Goal: Task Accomplishment & Management: Manage account settings

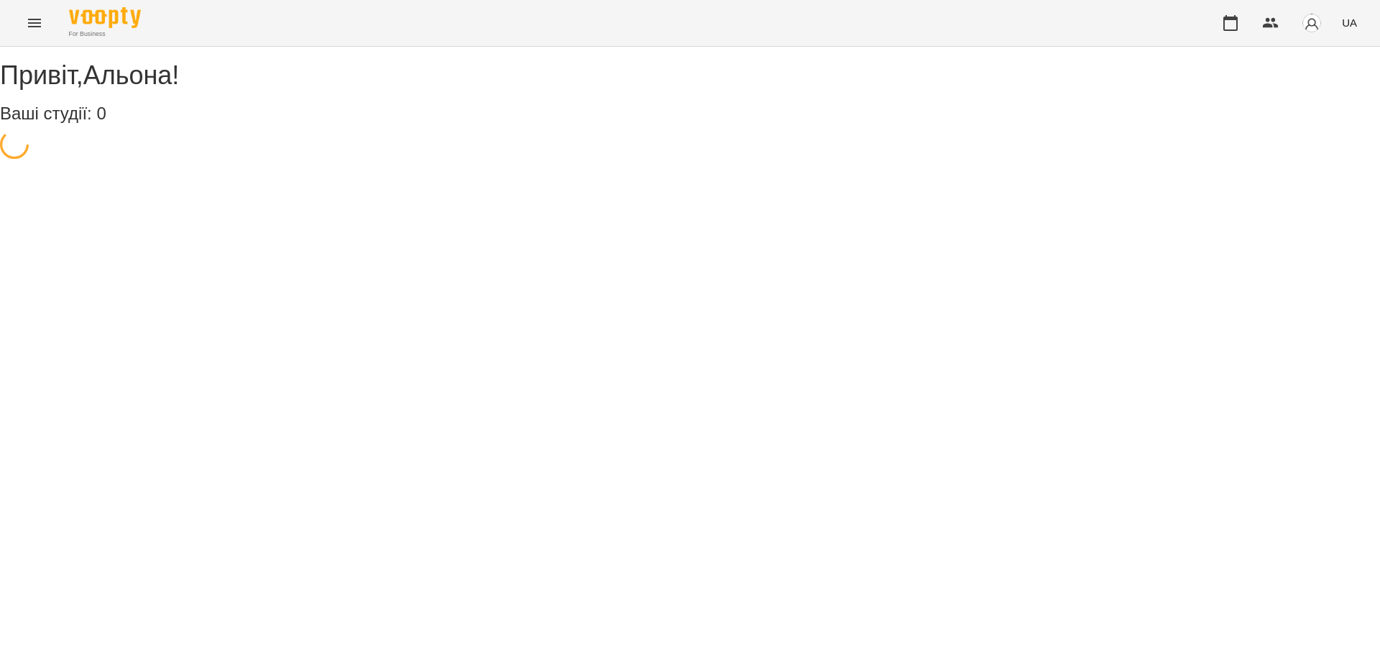
click at [1162, 14] on div "For Business UA" at bounding box center [690, 23] width 1380 height 46
click at [1148, 19] on div "For Business UA" at bounding box center [690, 23] width 1380 height 46
click at [109, 25] on img at bounding box center [105, 17] width 72 height 21
click at [93, 152] on h3 "Shekira art STUDIO" at bounding box center [62, 145] width 106 height 13
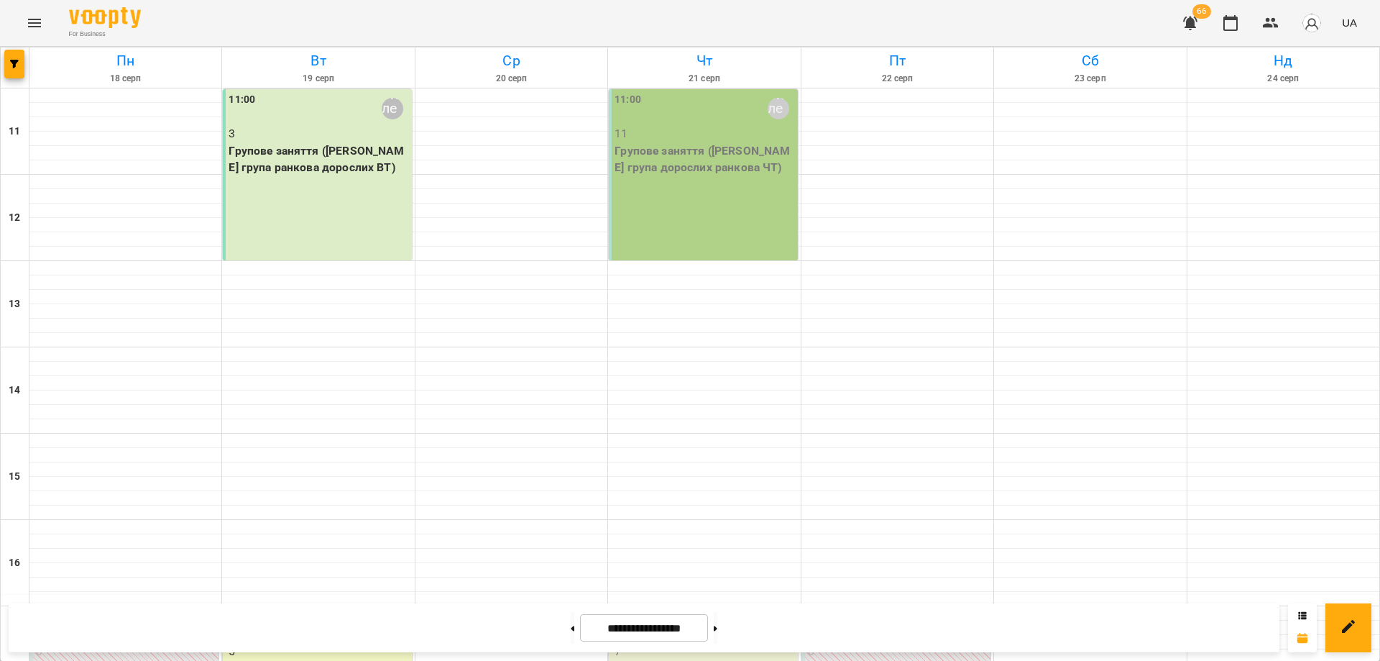
click at [679, 172] on p "Групове заняття (Іра група дорослих ранкова ЧТ)" at bounding box center [705, 159] width 180 height 34
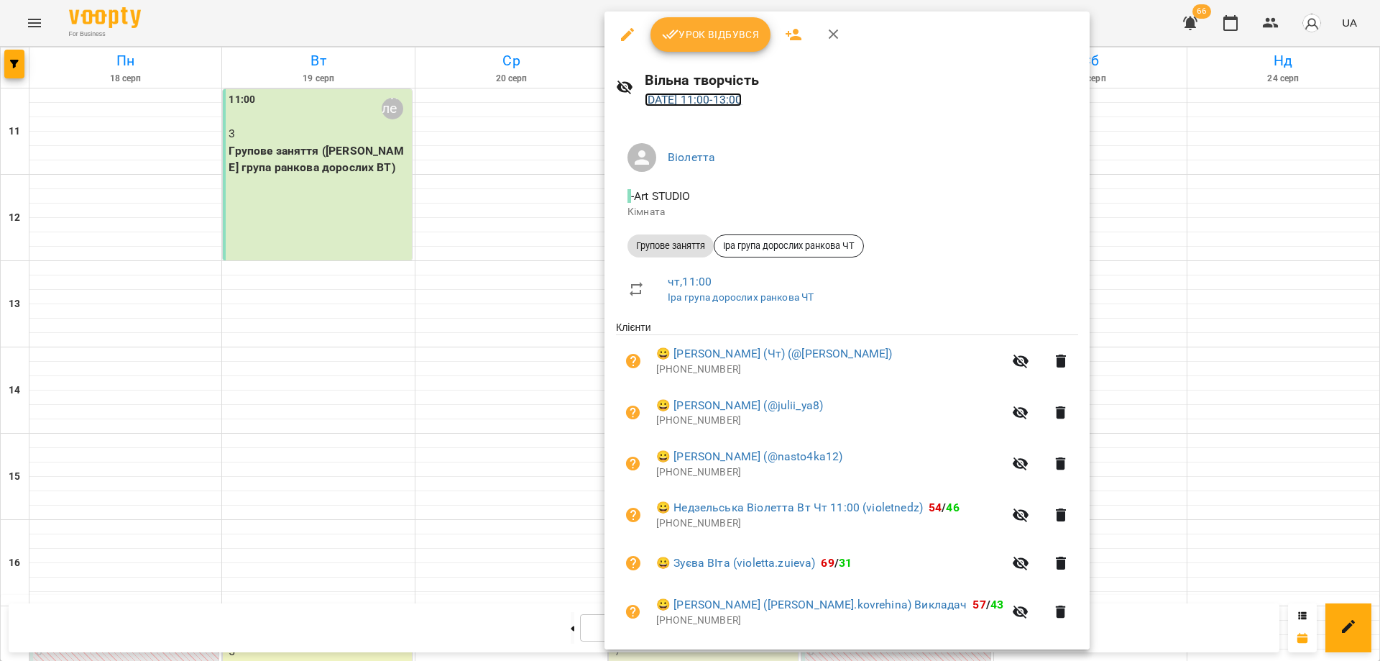
click at [743, 103] on link "21 серп 2025 11:00 - 13:00" at bounding box center [694, 100] width 98 height 14
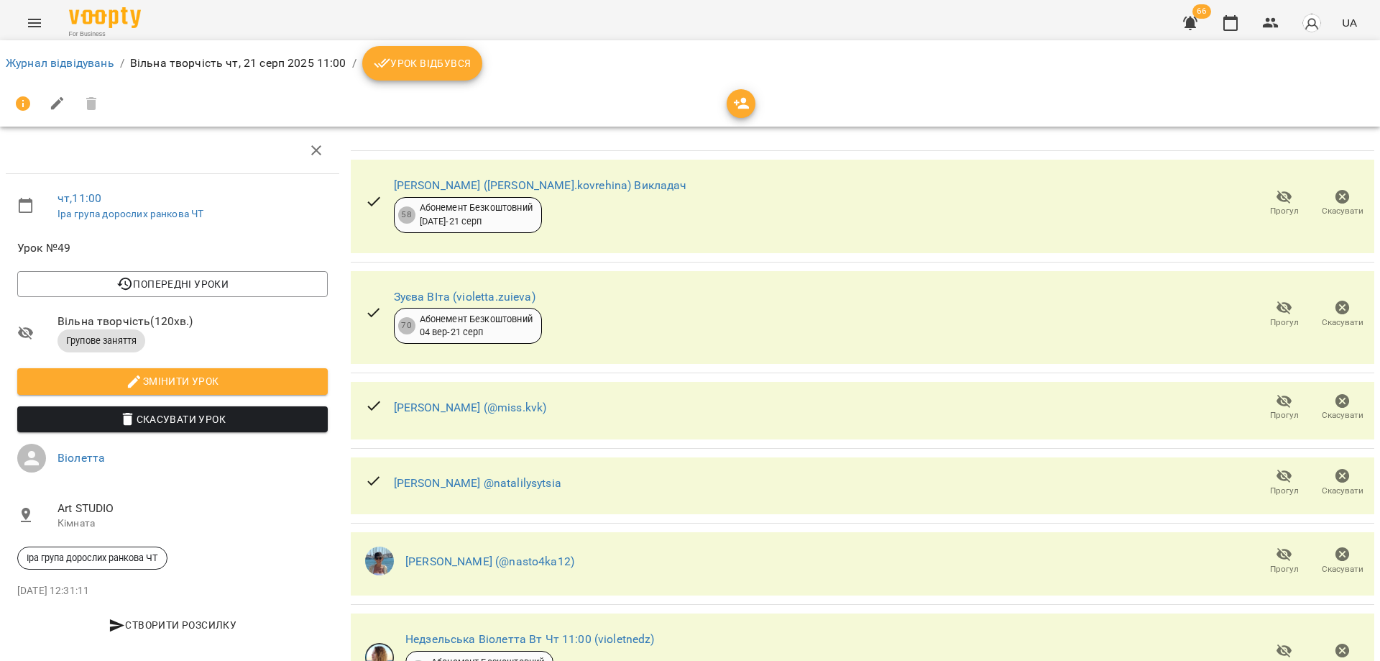
click at [745, 100] on icon "button" at bounding box center [742, 104] width 16 height 12
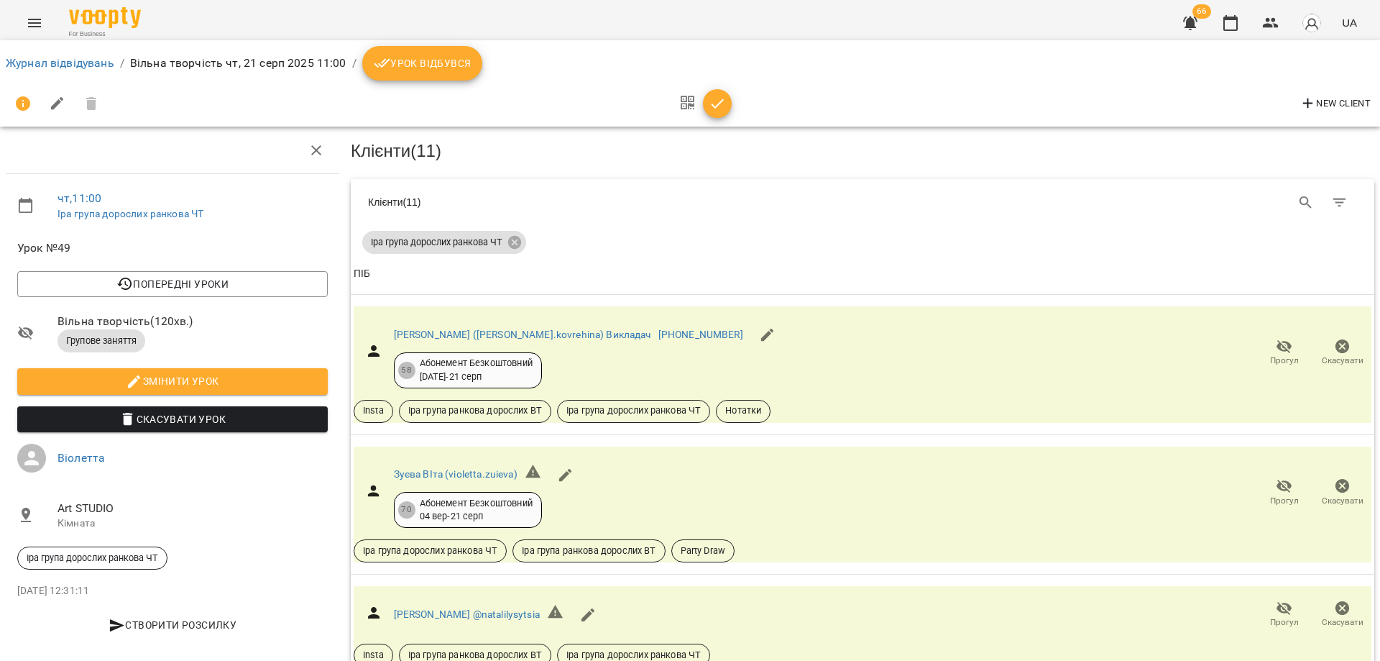
click at [543, 69] on ol "Журнал відвідувань / Вільна творчість чт, 21 серп 2025 11:00 / Урок відбувся" at bounding box center [690, 63] width 1369 height 35
click at [709, 91] on button "button" at bounding box center [717, 103] width 29 height 29
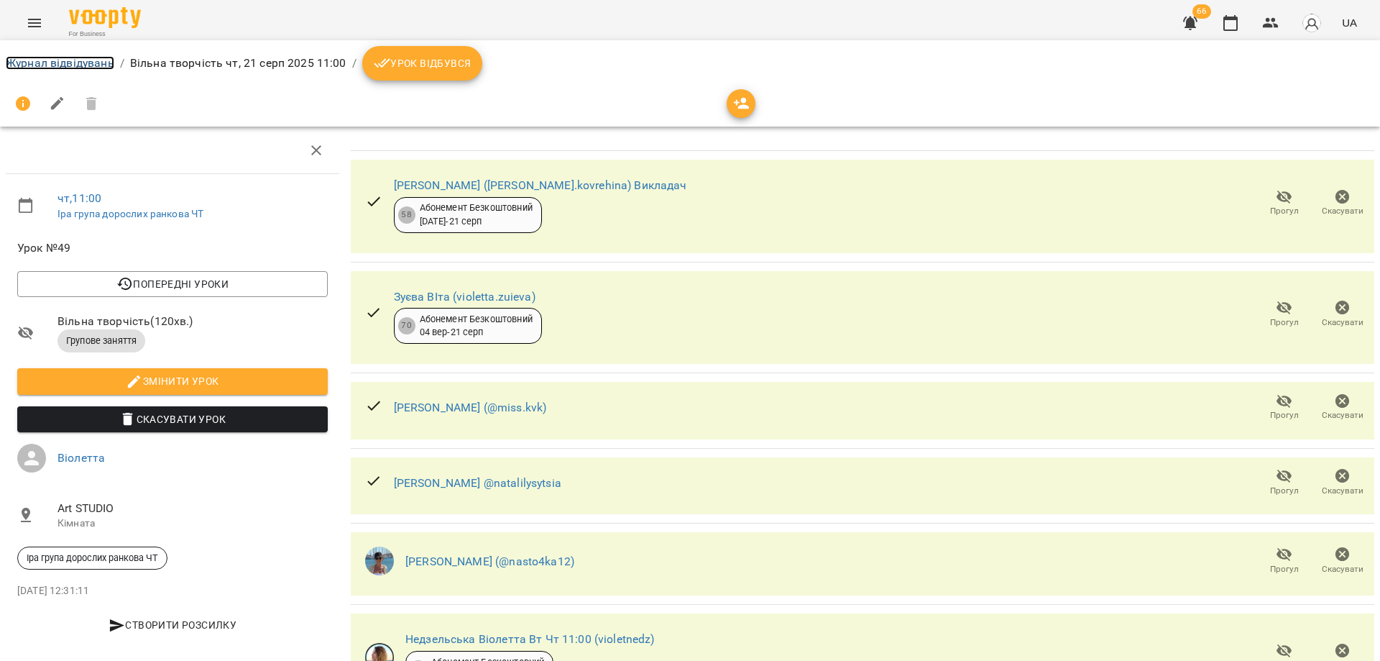
click at [84, 56] on link "Журнал відвідувань" at bounding box center [60, 63] width 109 height 14
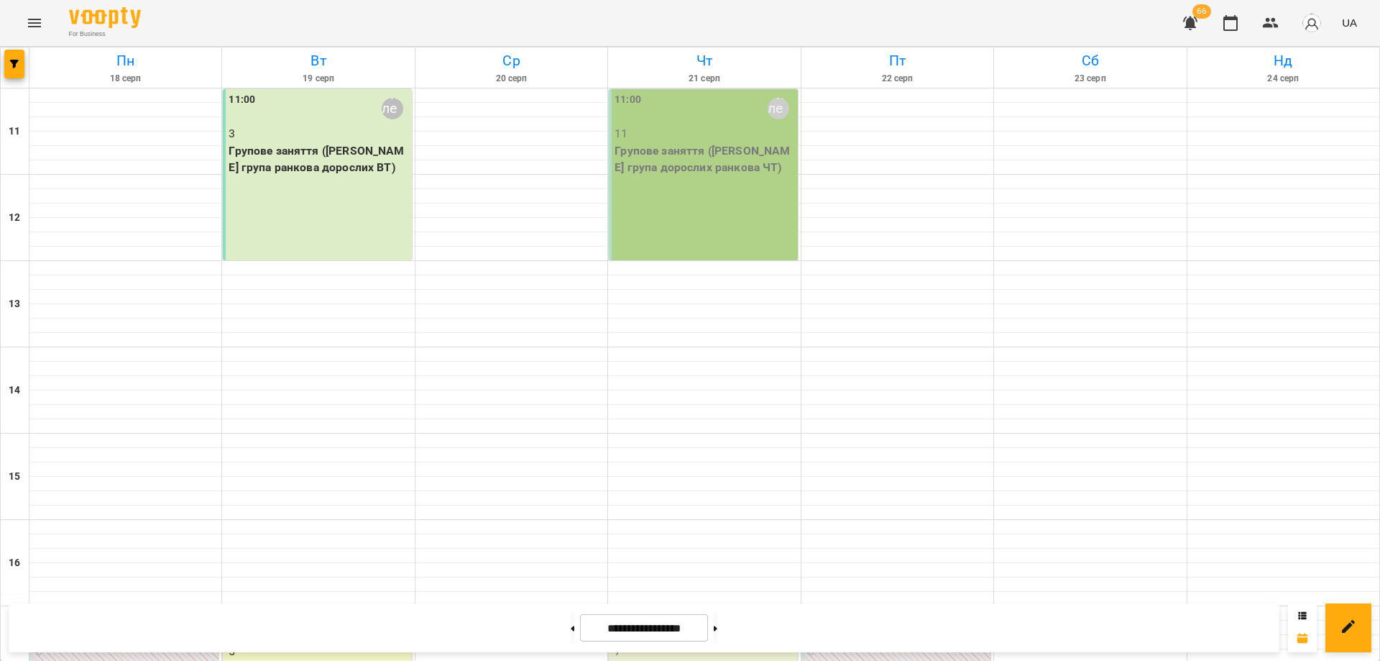
scroll to position [355, 0]
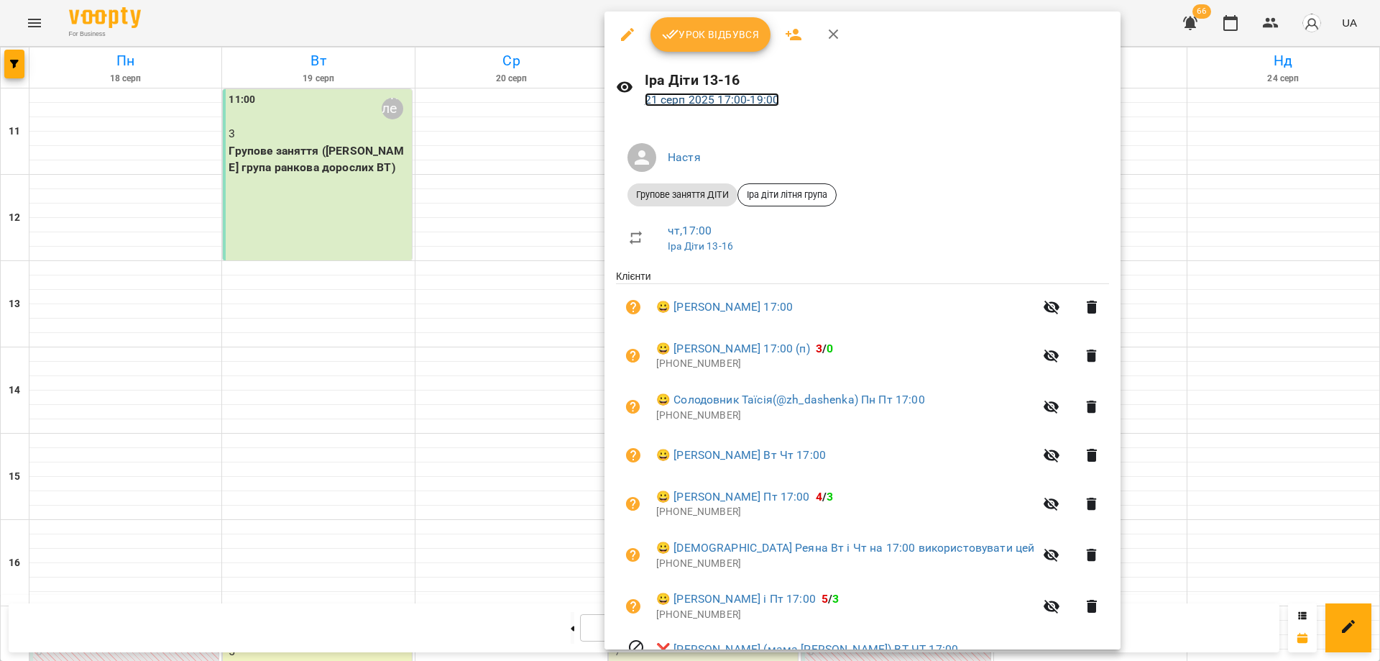
click at [703, 99] on link "21 серп 2025 17:00 - 19:00" at bounding box center [712, 100] width 135 height 14
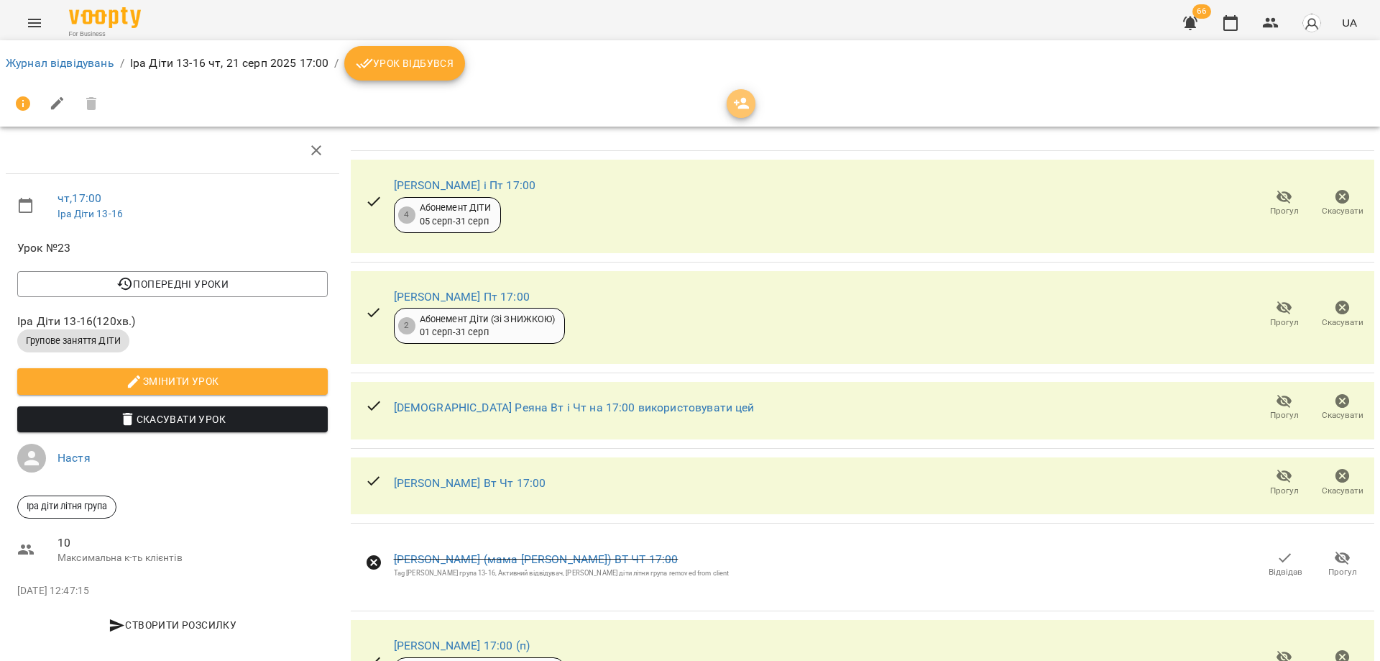
click at [736, 112] on button "button" at bounding box center [741, 103] width 29 height 29
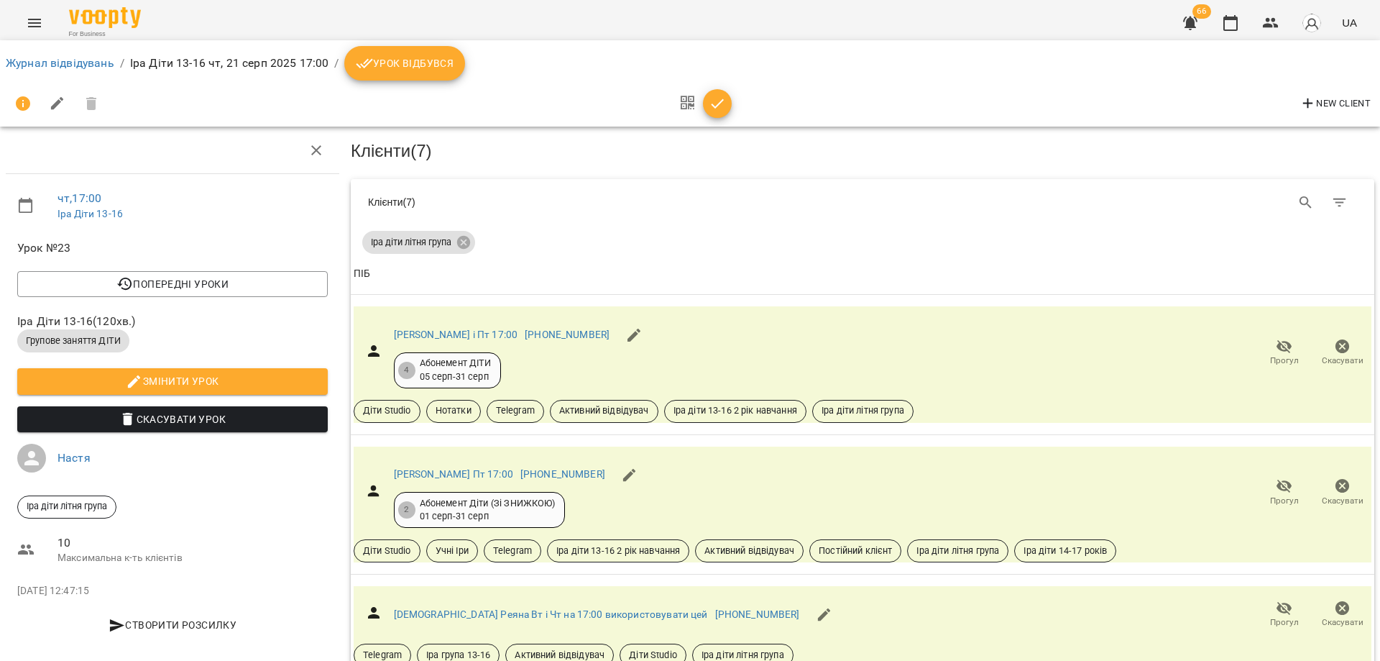
scroll to position [528, 0]
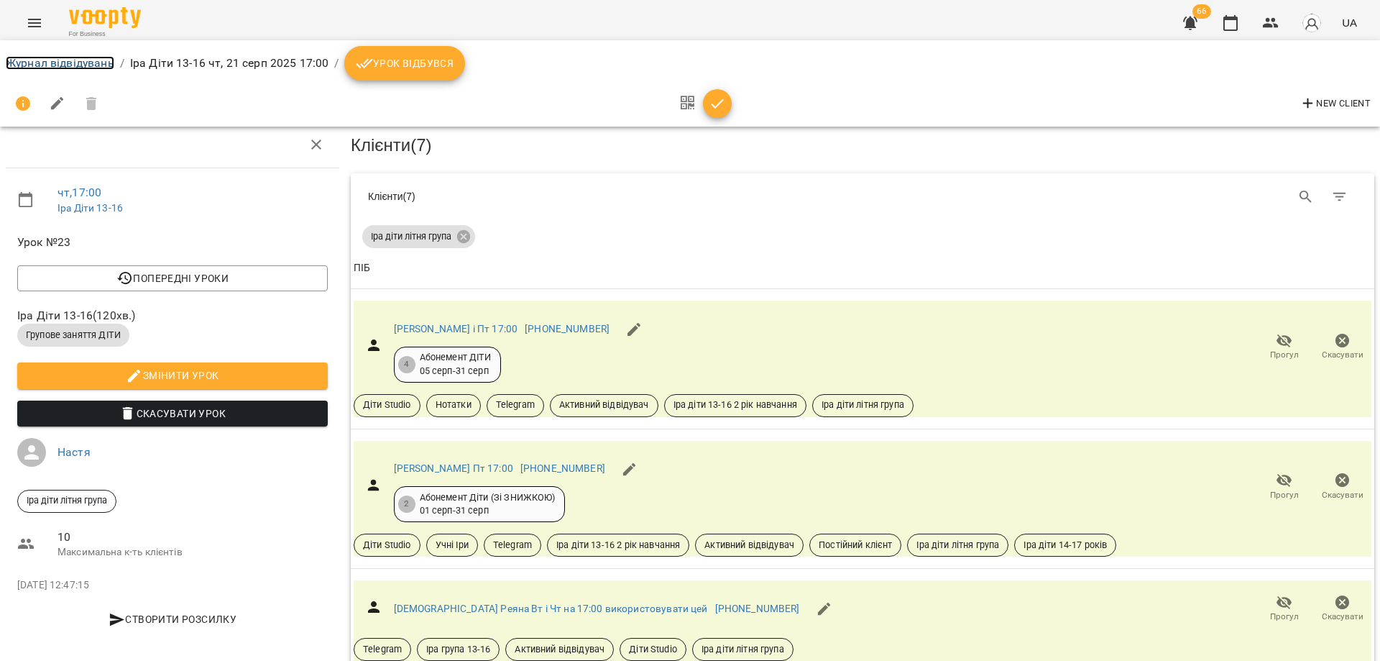
click at [104, 60] on link "Журнал відвідувань" at bounding box center [60, 63] width 109 height 14
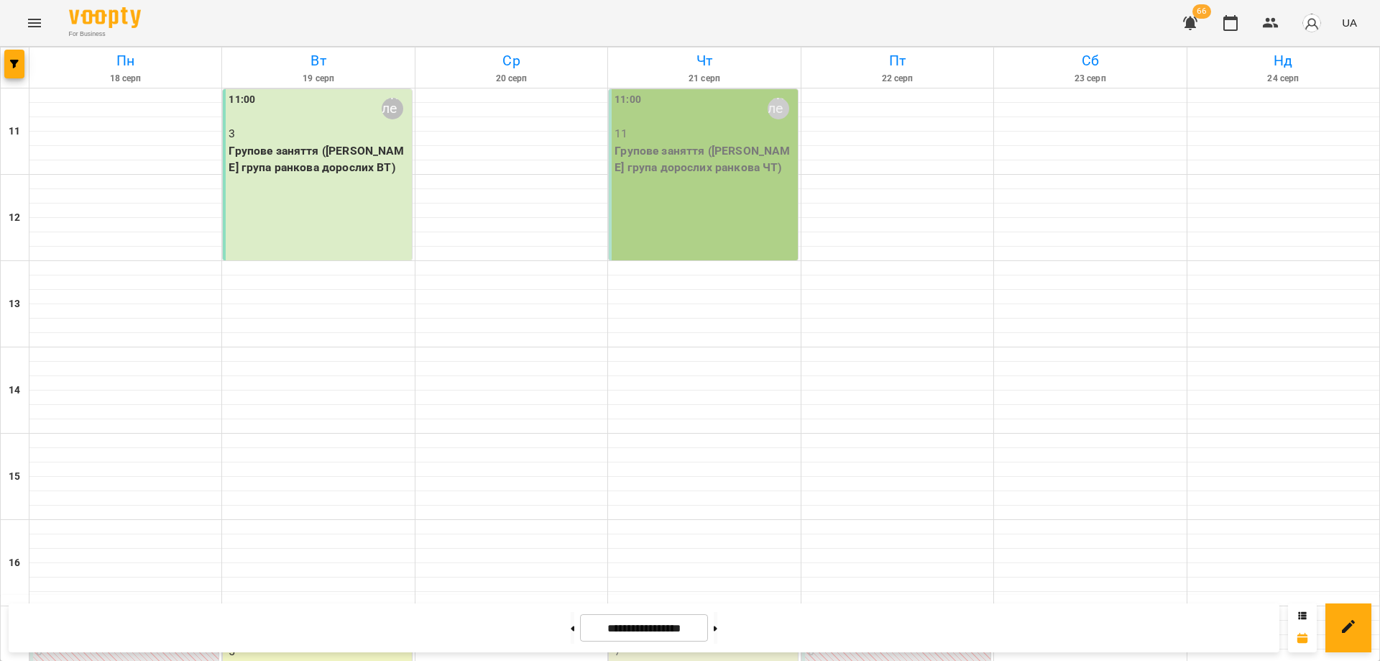
scroll to position [355, 0]
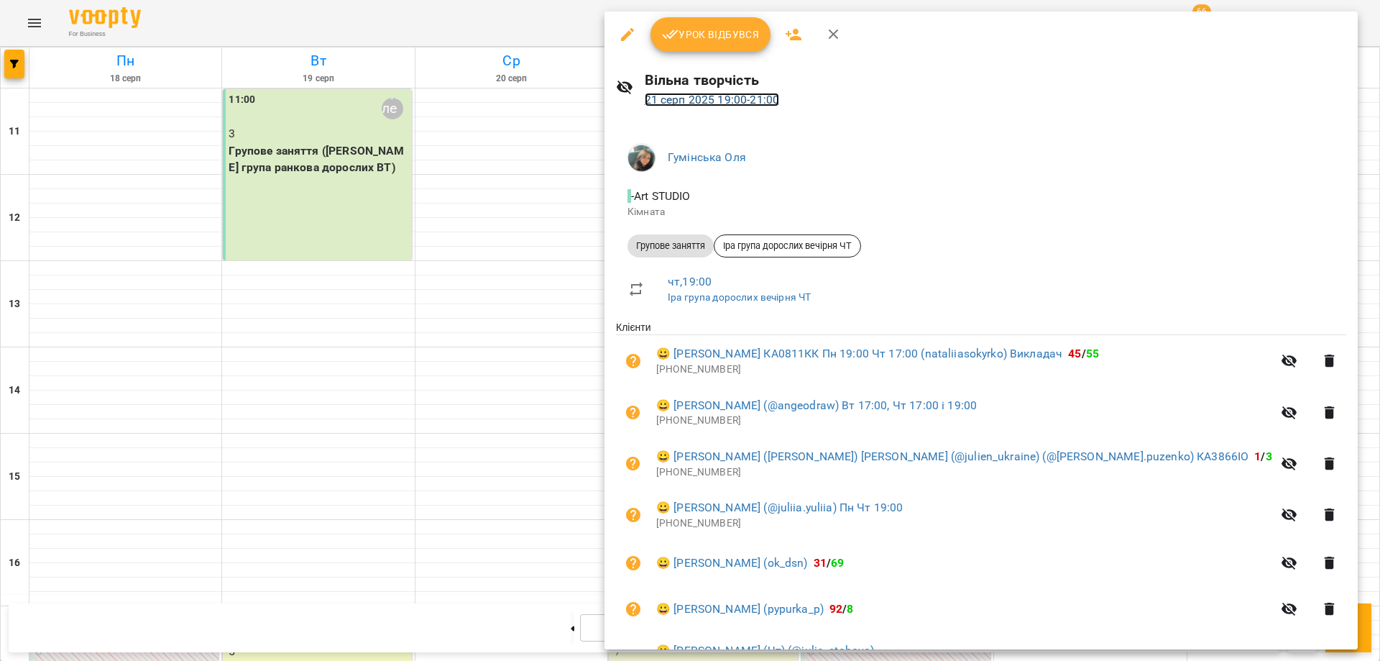
click at [726, 97] on link "21 серп 2025 19:00 - 21:00" at bounding box center [712, 100] width 135 height 14
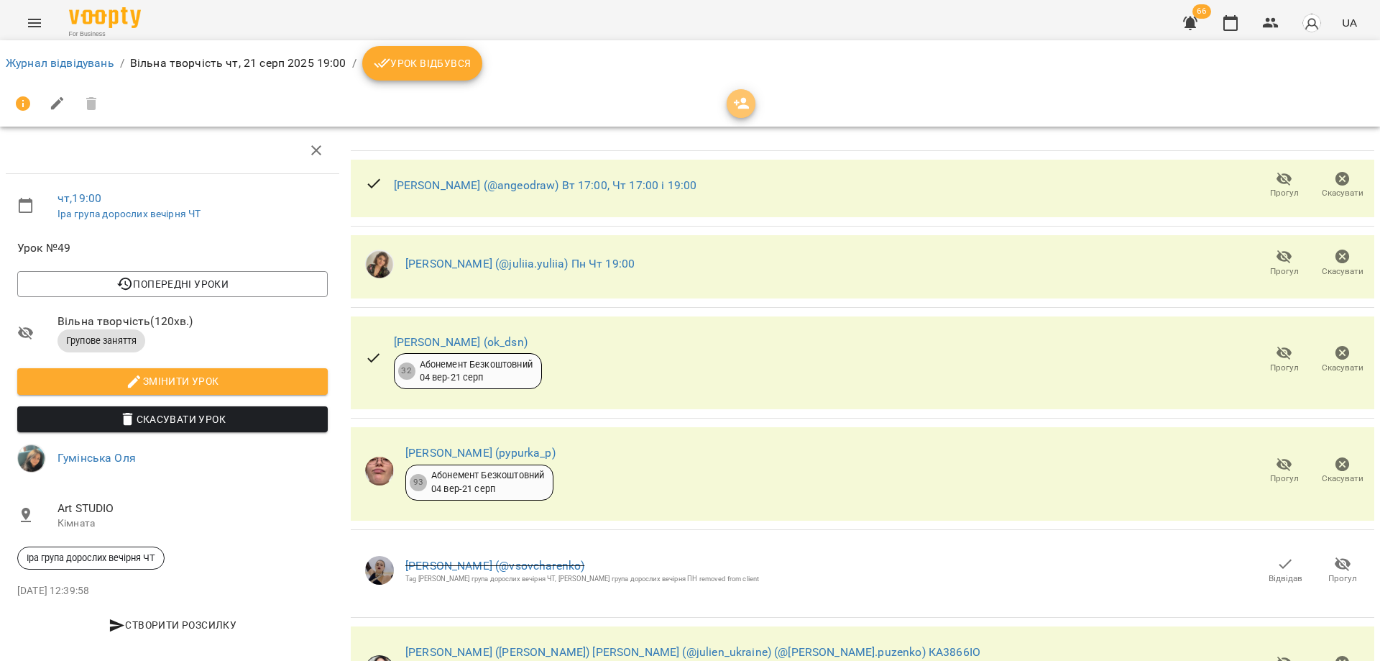
click at [743, 107] on icon "button" at bounding box center [742, 104] width 16 height 12
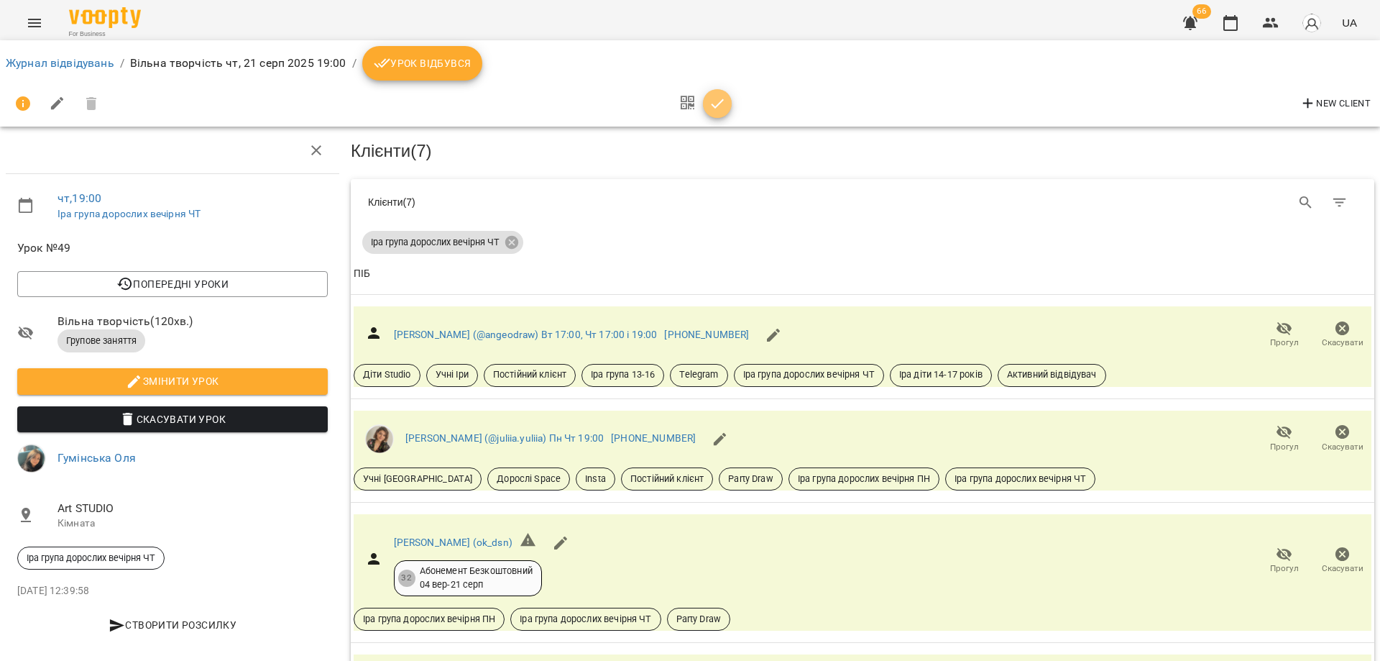
click at [720, 111] on icon "button" at bounding box center [717, 103] width 17 height 17
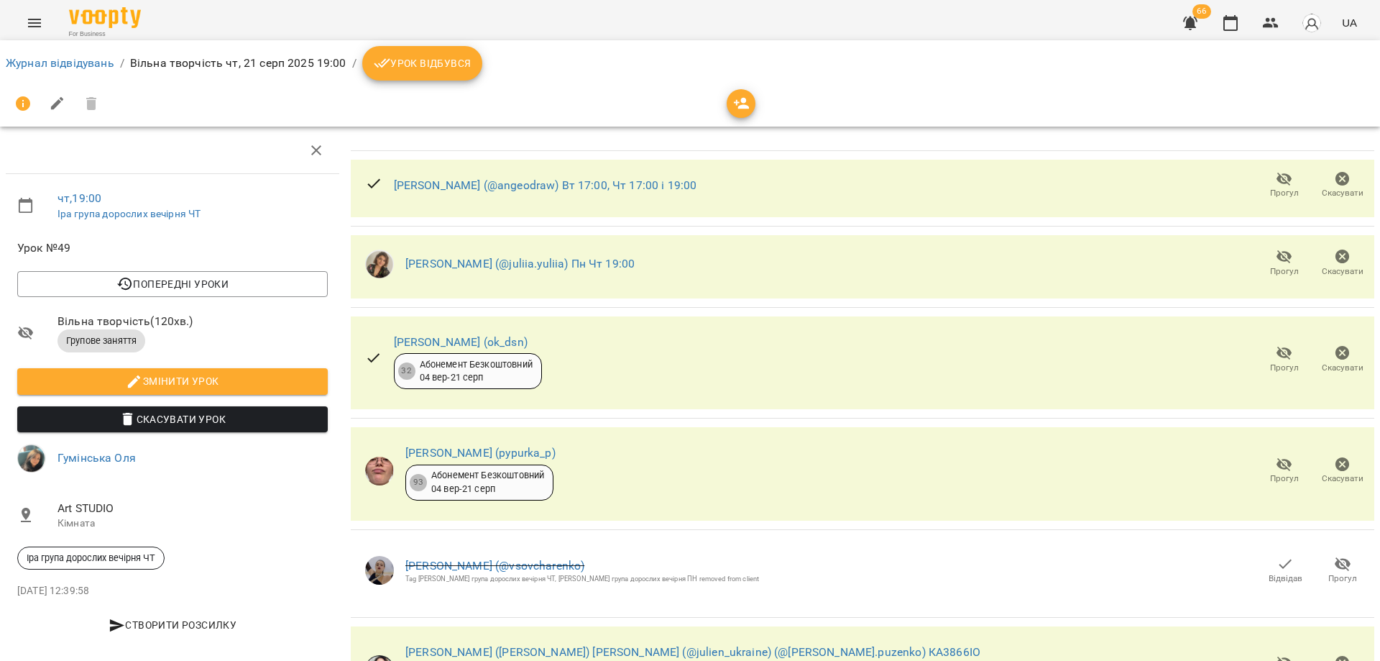
click at [890, 81] on div "Журнал відвідувань / Вільна творчість чт, 21 серп 2025 19:00 / Урок відбувся" at bounding box center [690, 63] width 1374 height 40
click at [93, 67] on link "Журнал відвідувань" at bounding box center [60, 63] width 109 height 14
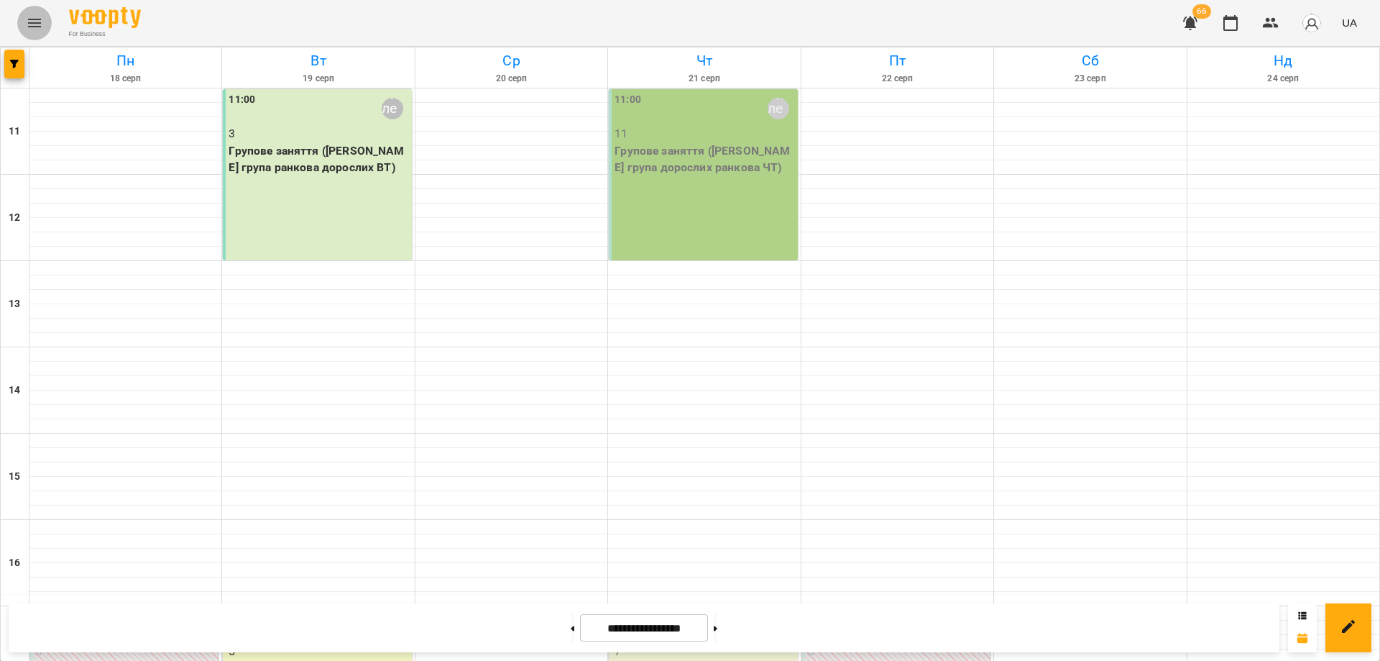
click at [43, 19] on button "Menu" at bounding box center [34, 23] width 35 height 35
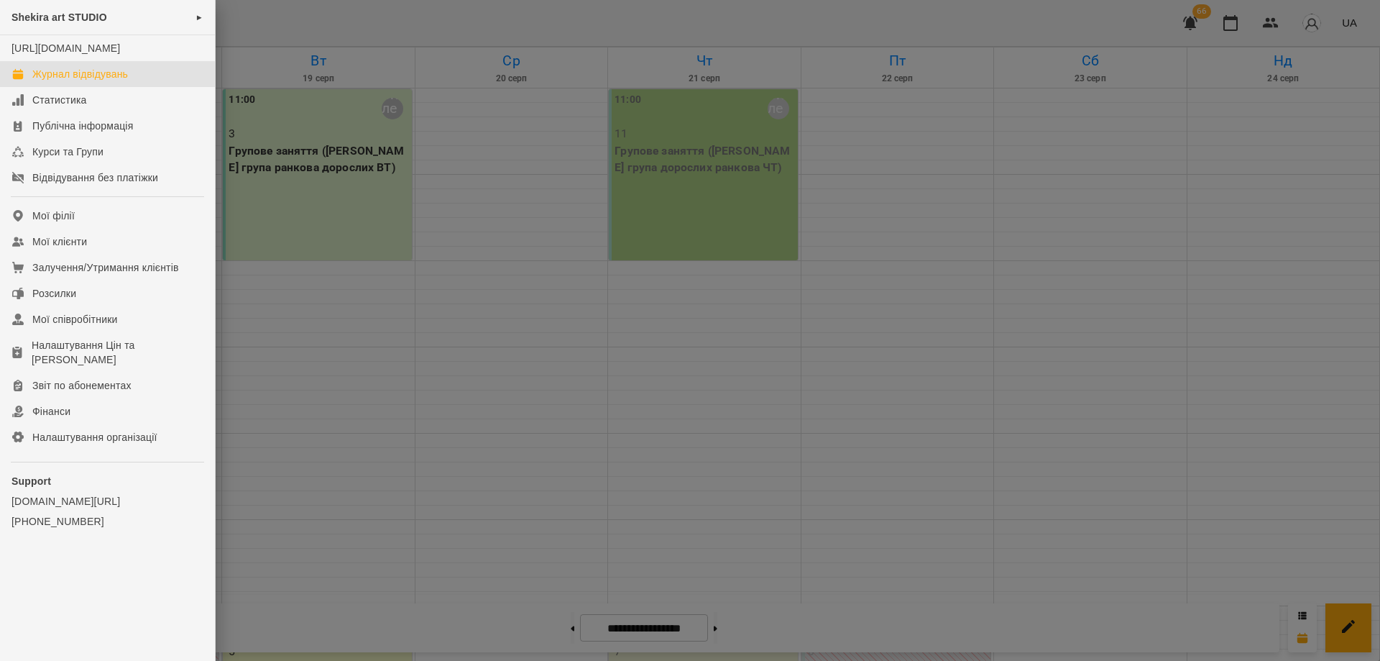
click at [83, 17] on span "Shekira art STUDIO" at bounding box center [60, 18] width 96 height 12
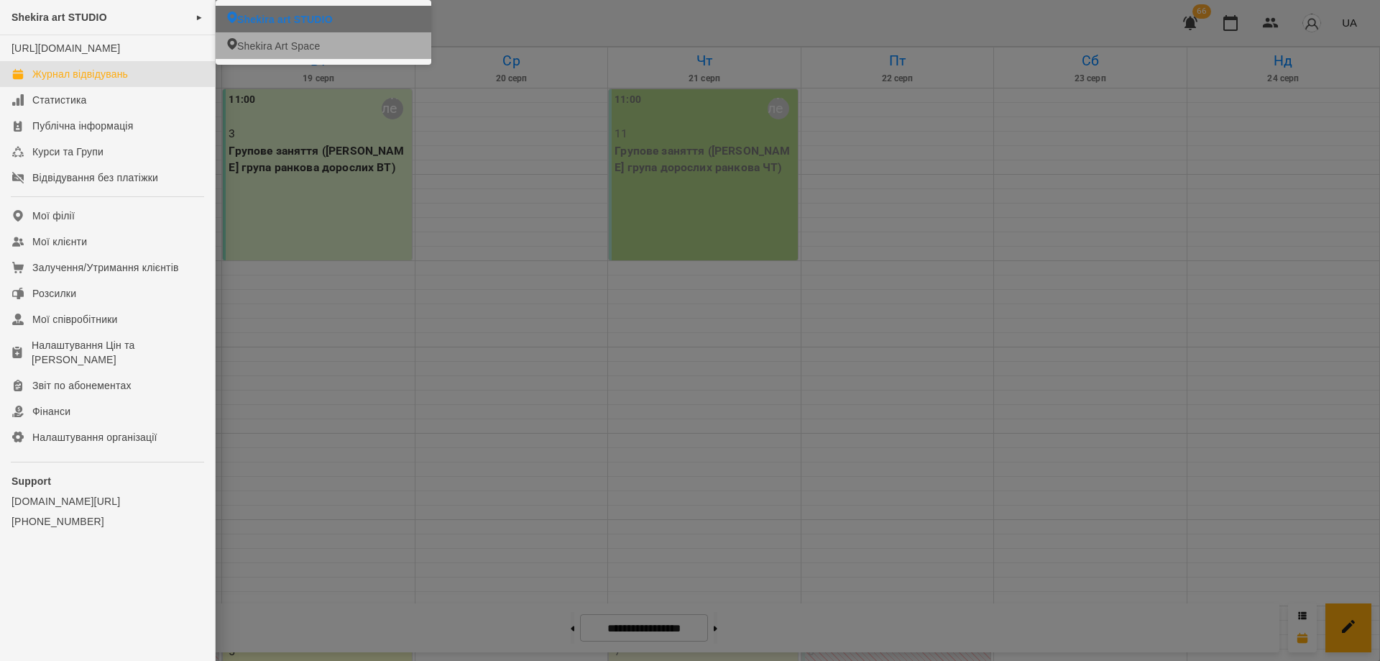
click at [327, 50] on li "Shekira Art Space" at bounding box center [324, 45] width 216 height 27
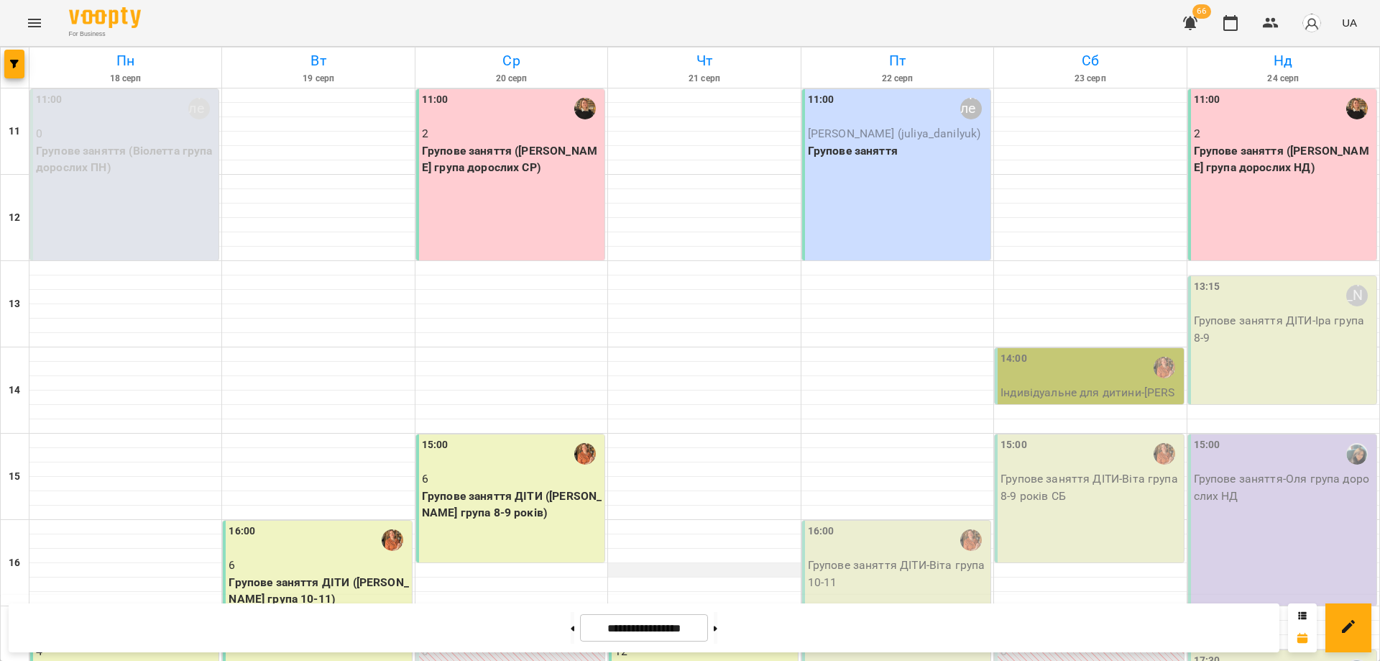
scroll to position [269, 0]
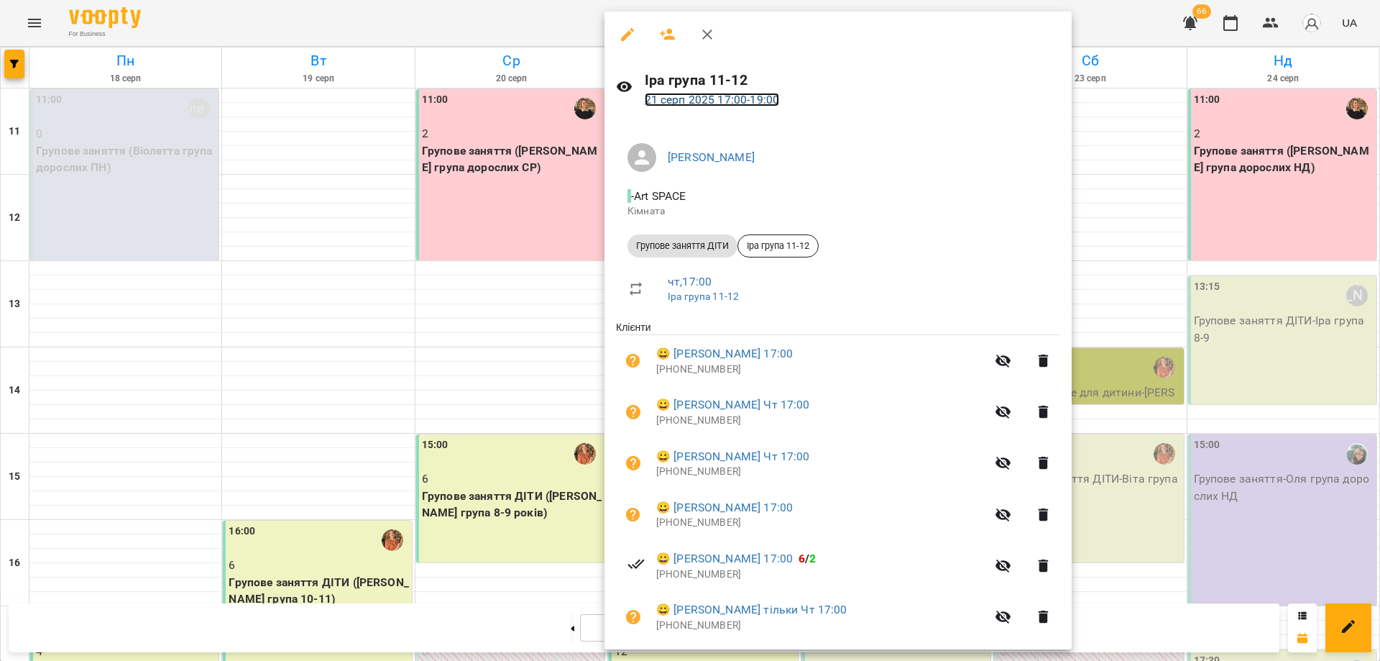
click at [706, 95] on link "21 серп 2025 17:00 - 19:00" at bounding box center [712, 100] width 135 height 14
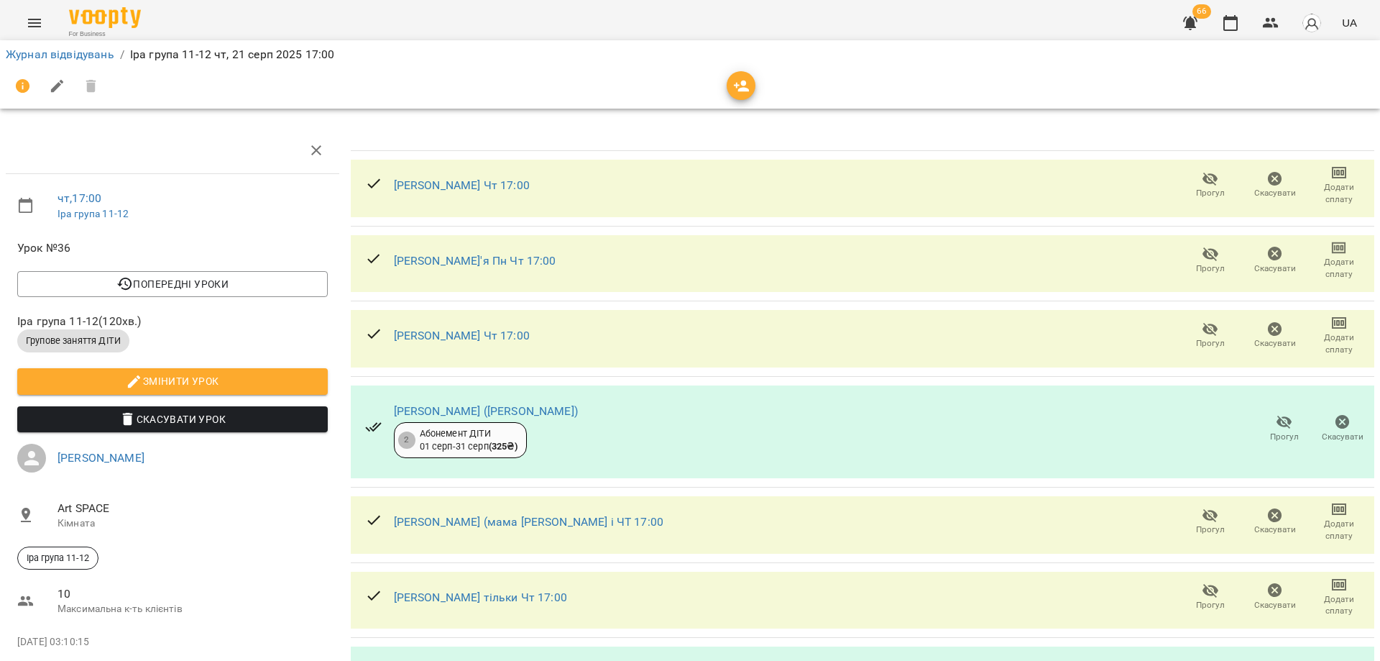
click at [738, 94] on icon "button" at bounding box center [741, 86] width 17 height 17
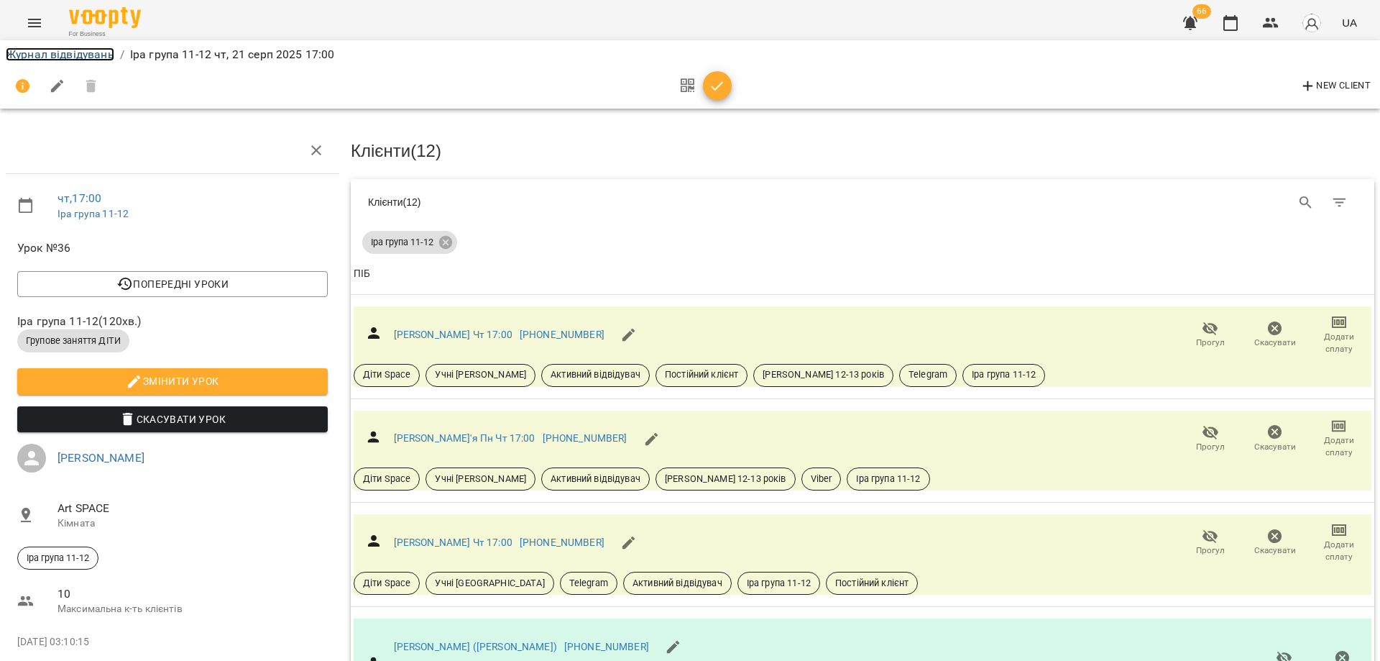
click at [76, 58] on link "Журнал відвідувань" at bounding box center [60, 54] width 109 height 14
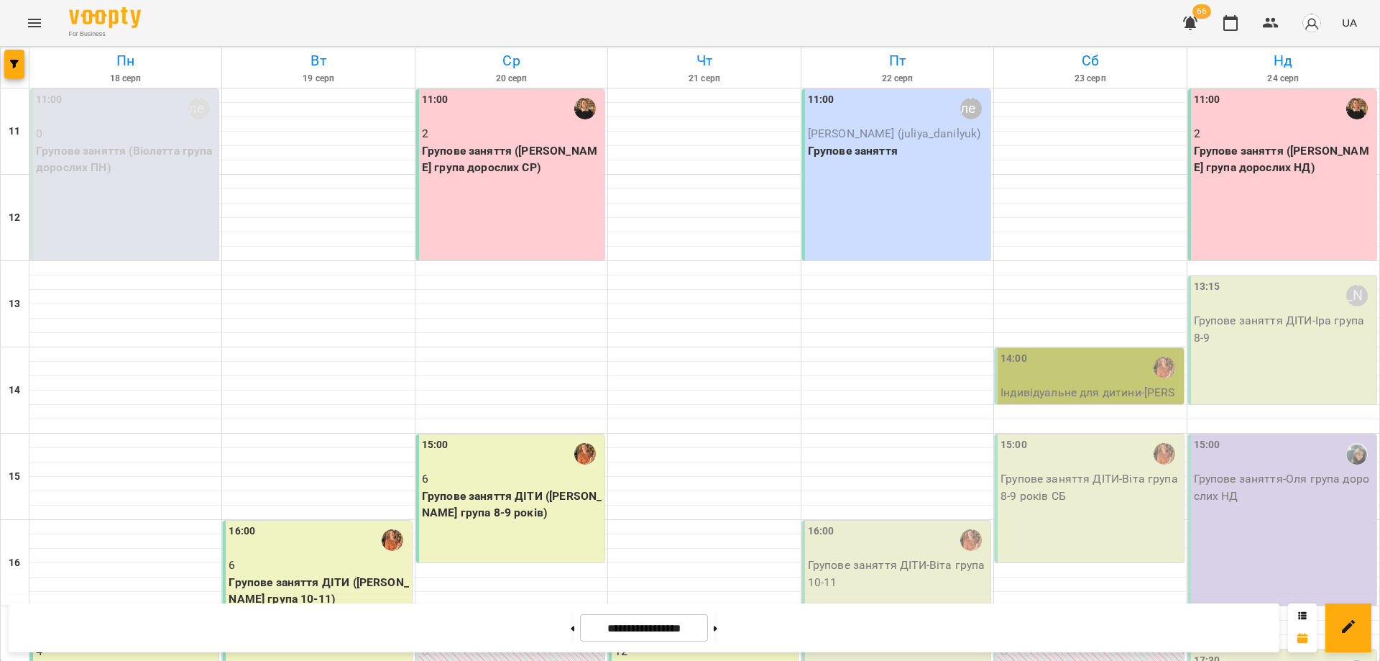
scroll to position [269, 0]
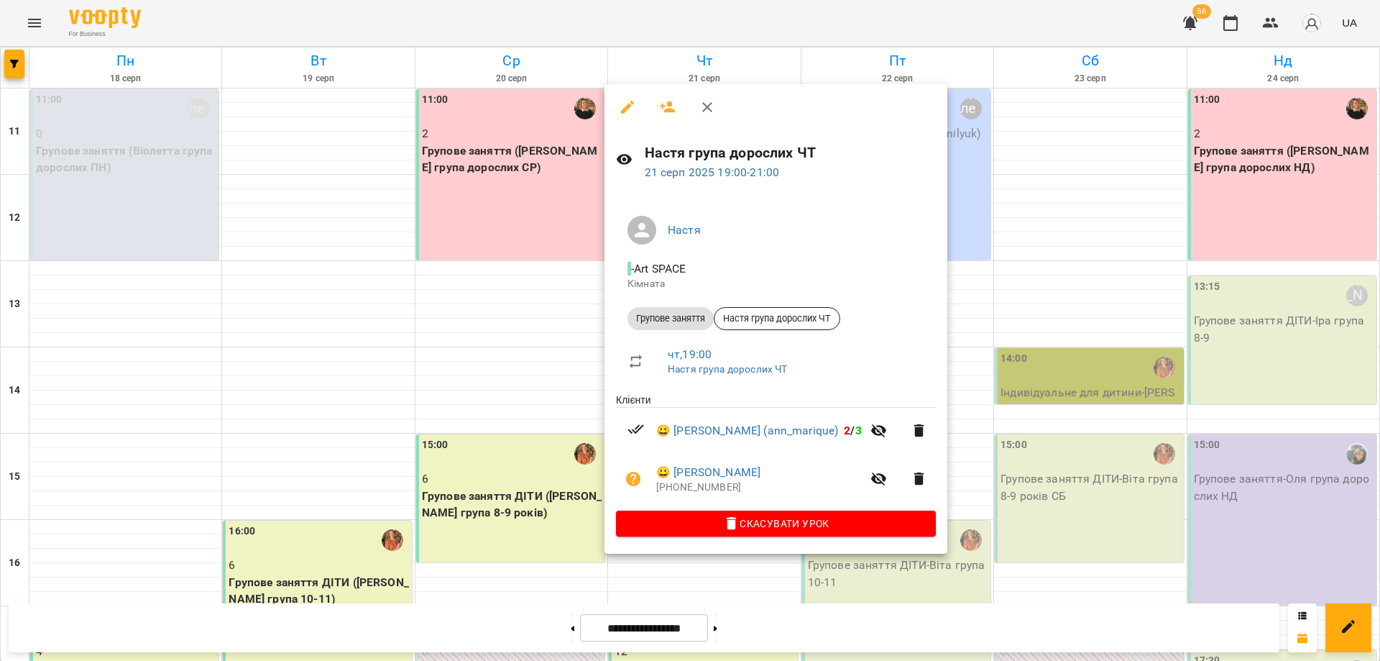
click at [1150, 188] on div at bounding box center [690, 330] width 1380 height 661
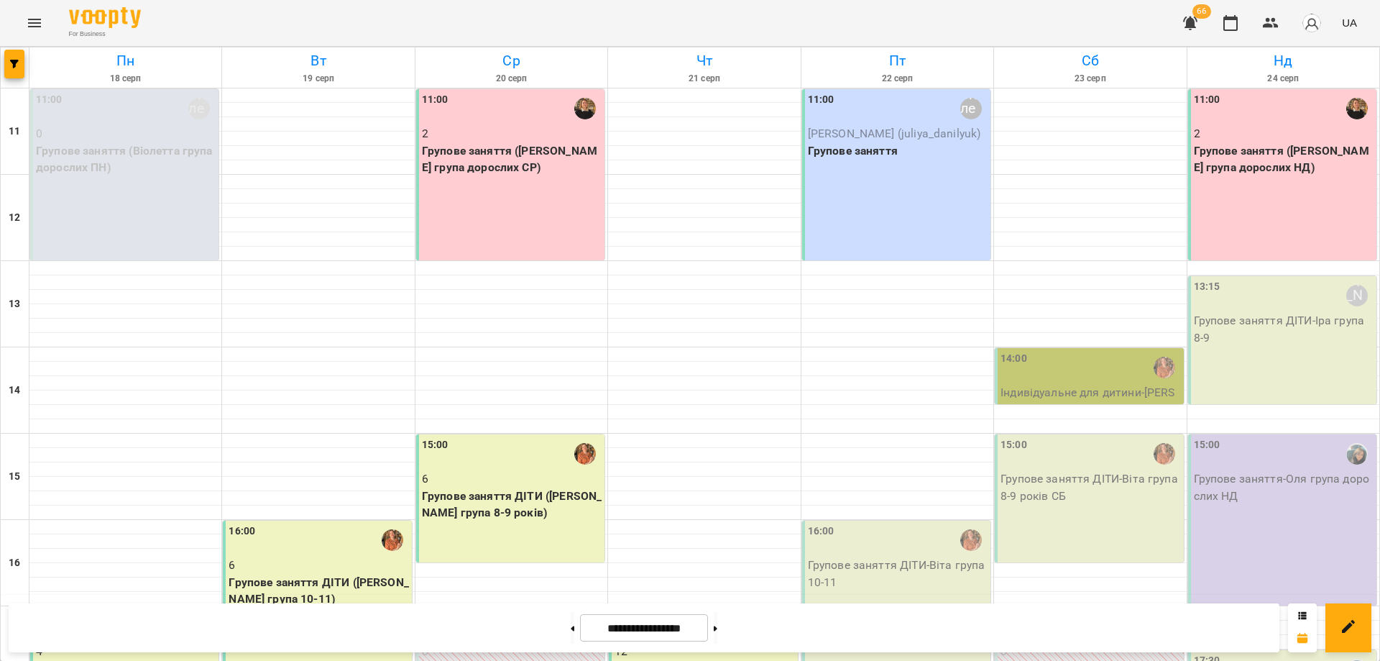
scroll to position [0, 0]
click at [901, 169] on div "11:00 Віолетта Данилюк Юлія (juliya_danilyuk) Групове заняття" at bounding box center [896, 174] width 188 height 171
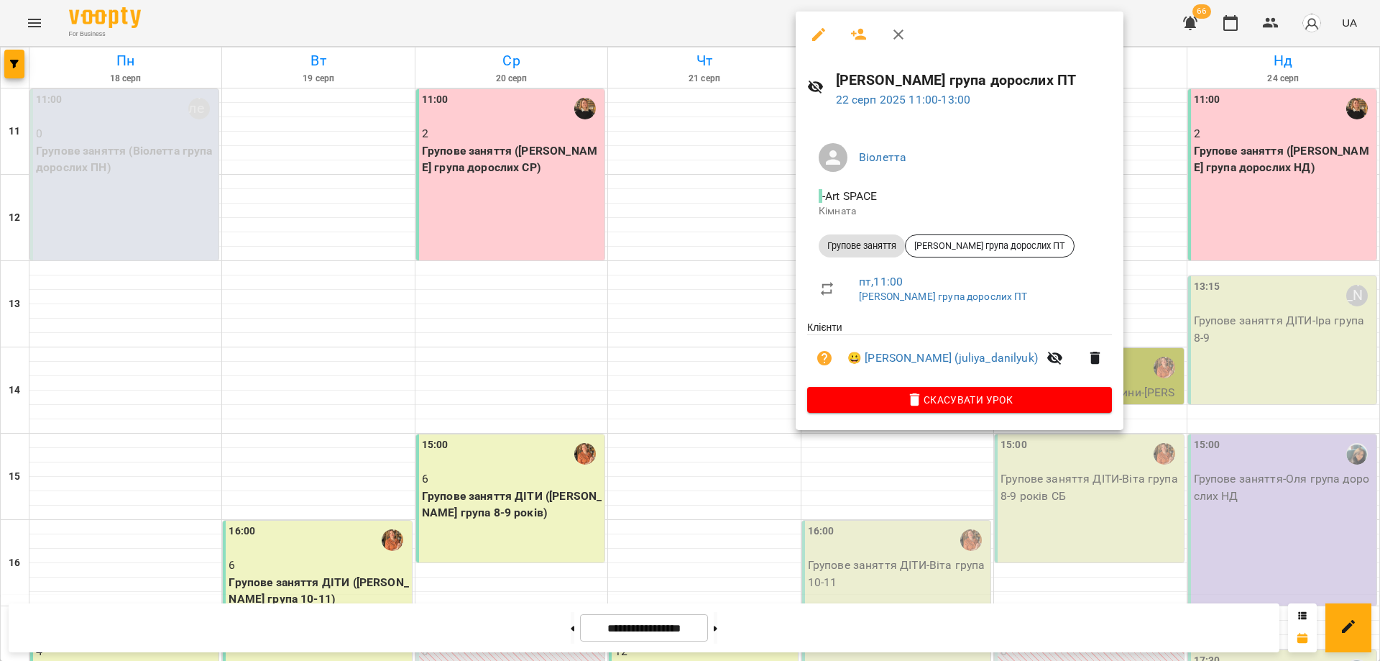
click at [707, 36] on div at bounding box center [690, 330] width 1380 height 661
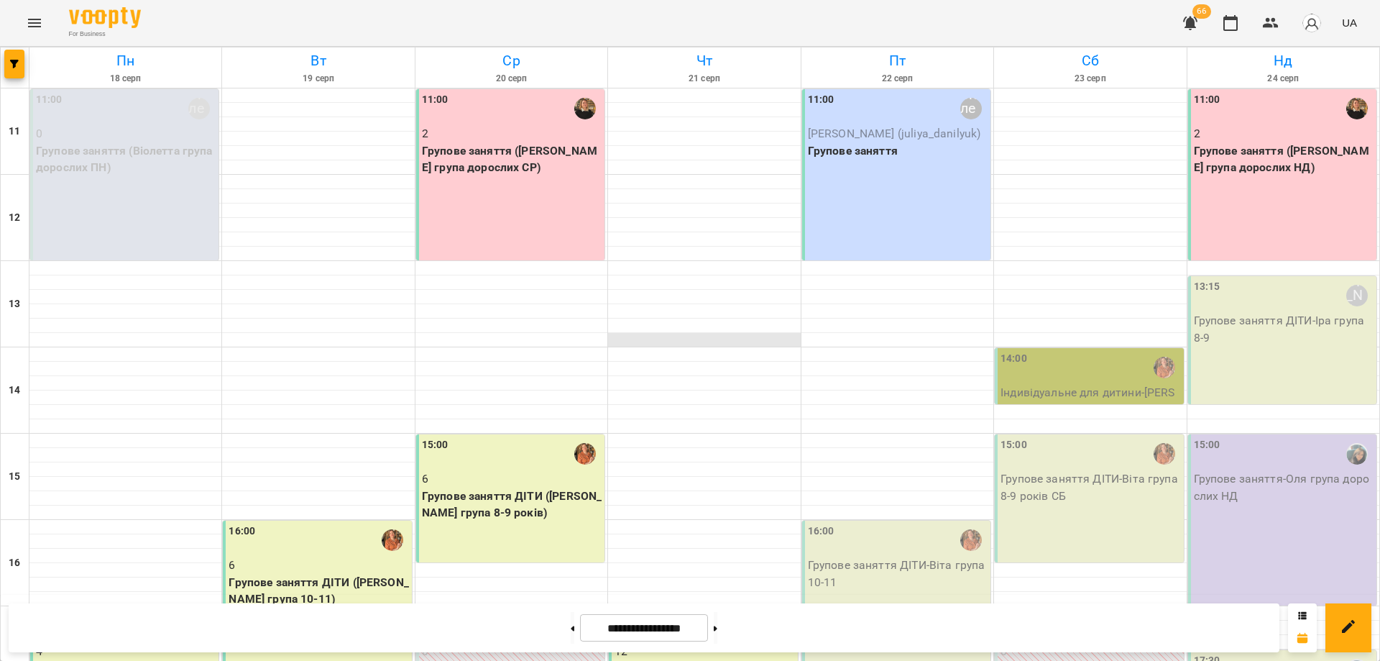
scroll to position [269, 0]
click at [889, 8] on div "For Business 66 UA" at bounding box center [690, 23] width 1380 height 46
click at [1265, 25] on icon "button" at bounding box center [1271, 23] width 16 height 10
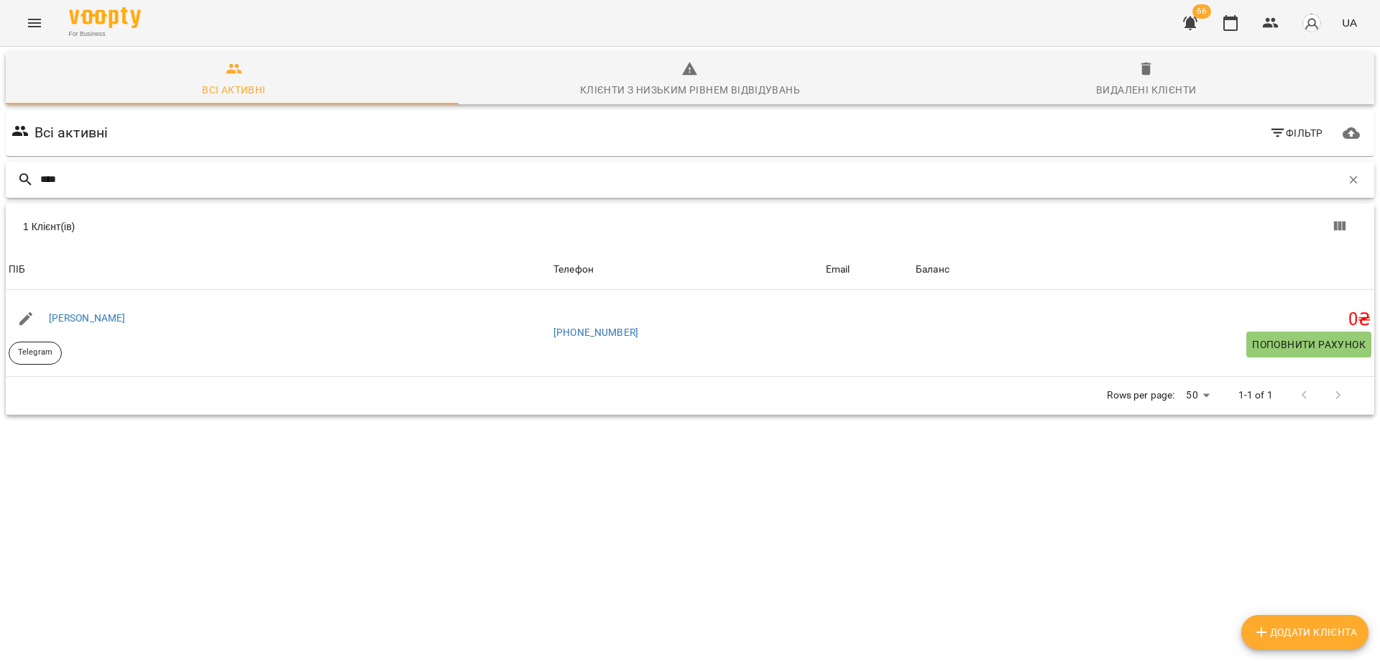
drag, startPoint x: 88, startPoint y: 174, endPoint x: 1, endPoint y: 185, distance: 87.6
click at [1, 185] on div "Всі активні Клієнти з низьким рівнем відвідувань Видалені клієнти Всі активні Ф…" at bounding box center [690, 284] width 1386 height 480
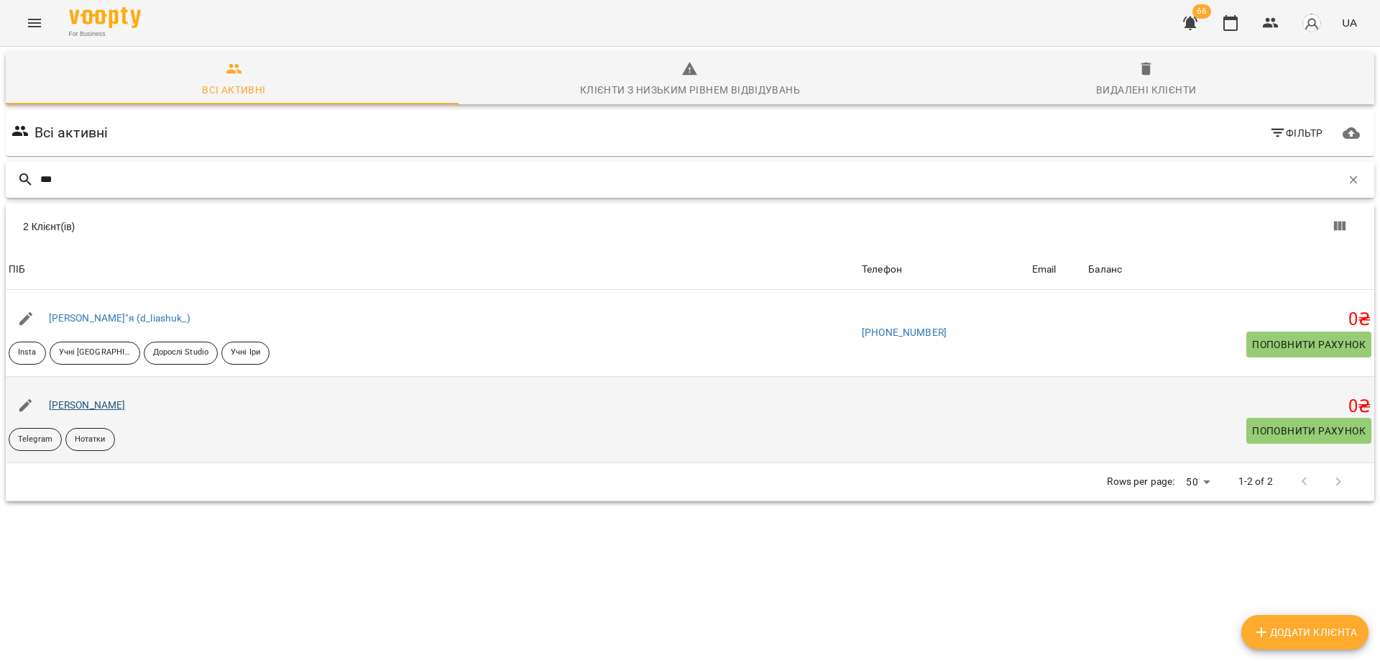
type input "***"
click at [88, 403] on link "[PERSON_NAME]" at bounding box center [87, 405] width 77 height 12
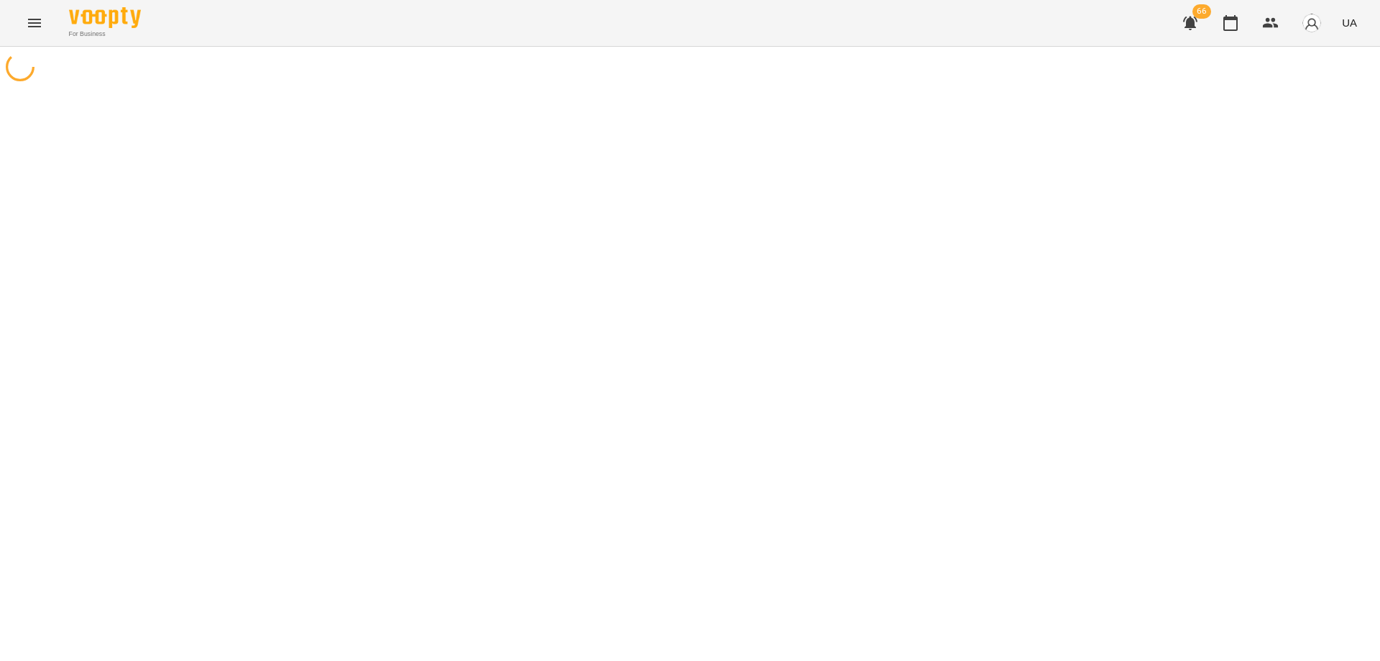
drag, startPoint x: 973, startPoint y: 28, endPoint x: 1035, endPoint y: 19, distance: 63.1
click at [1035, 19] on div "For Business 66 UA" at bounding box center [690, 23] width 1380 height 46
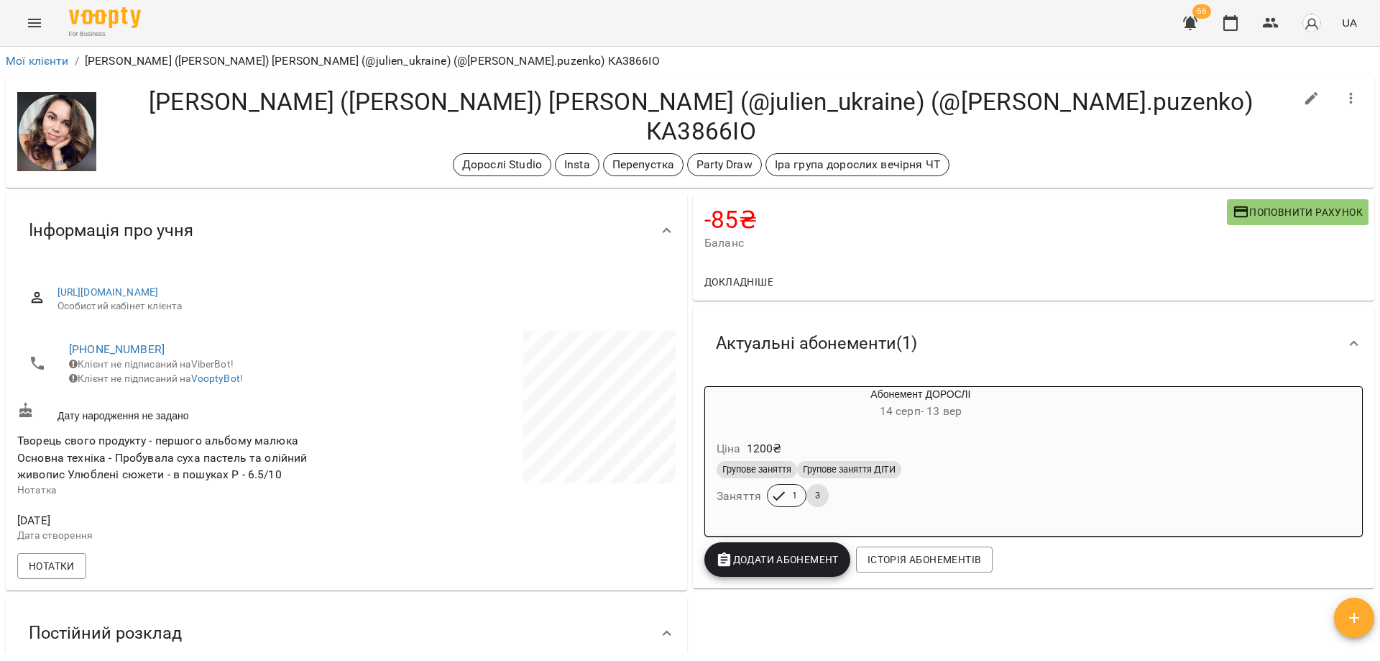
click at [791, 114] on h4 "Пузенко (Козлова) Юлія (@julien_ukraine) (@yulia.puzenko) КА3866ІО" at bounding box center [701, 116] width 1187 height 59
click at [1057, 106] on h4 "Пузенко (Козлова) Юлія (@julien_ukraine) (@yulia.puzenko) КА3866ІО" at bounding box center [701, 116] width 1187 height 59
click at [1231, 26] on icon "button" at bounding box center [1230, 22] width 17 height 17
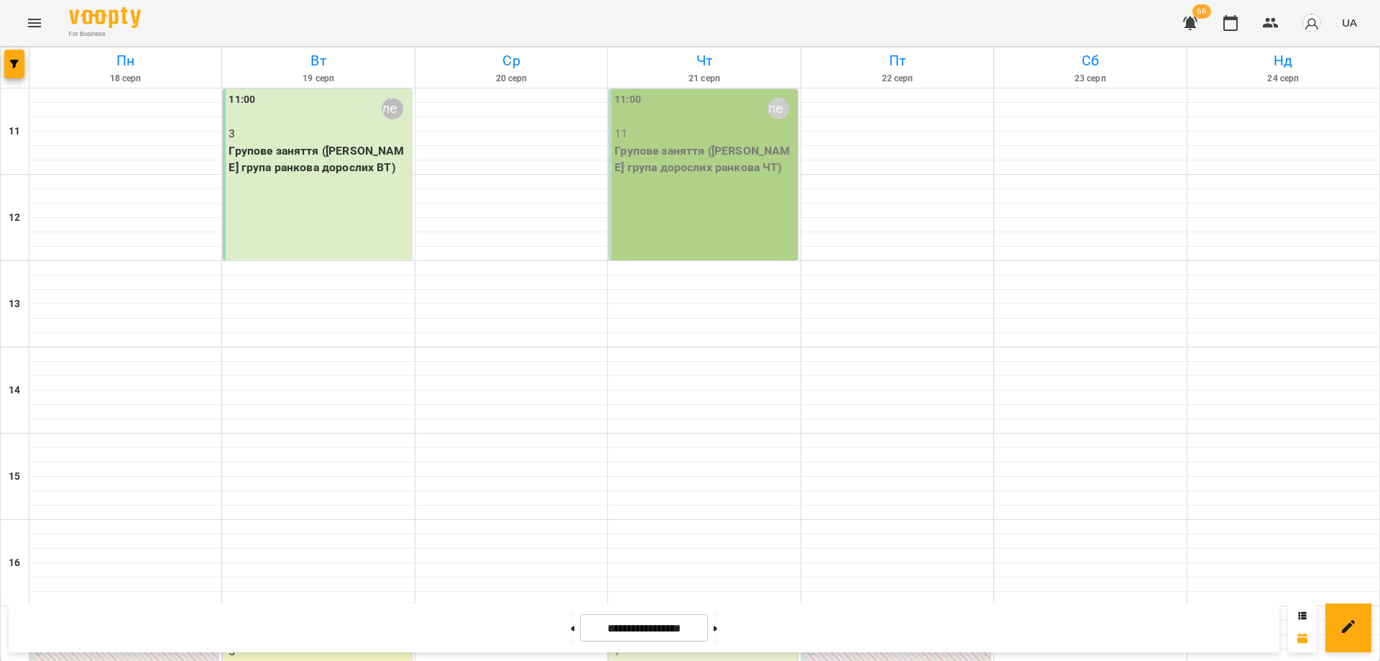
scroll to position [144, 0]
click at [29, 24] on icon "Menu" at bounding box center [34, 22] width 17 height 17
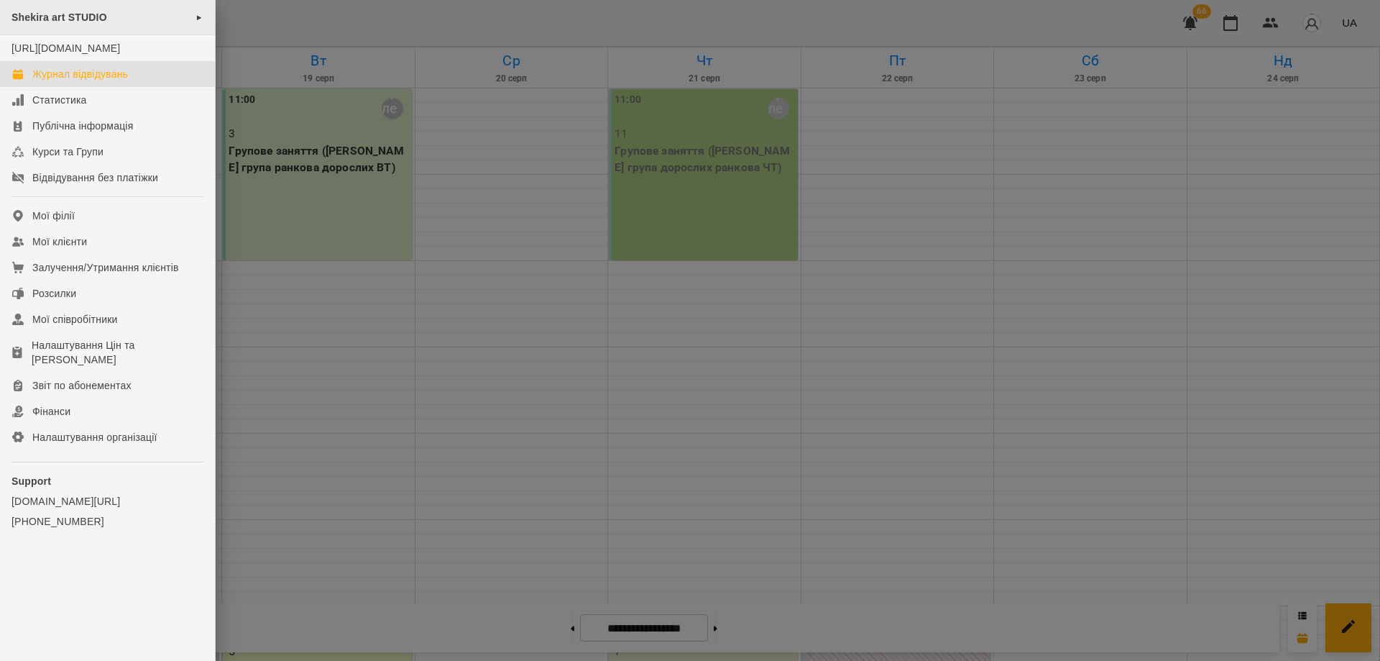
click at [65, 24] on div "Shekira art STUDIO ►" at bounding box center [107, 17] width 215 height 35
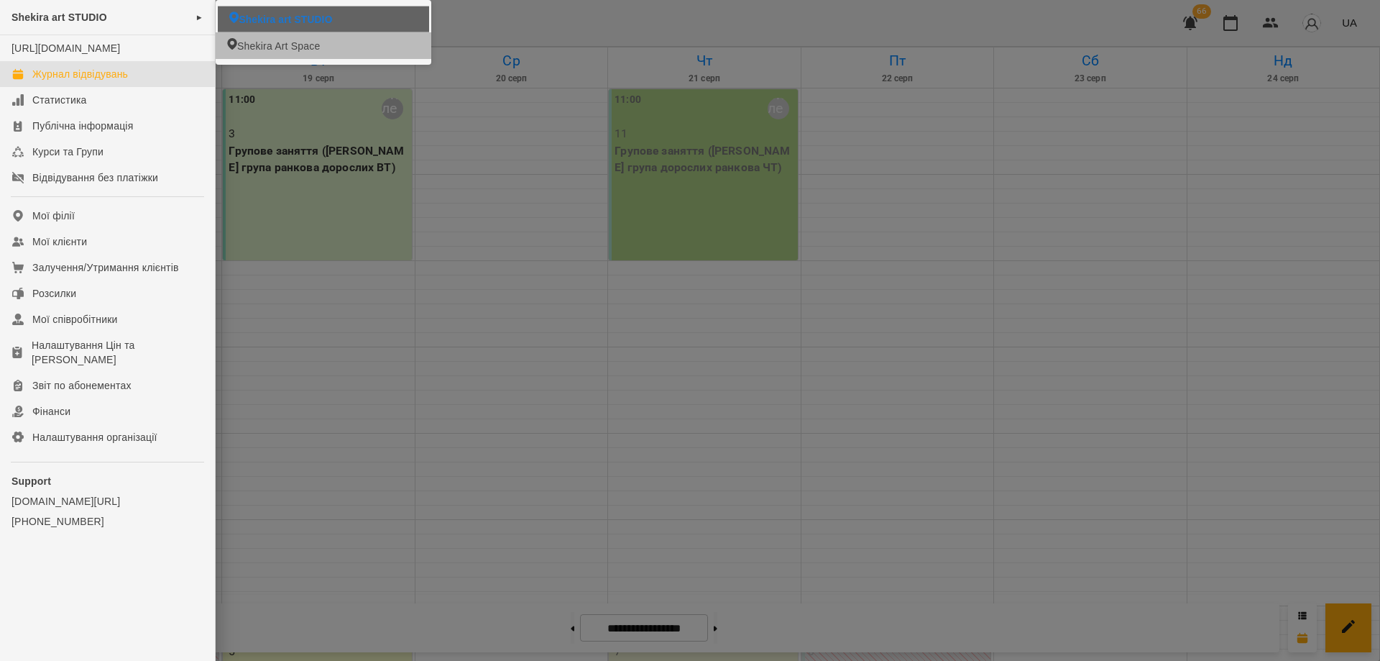
click at [334, 16] on li "Shekira art STUDIO" at bounding box center [323, 19] width 211 height 26
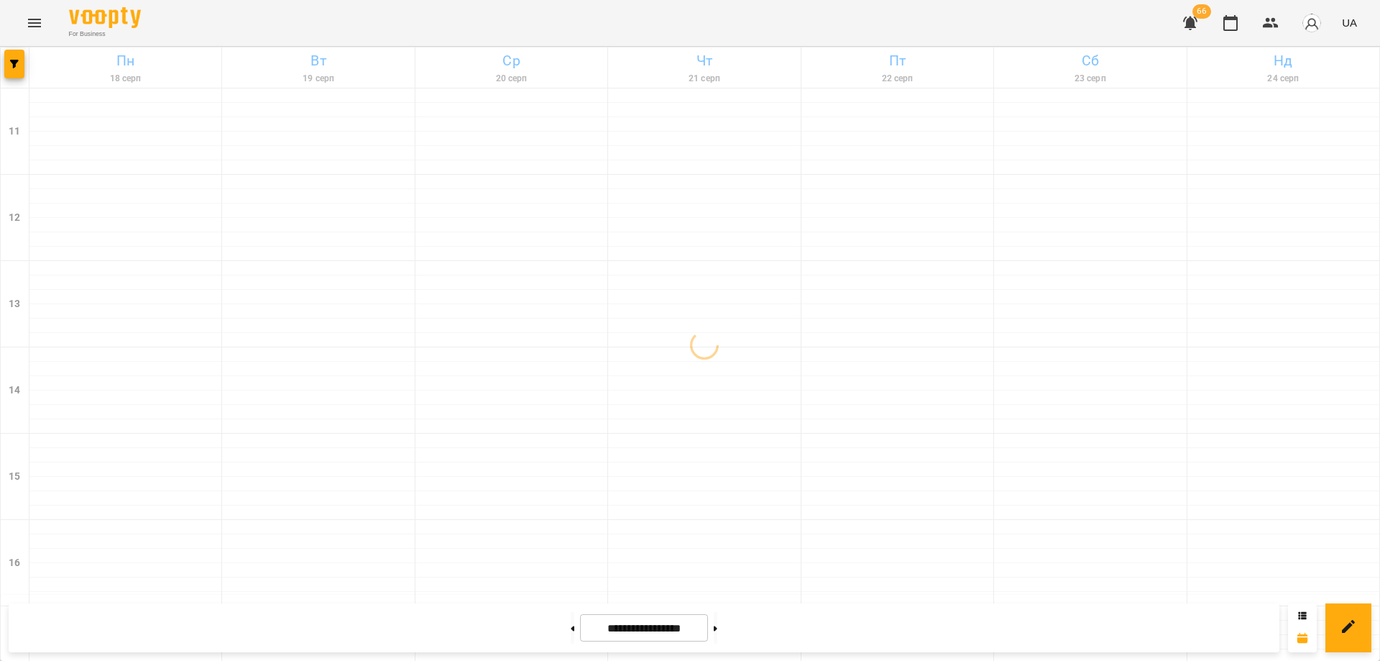
click at [32, 18] on icon "Menu" at bounding box center [34, 22] width 17 height 17
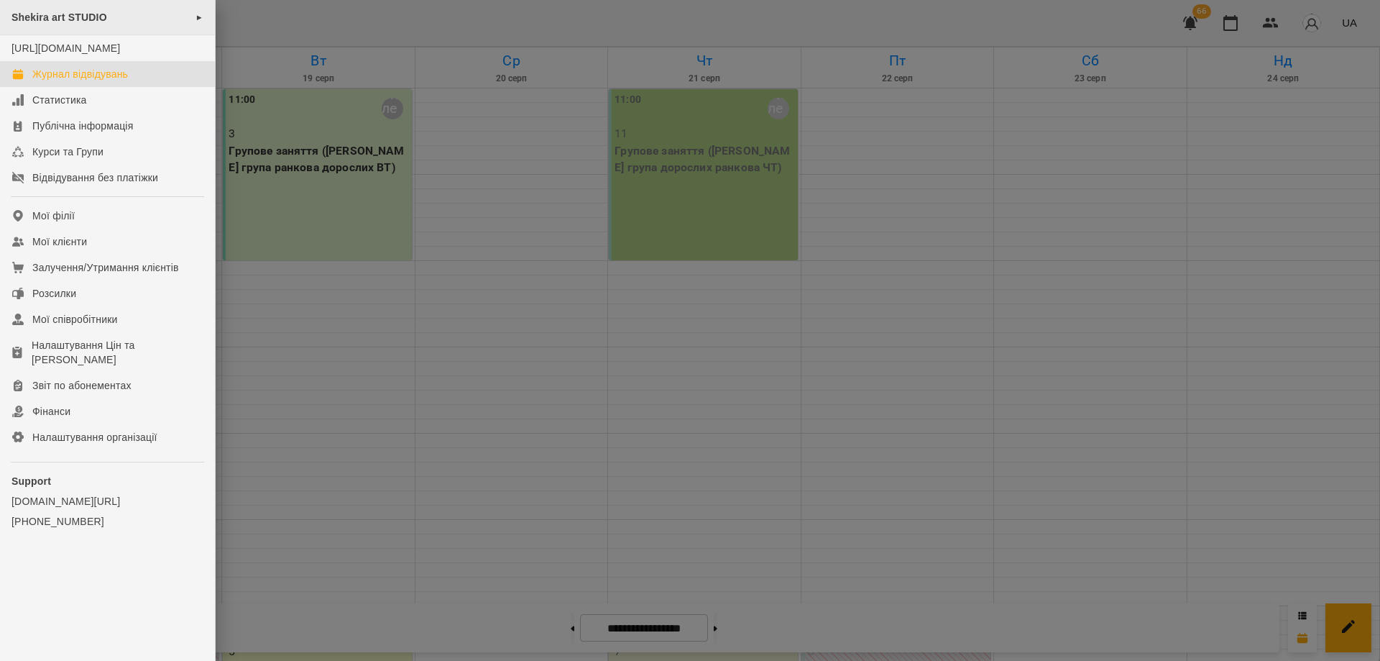
click at [88, 21] on span "Shekira art STUDIO" at bounding box center [60, 18] width 96 height 12
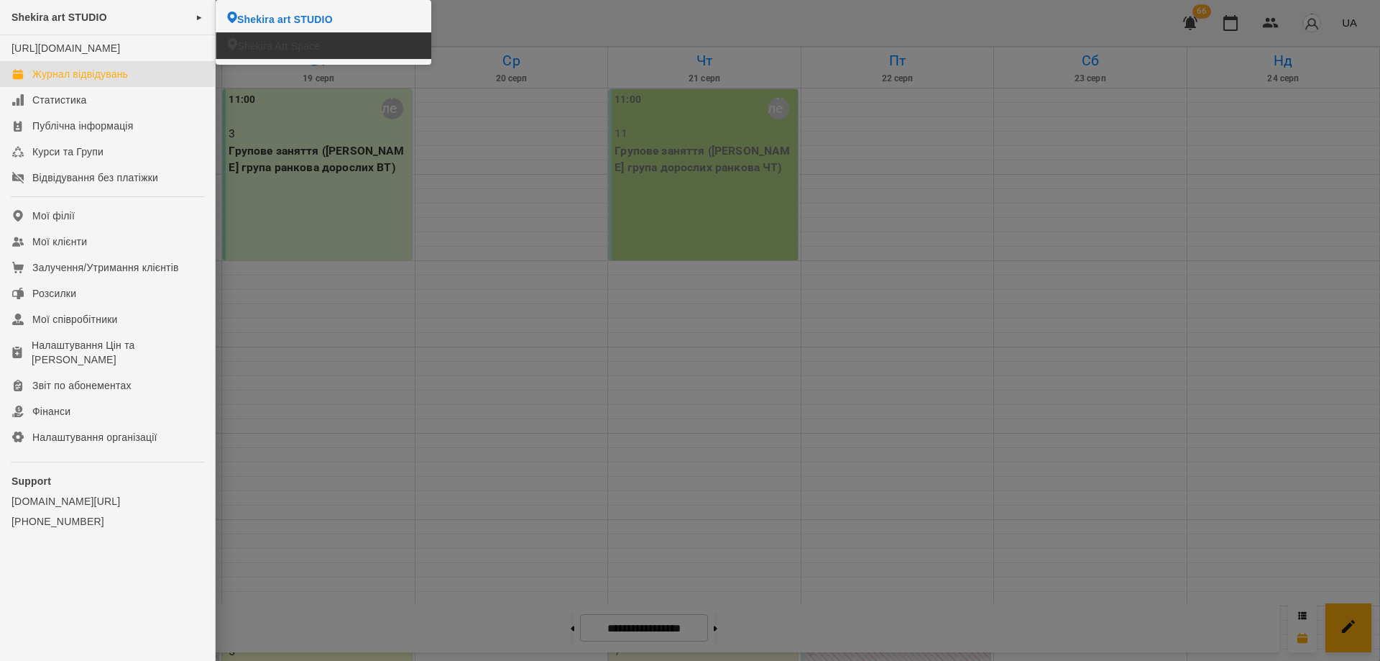
click at [273, 47] on span "Shekira Art Space" at bounding box center [278, 46] width 83 height 14
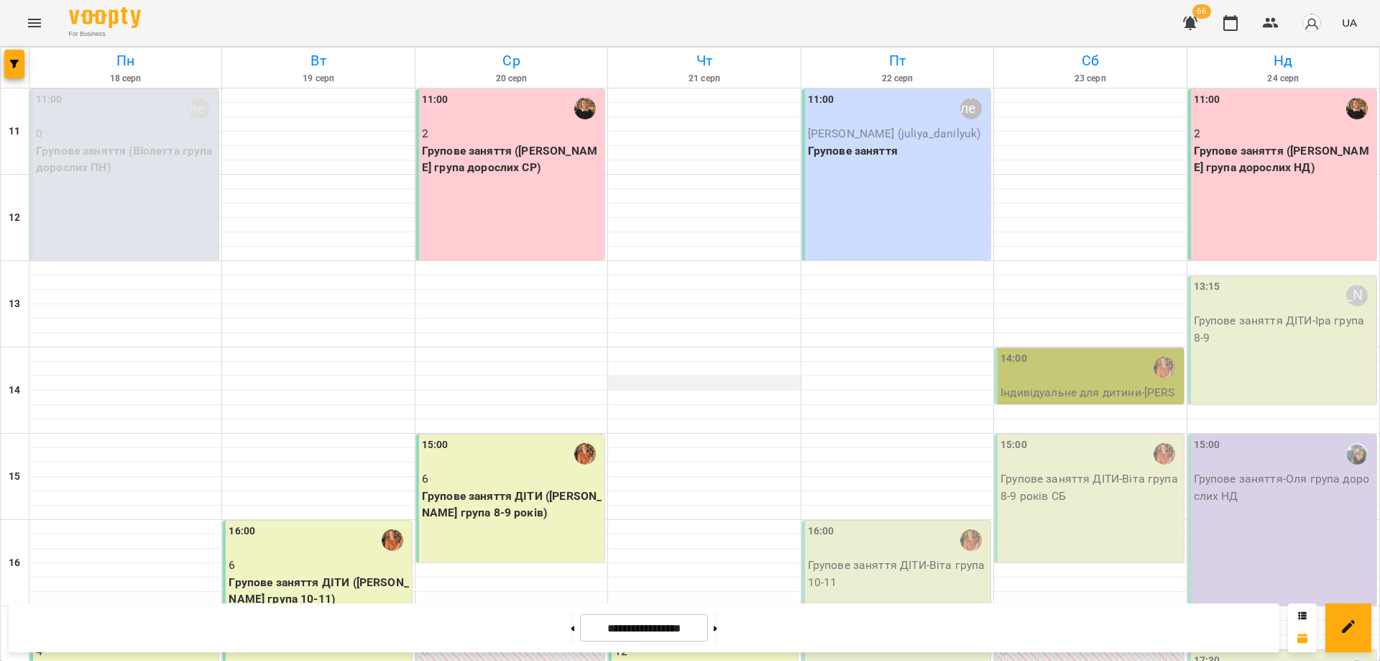
scroll to position [269, 0]
drag, startPoint x: 754, startPoint y: 15, endPoint x: 796, endPoint y: 1, distance: 44.1
click at [755, 22] on div "For Business 66 UA" at bounding box center [690, 23] width 1380 height 46
click at [989, 19] on div "For Business 66 UA" at bounding box center [690, 23] width 1380 height 46
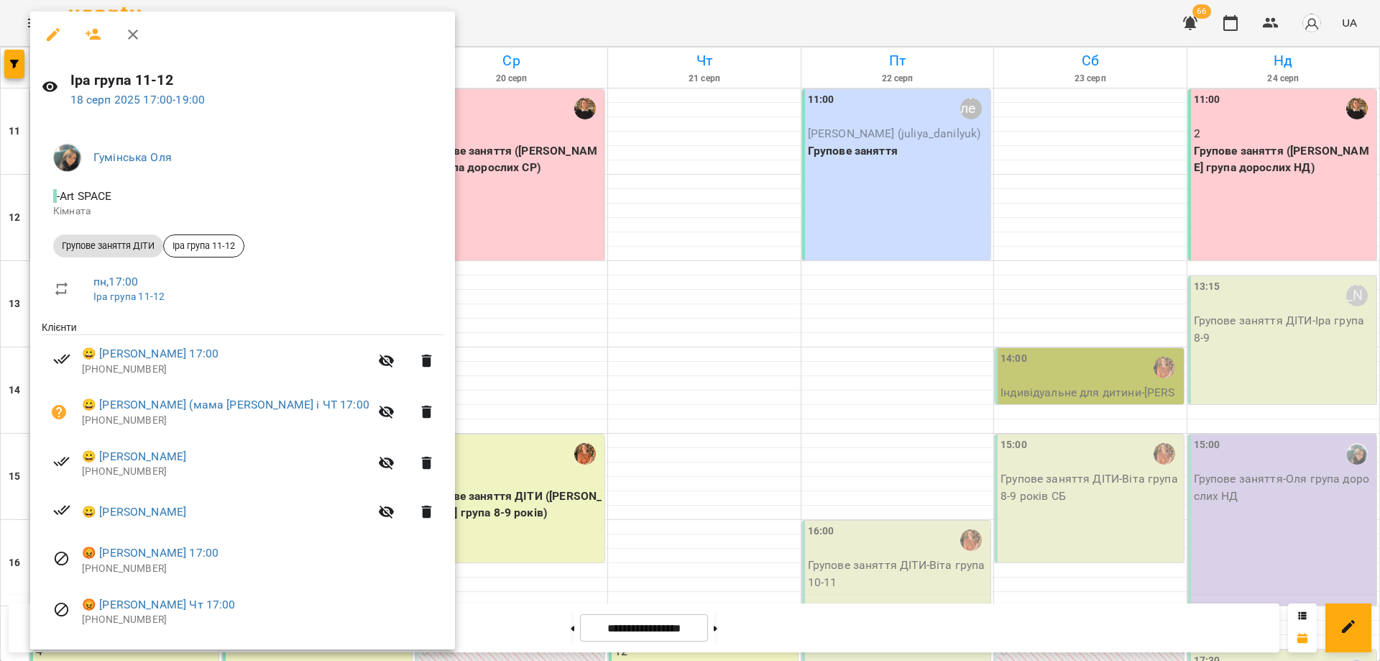
click at [585, 413] on div at bounding box center [690, 330] width 1380 height 661
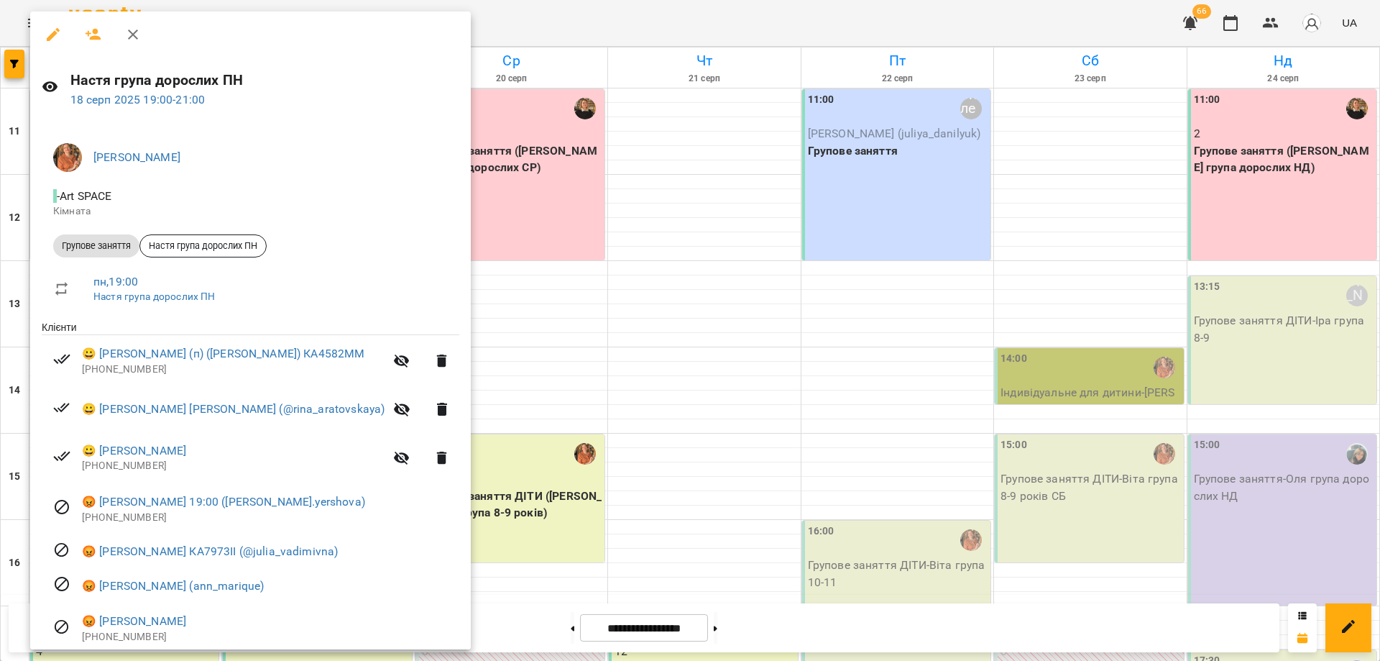
click at [544, 439] on div at bounding box center [690, 330] width 1380 height 661
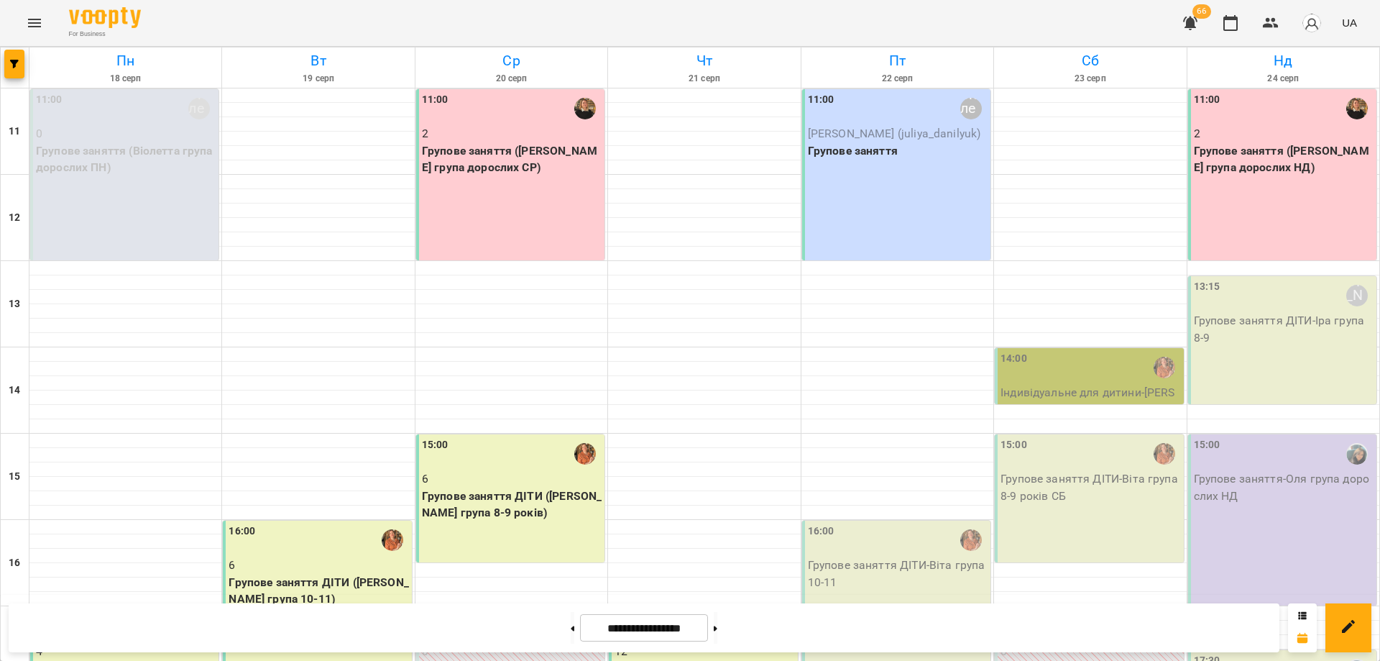
click at [288, 574] on p "Групове заняття ДІТИ ([PERSON_NAME] група 10-11)" at bounding box center [319, 591] width 180 height 34
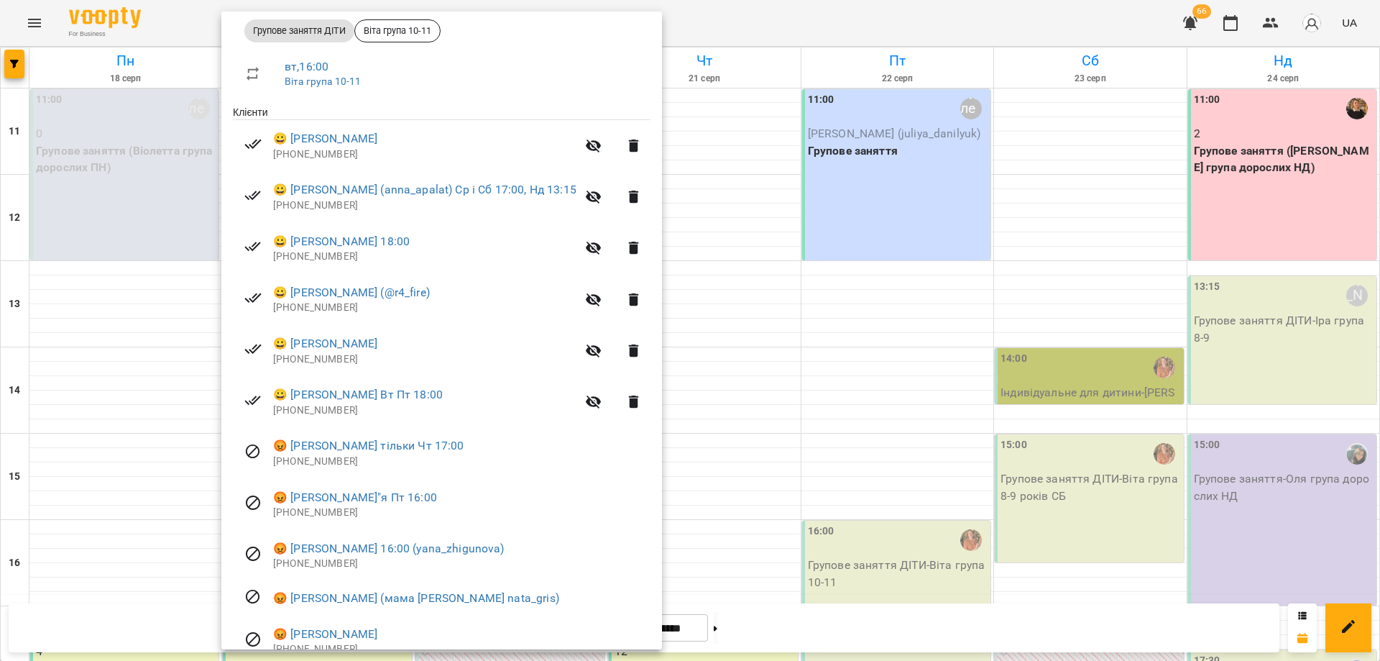
scroll to position [216, 0]
click at [755, 380] on div at bounding box center [690, 330] width 1380 height 661
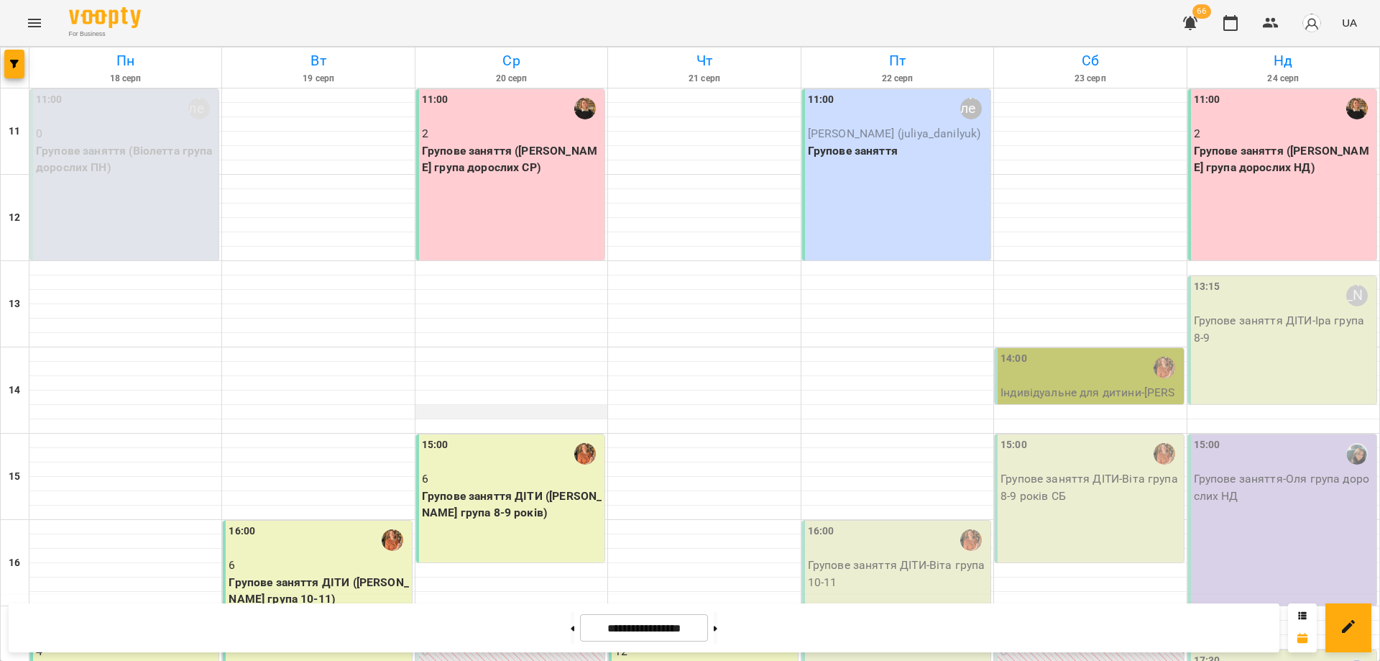
scroll to position [0, 0]
click at [506, 210] on div "11:00 2 Групове заняття (Оксана група дорослих СР)" at bounding box center [510, 174] width 188 height 171
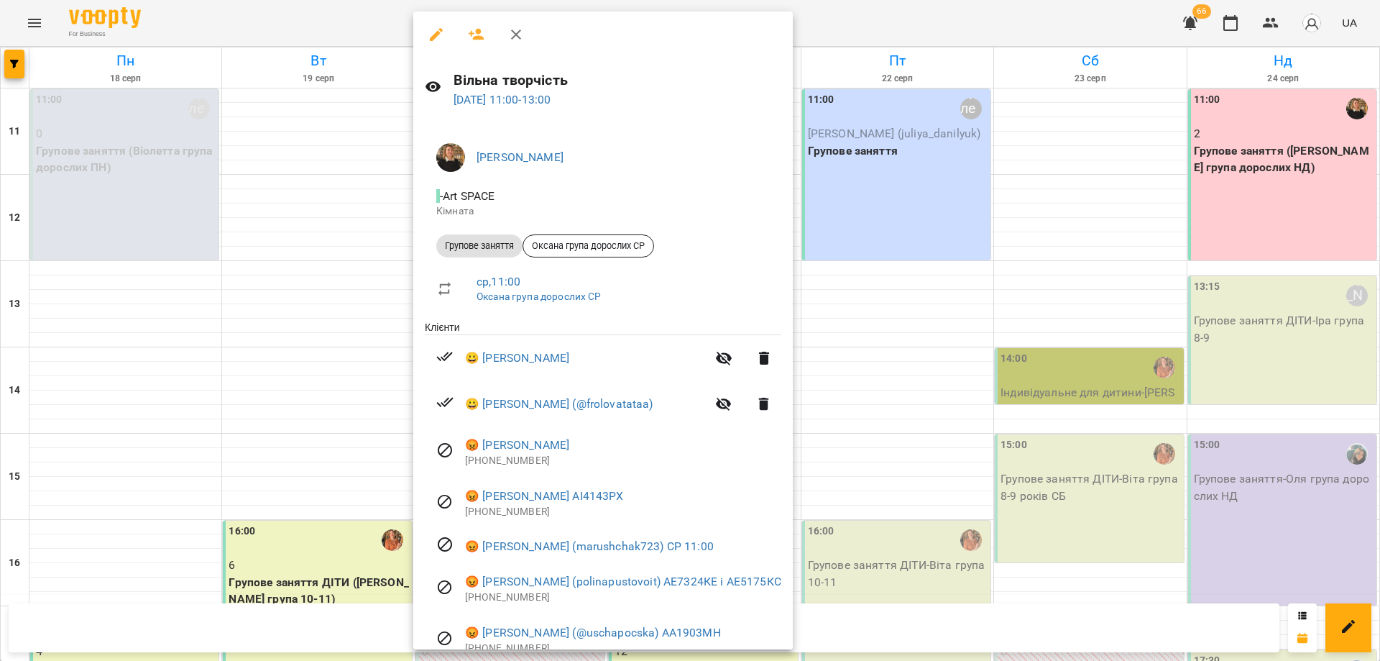
click at [870, 158] on div at bounding box center [690, 330] width 1380 height 661
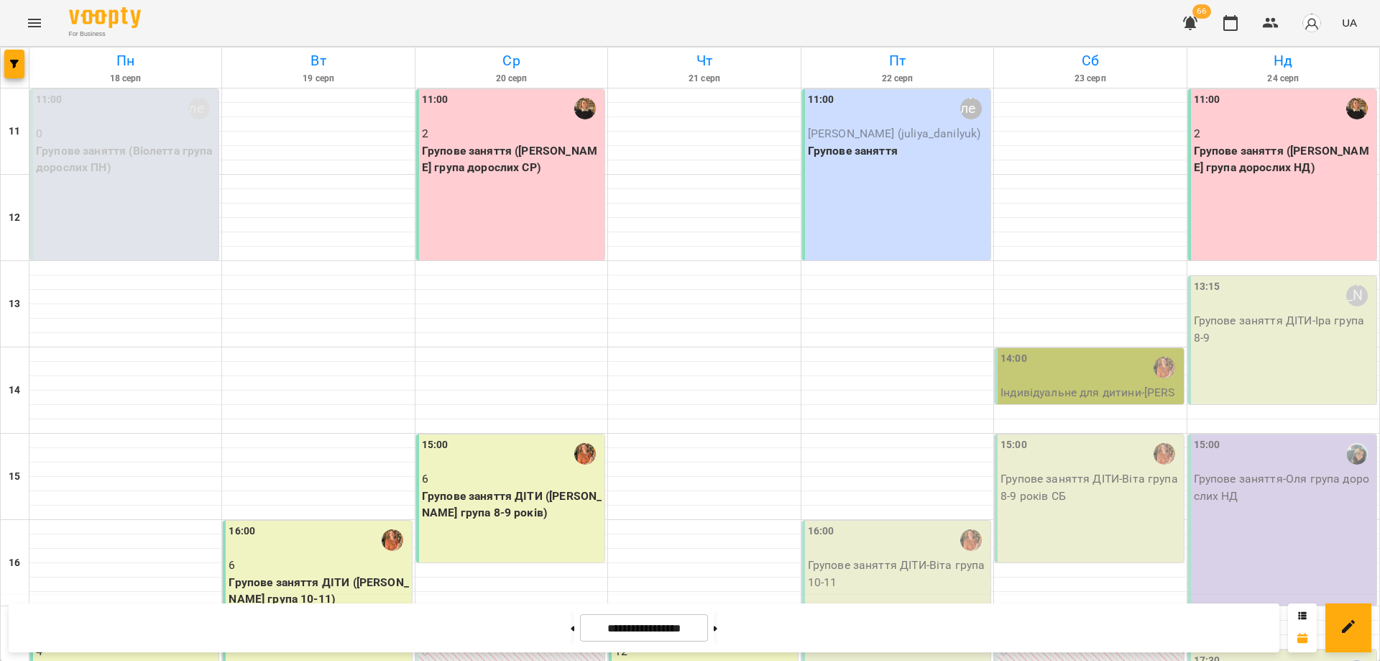
click at [483, 475] on p "6" at bounding box center [512, 478] width 180 height 17
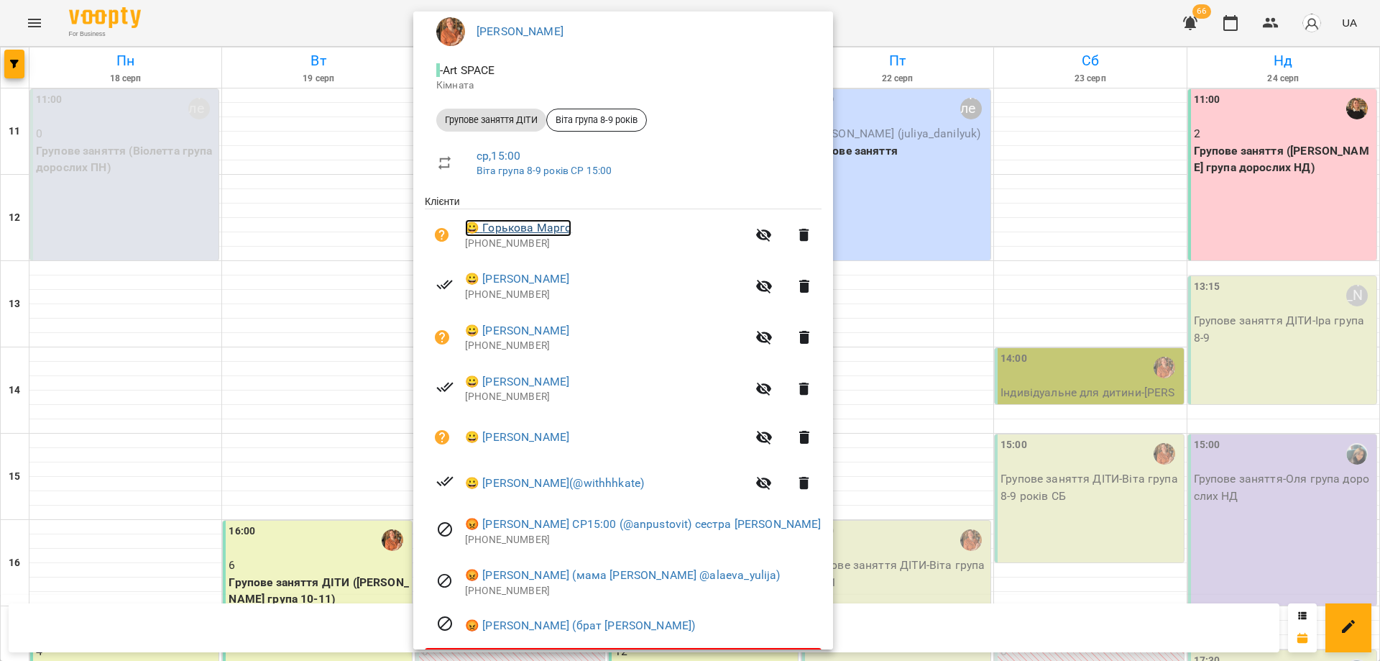
scroll to position [170, 0]
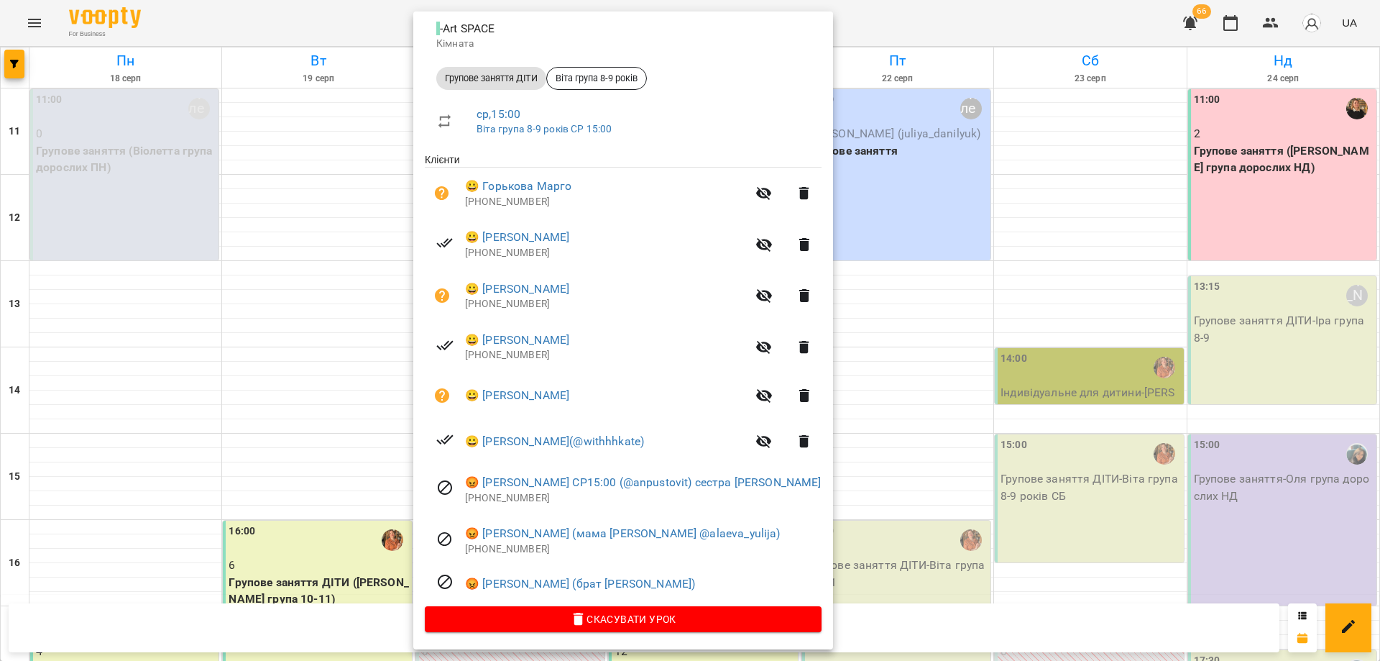
click at [906, 567] on div at bounding box center [690, 330] width 1380 height 661
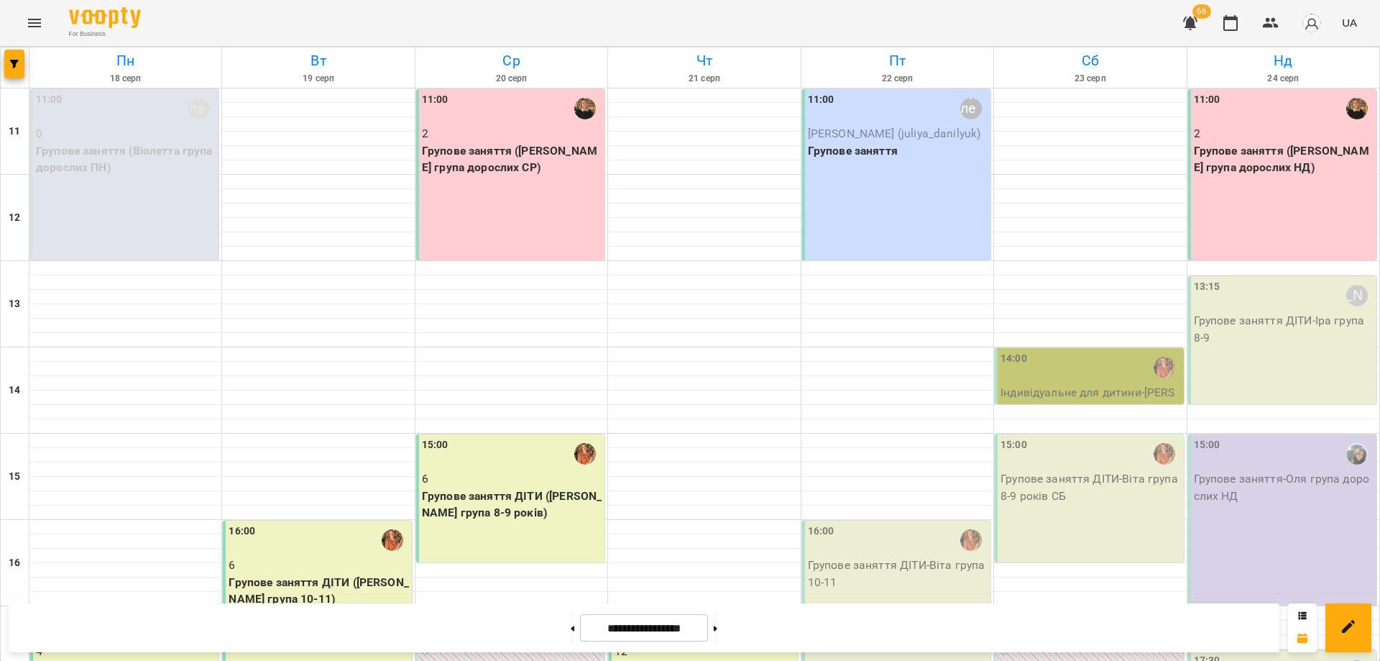
scroll to position [269, 0]
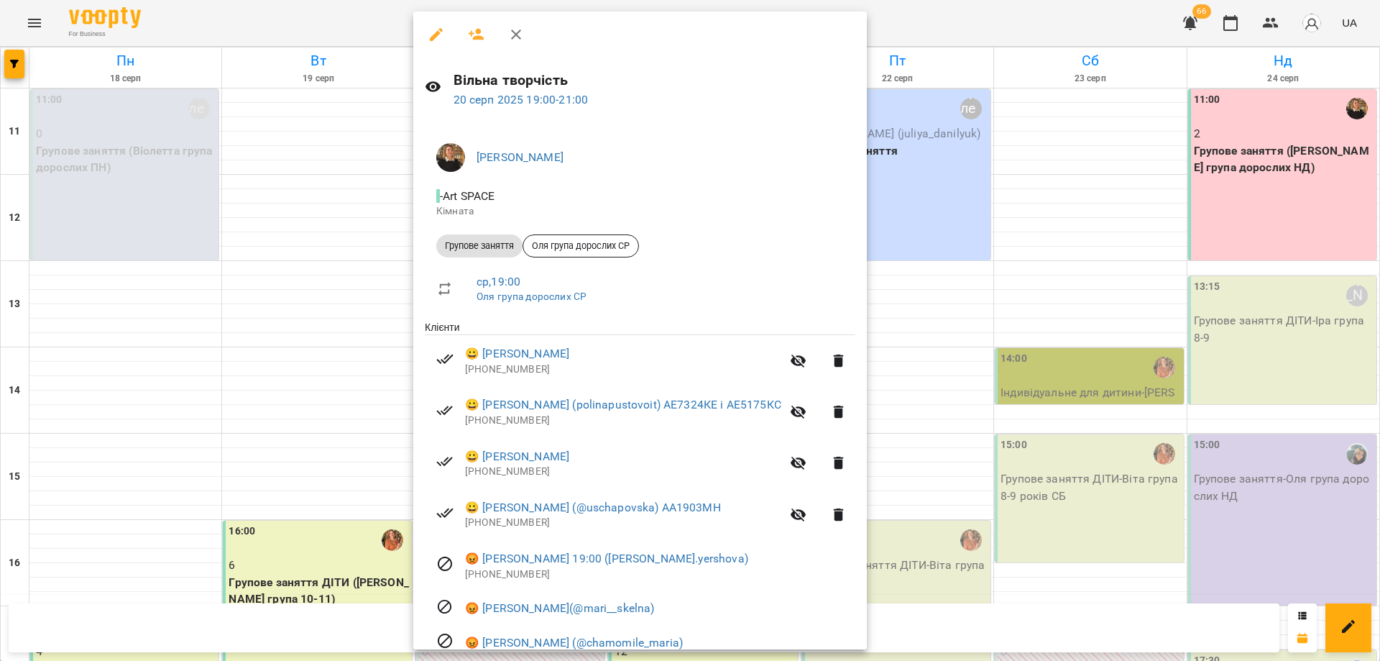
click at [930, 385] on div at bounding box center [690, 330] width 1380 height 661
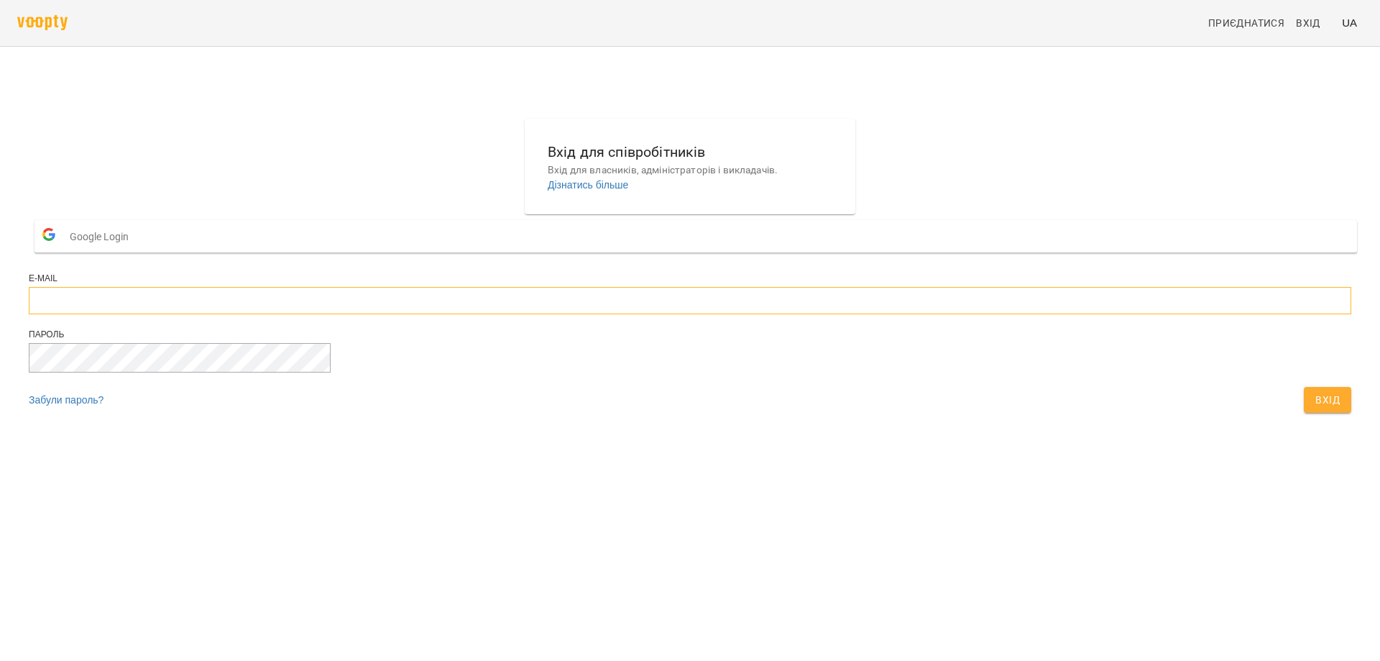
type input "**********"
click at [1090, 350] on div "**********" at bounding box center [690, 269] width 1334 height 313
click at [675, 252] on button "Google Login" at bounding box center [696, 236] width 1323 height 32
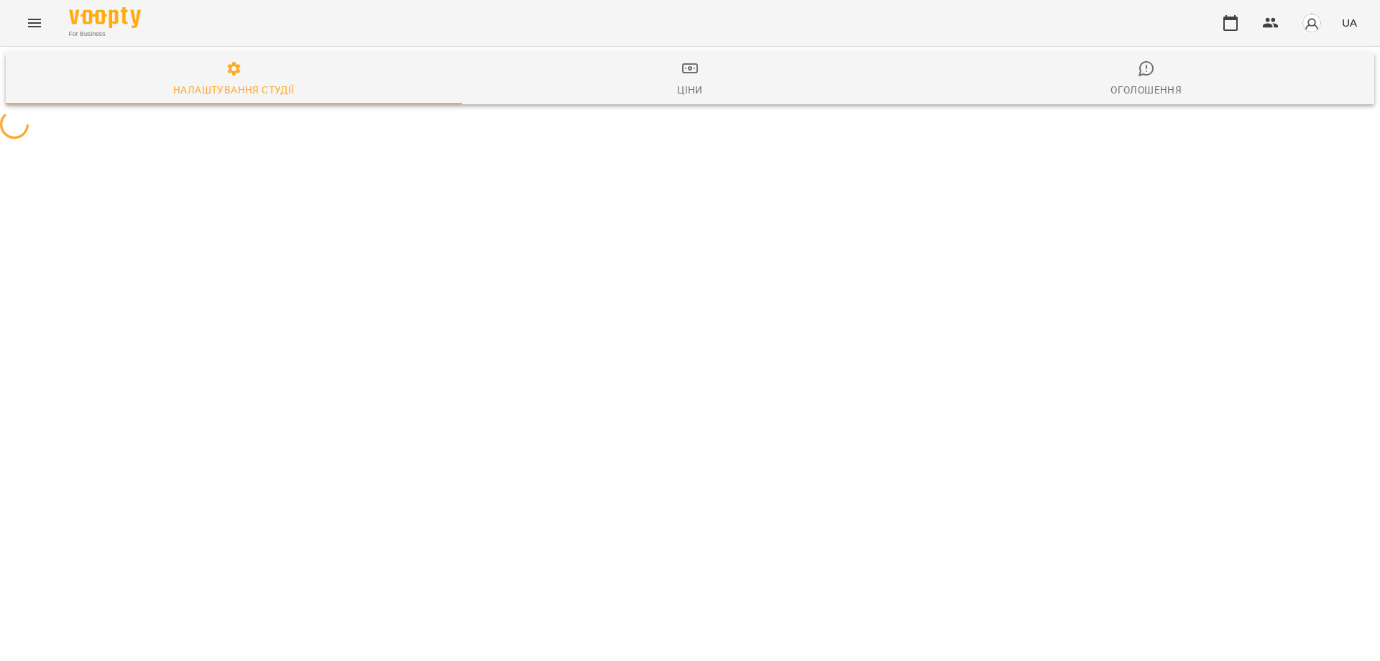
select select "**"
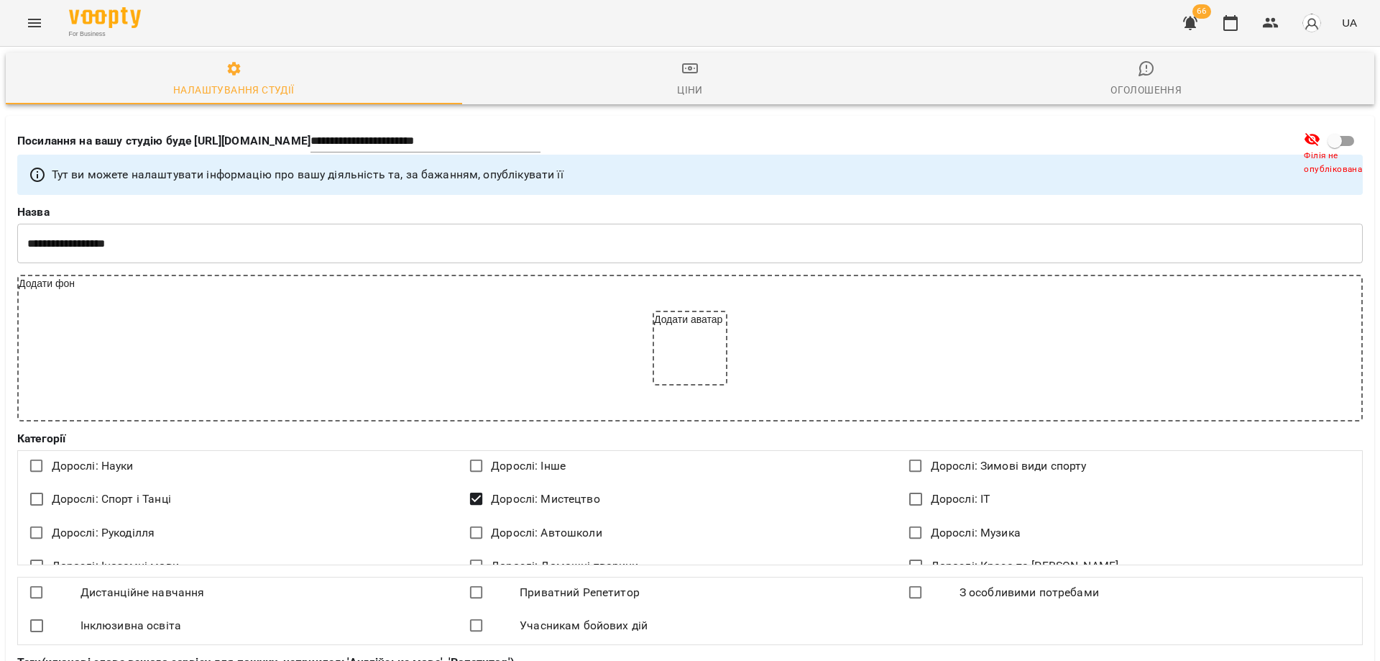
click at [1291, 21] on div "66 UA" at bounding box center [1268, 22] width 190 height 37
click at [1257, 30] on button "button" at bounding box center [1271, 23] width 35 height 35
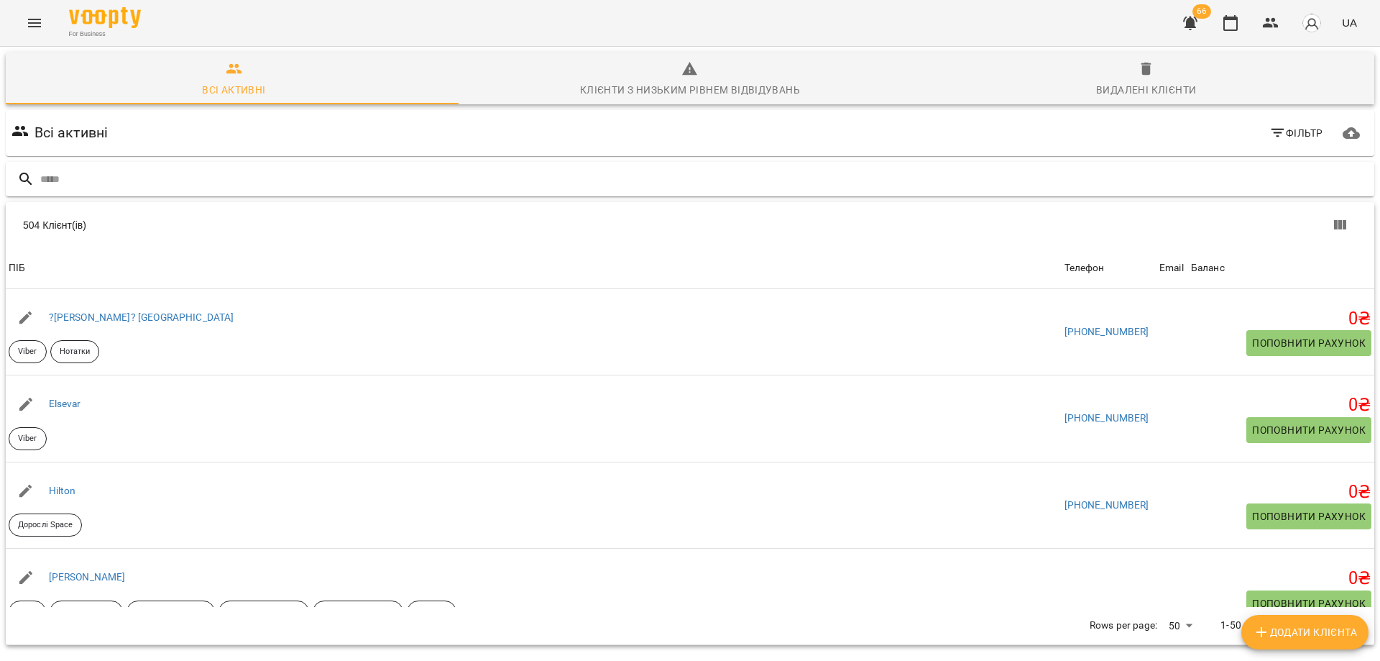
click at [153, 188] on input "text" at bounding box center [704, 179] width 1328 height 24
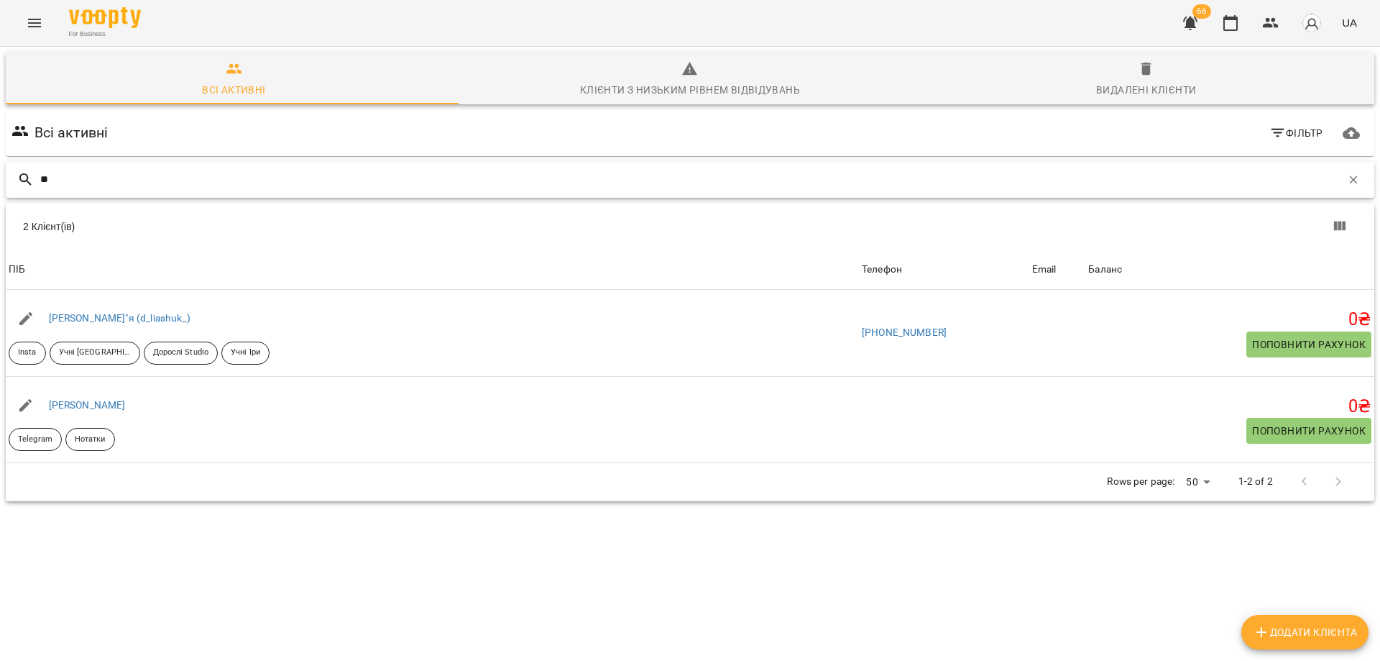
drag, startPoint x: 85, startPoint y: 175, endPoint x: 0, endPoint y: 175, distance: 84.8
click at [0, 175] on div "Всі активні Клієнти з низьким рівнем відвідувань Видалені клієнти Всі активні Ф…" at bounding box center [690, 327] width 1386 height 566
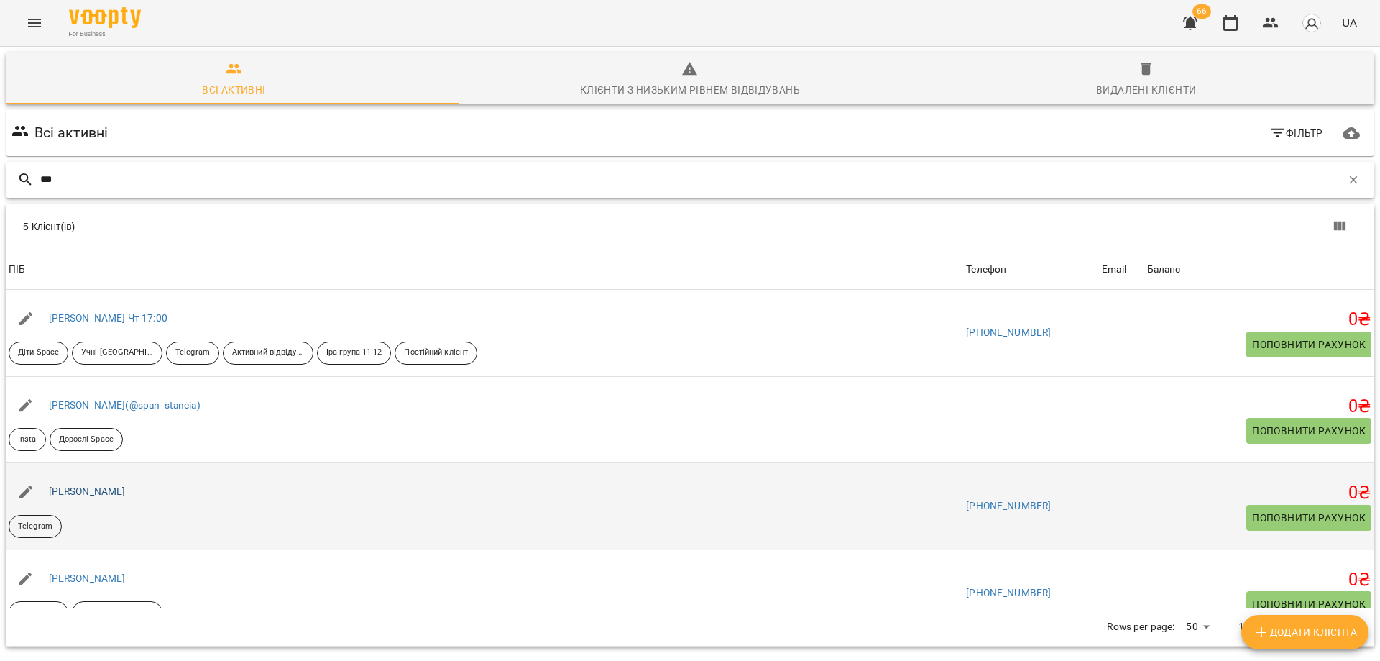
type input "***"
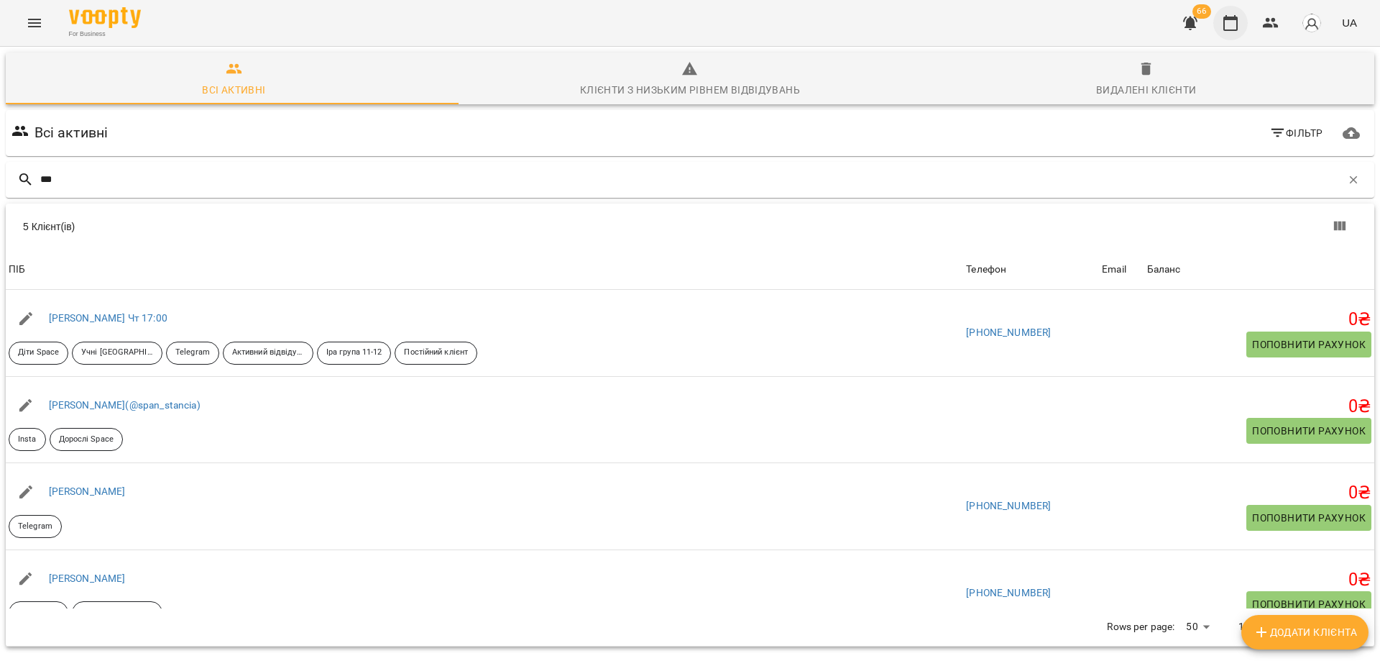
click at [1239, 17] on icon "button" at bounding box center [1230, 22] width 17 height 17
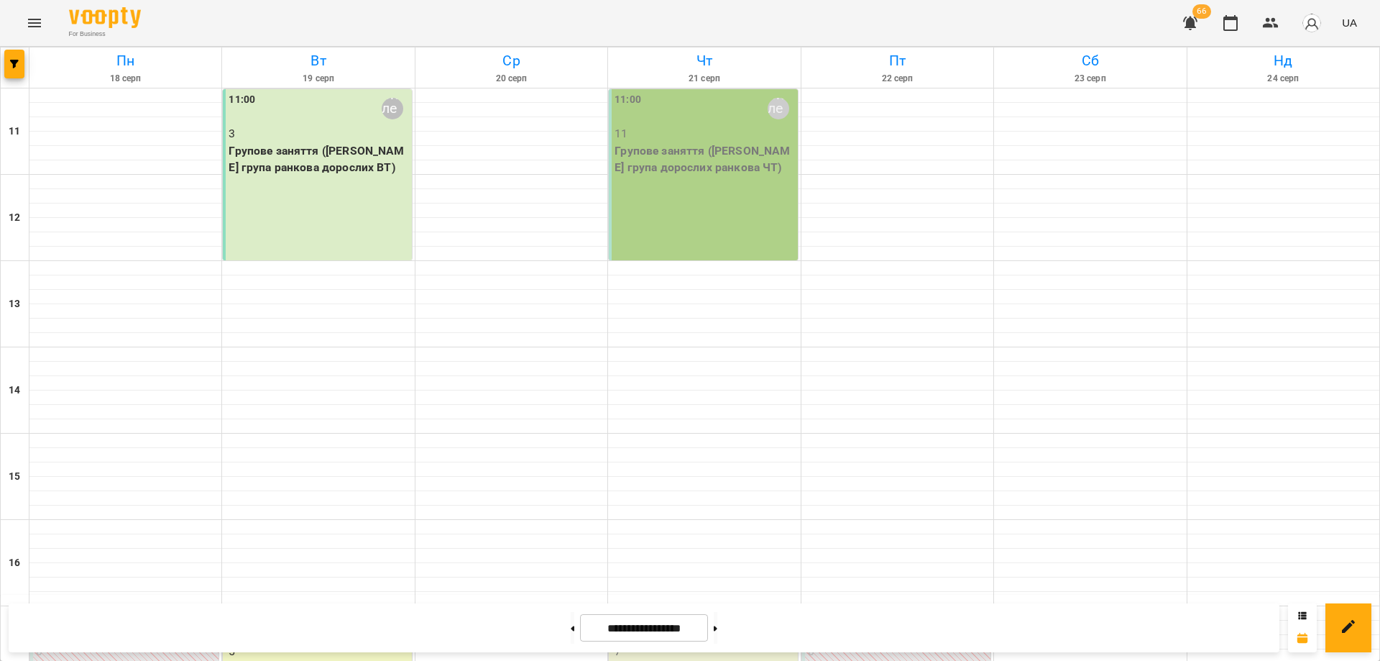
click at [667, 218] on div "11:00 Віолетта 11 Групове заняття (Іра група дорослих ранкова ЧТ)" at bounding box center [703, 174] width 188 height 171
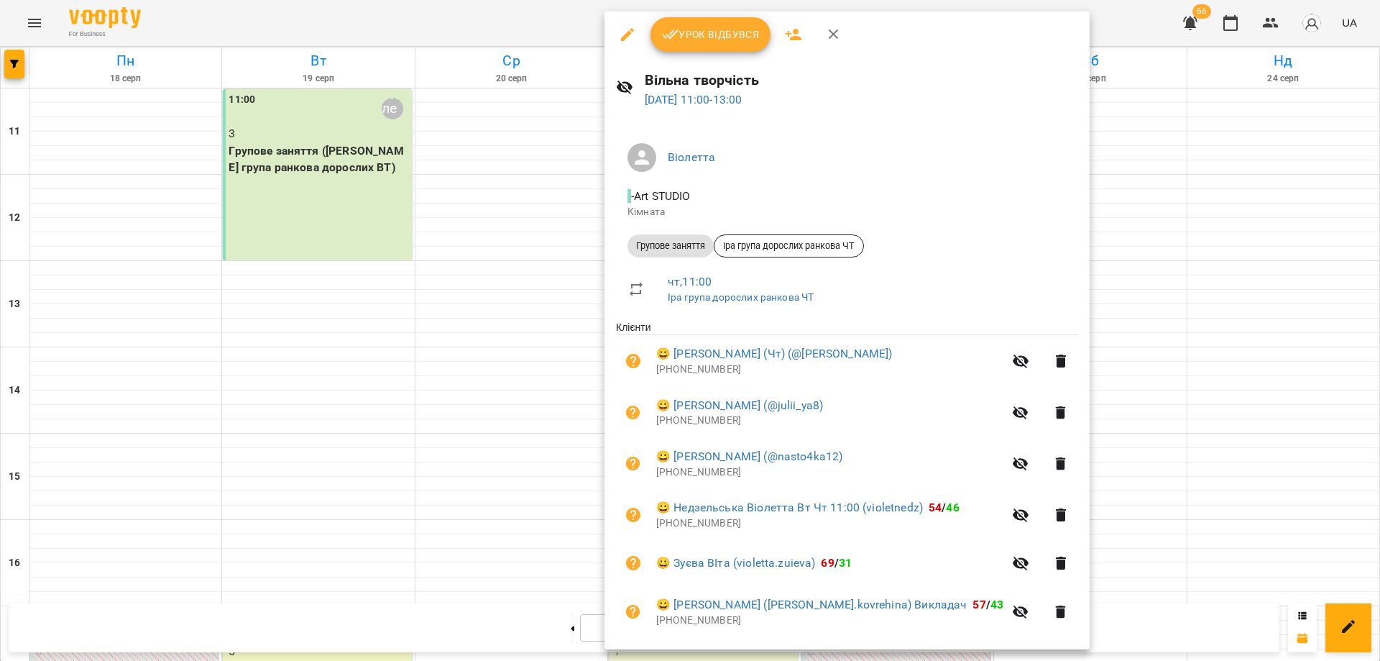
click at [359, 201] on div at bounding box center [690, 330] width 1380 height 661
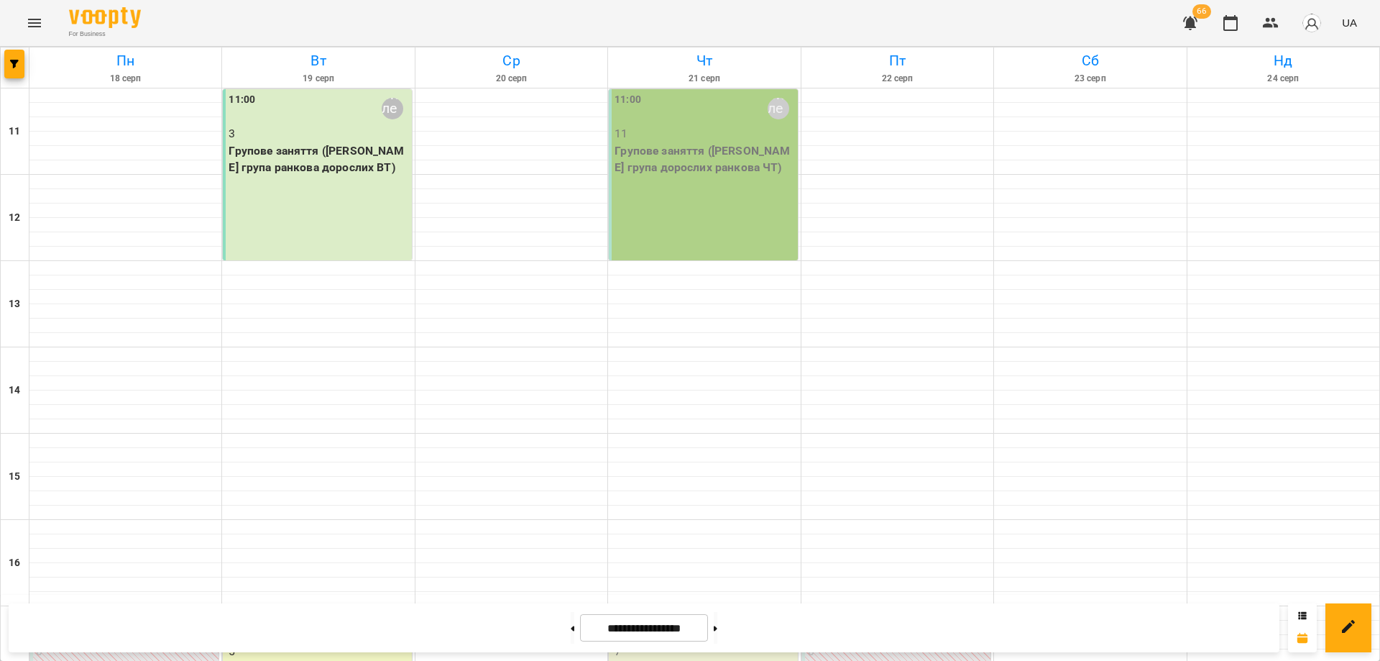
click at [326, 201] on div "11:00 Віолетта 3 Групове заняття (Іра група ранкова дорослих ВТ)" at bounding box center [317, 174] width 188 height 171
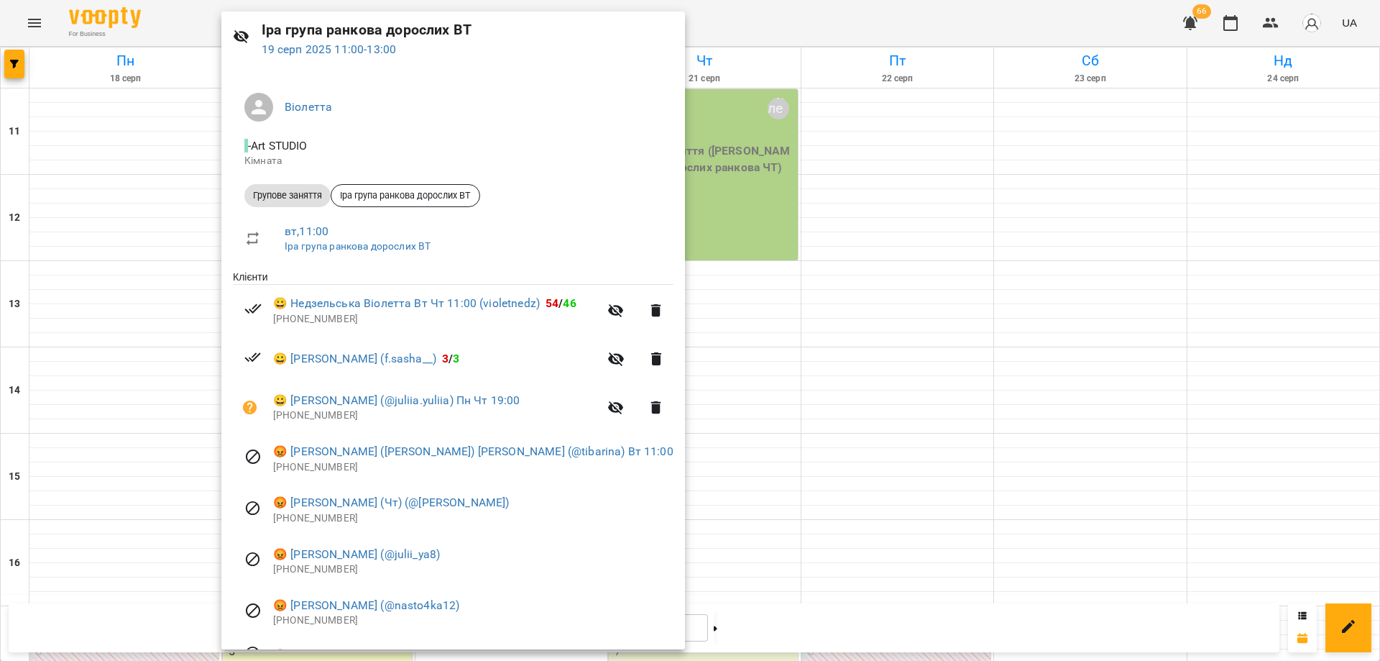
scroll to position [72, 0]
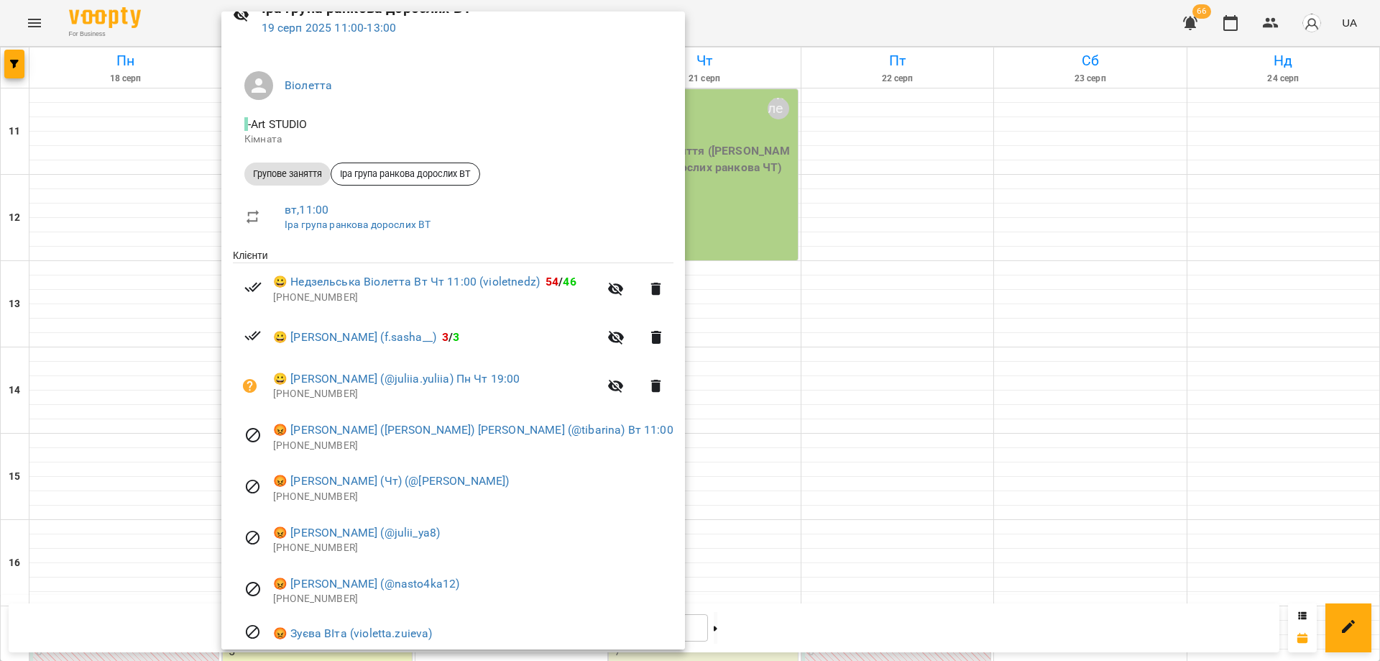
click at [819, 25] on div at bounding box center [690, 330] width 1380 height 661
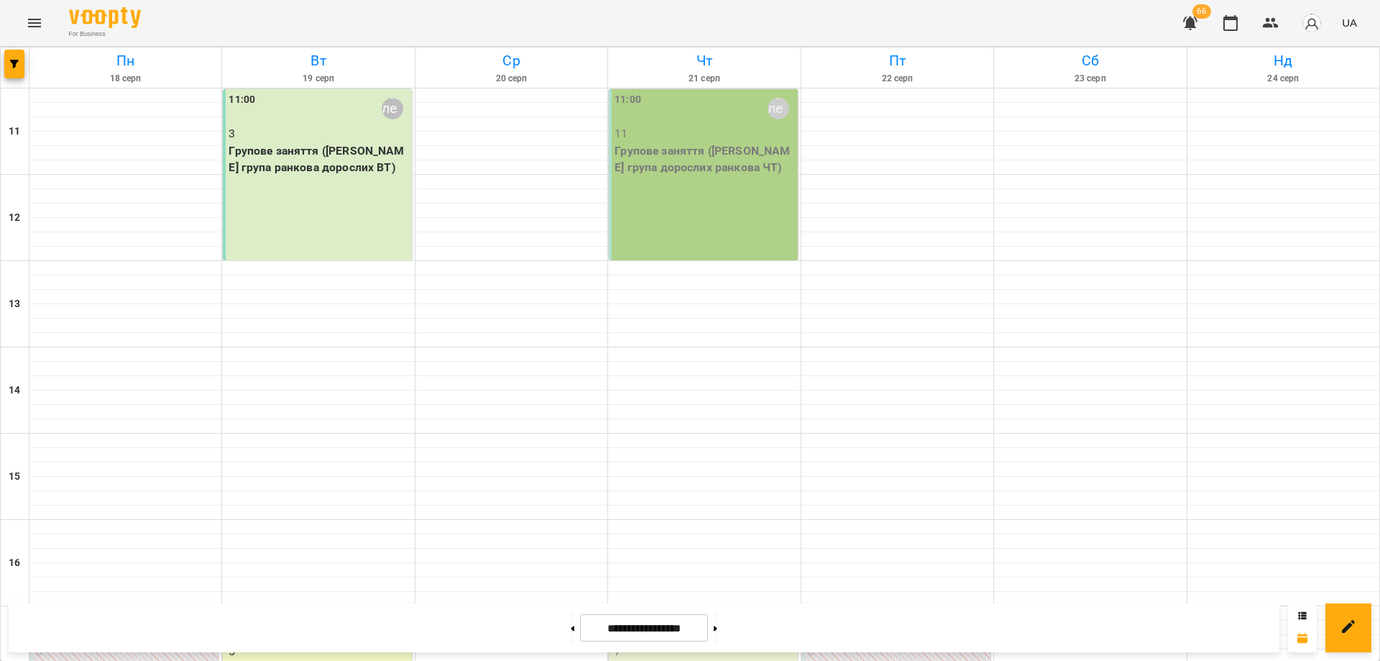
scroll to position [355, 0]
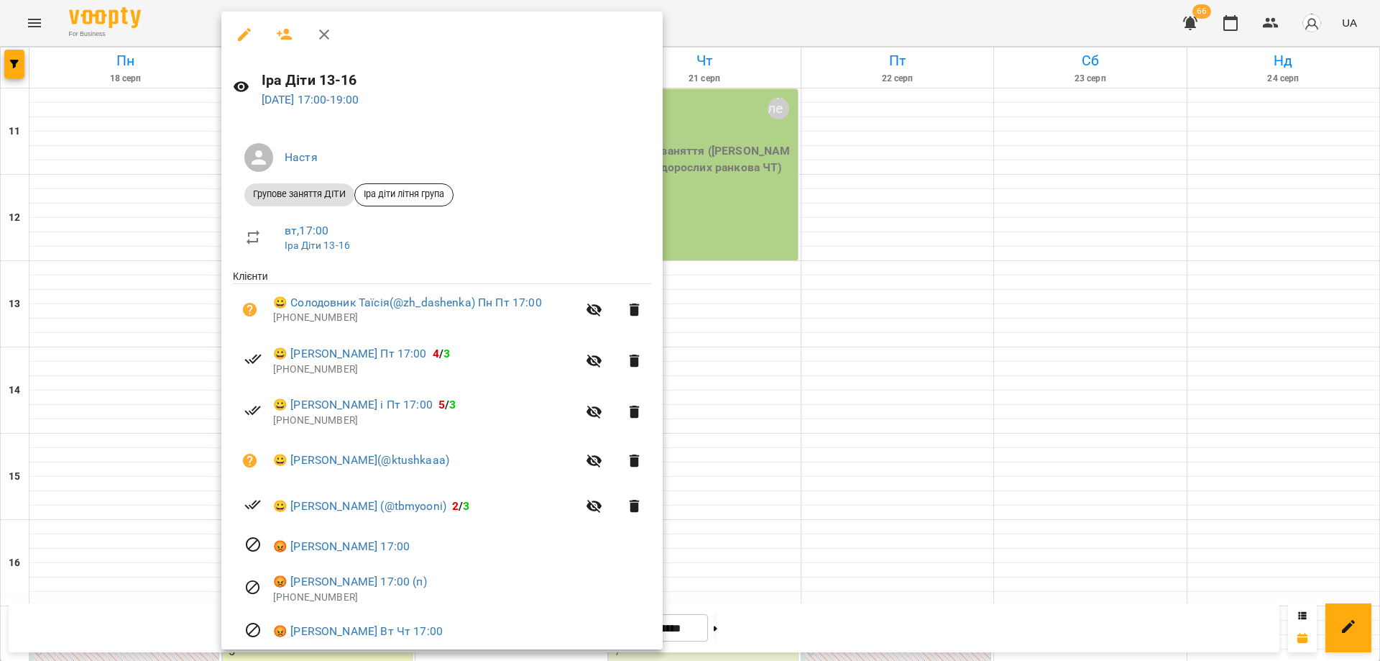
click at [134, 492] on div at bounding box center [690, 330] width 1380 height 661
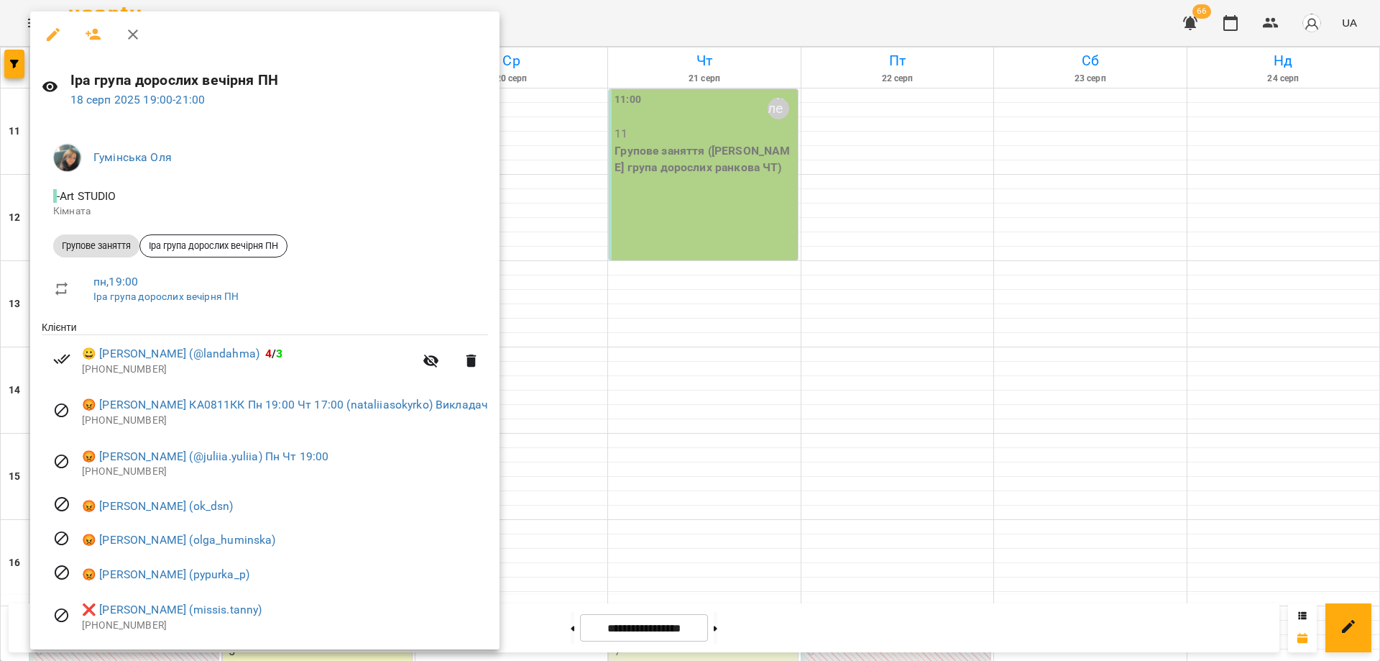
click at [671, 358] on div at bounding box center [690, 330] width 1380 height 661
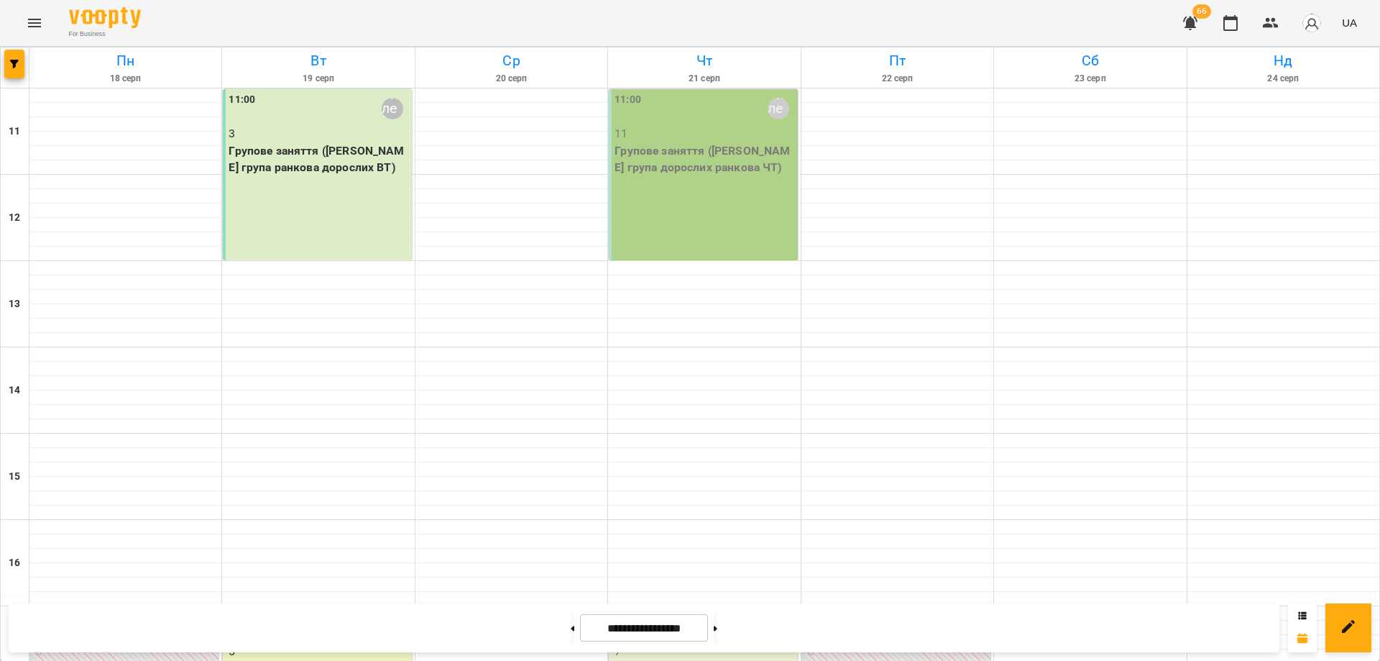
click at [41, 27] on icon "Menu" at bounding box center [34, 22] width 17 height 17
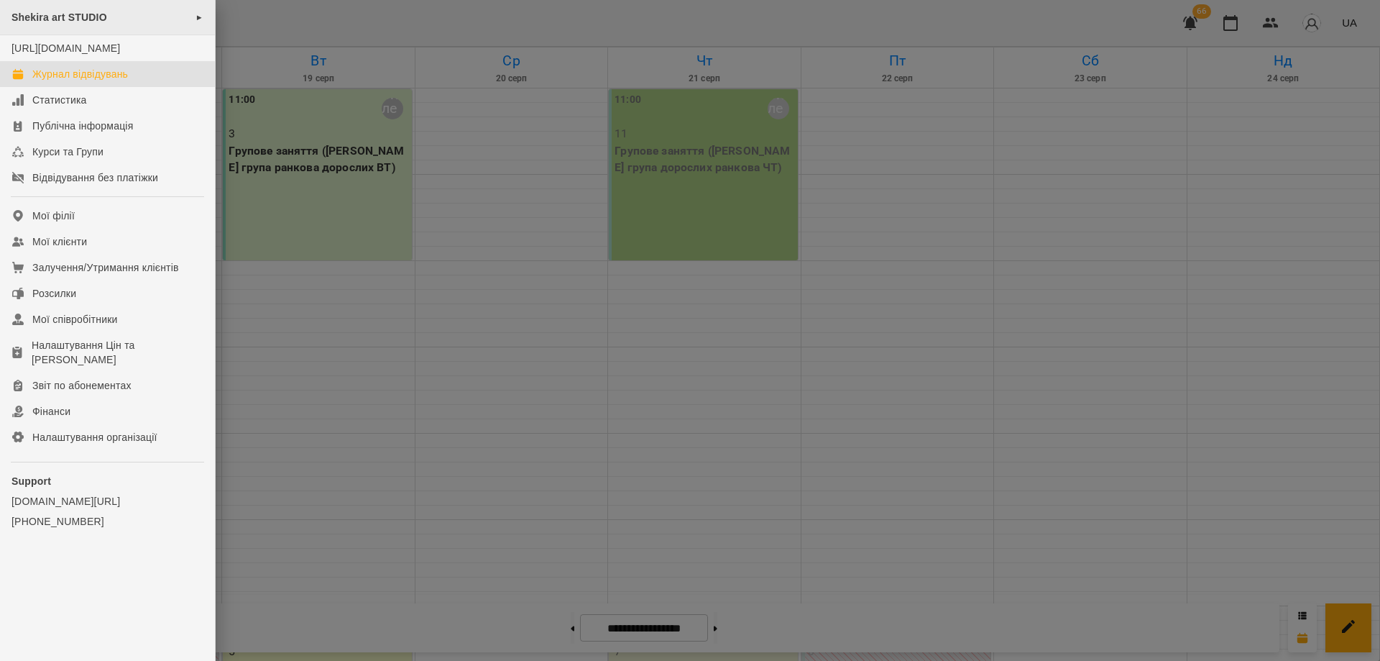
click at [58, 25] on div "Shekira art STUDIO ►" at bounding box center [107, 17] width 215 height 35
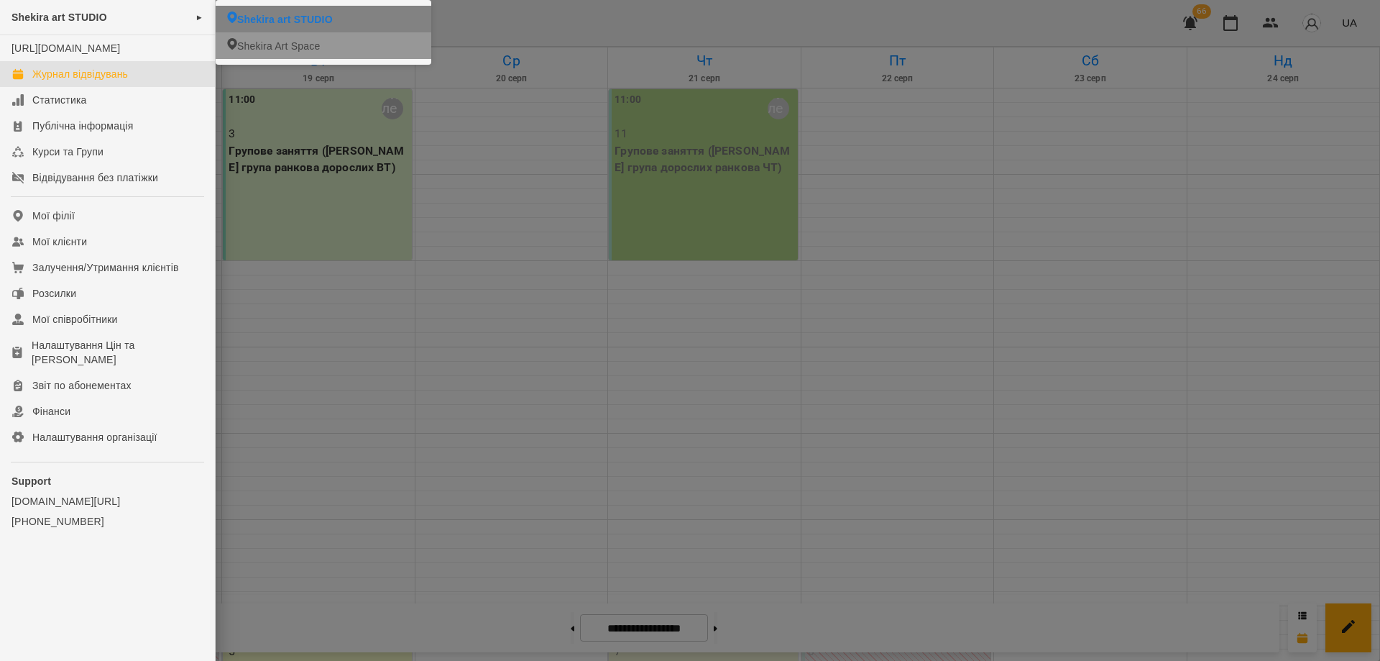
click at [300, 44] on span "Shekira Art Space" at bounding box center [278, 46] width 83 height 14
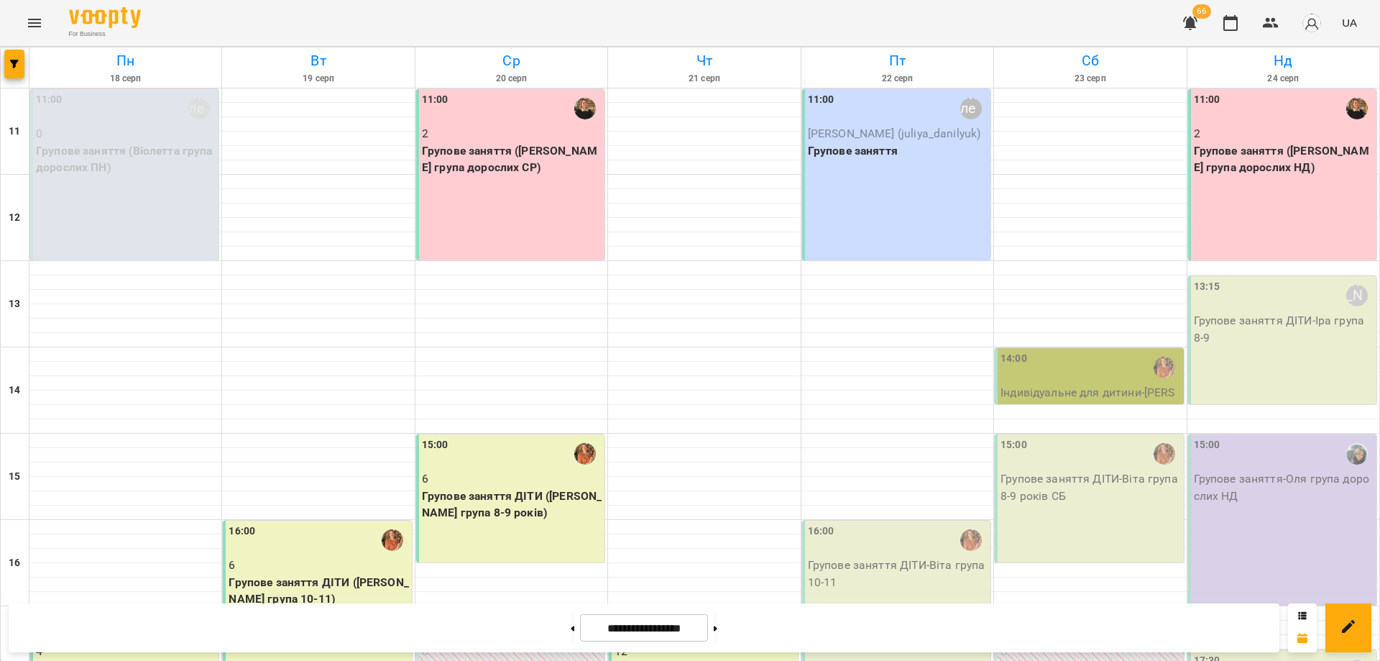
scroll to position [269, 0]
click at [456, 487] on p "Групове заняття ДІТИ (Віта група 8-9 років)" at bounding box center [512, 504] width 180 height 34
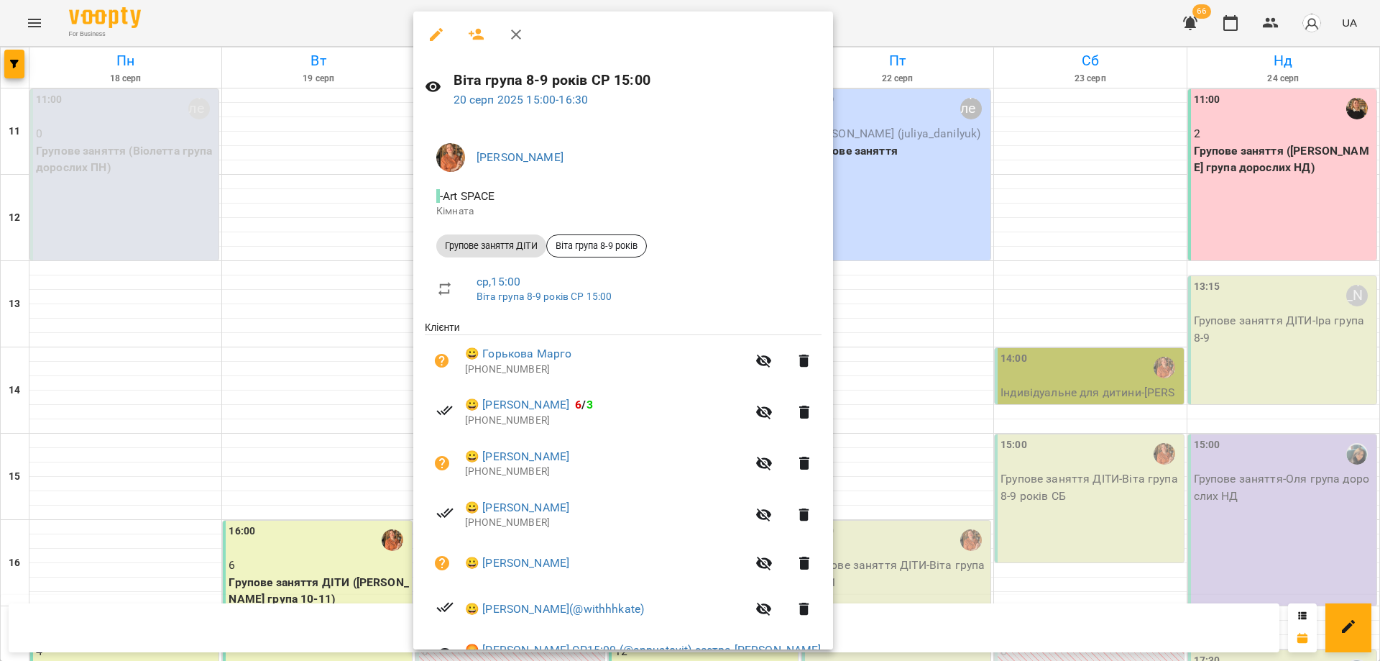
drag, startPoint x: 114, startPoint y: 21, endPoint x: 91, endPoint y: 23, distance: 23.8
click at [106, 24] on div at bounding box center [690, 330] width 1380 height 661
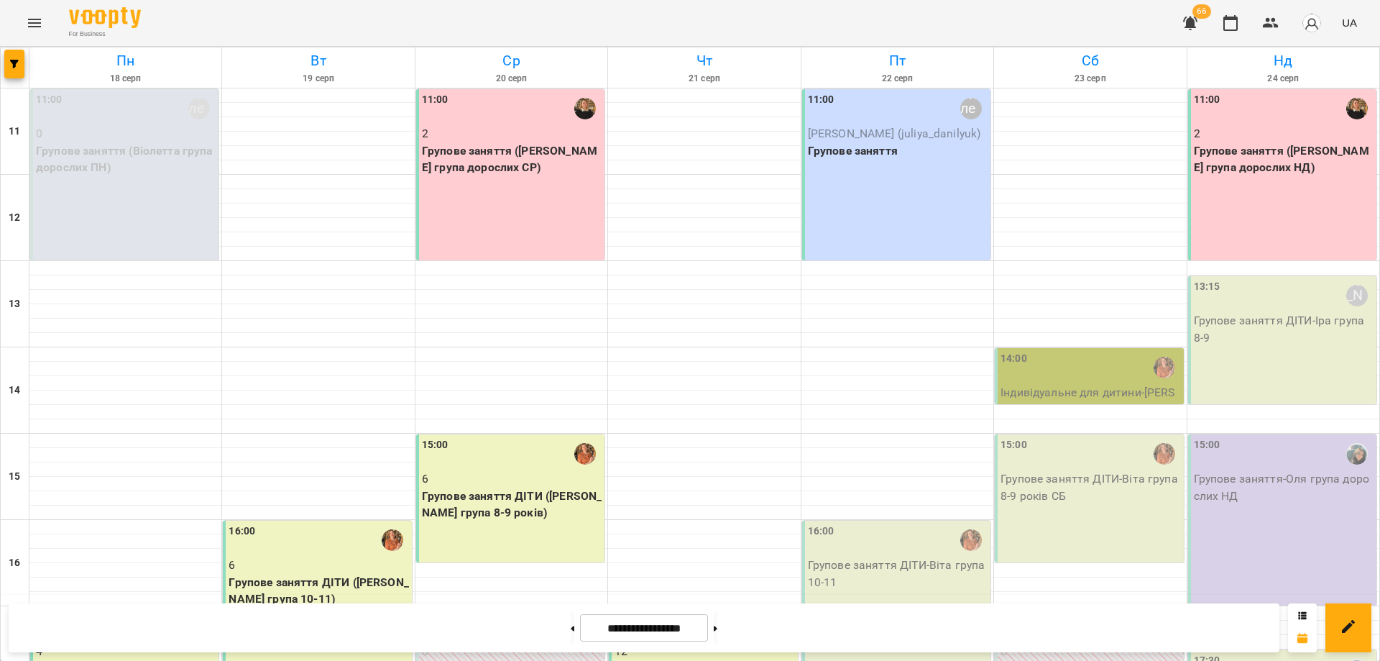
click at [974, 17] on div "For Business 66 UA" at bounding box center [690, 23] width 1380 height 46
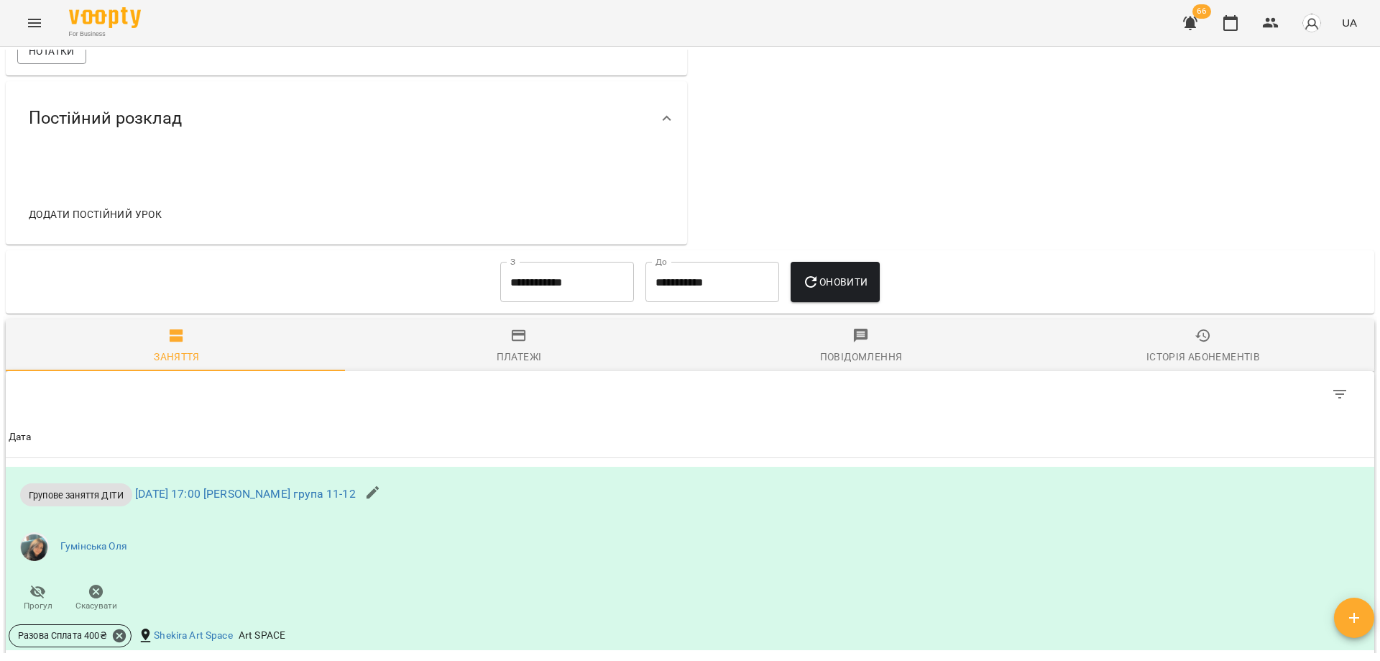
scroll to position [791, 0]
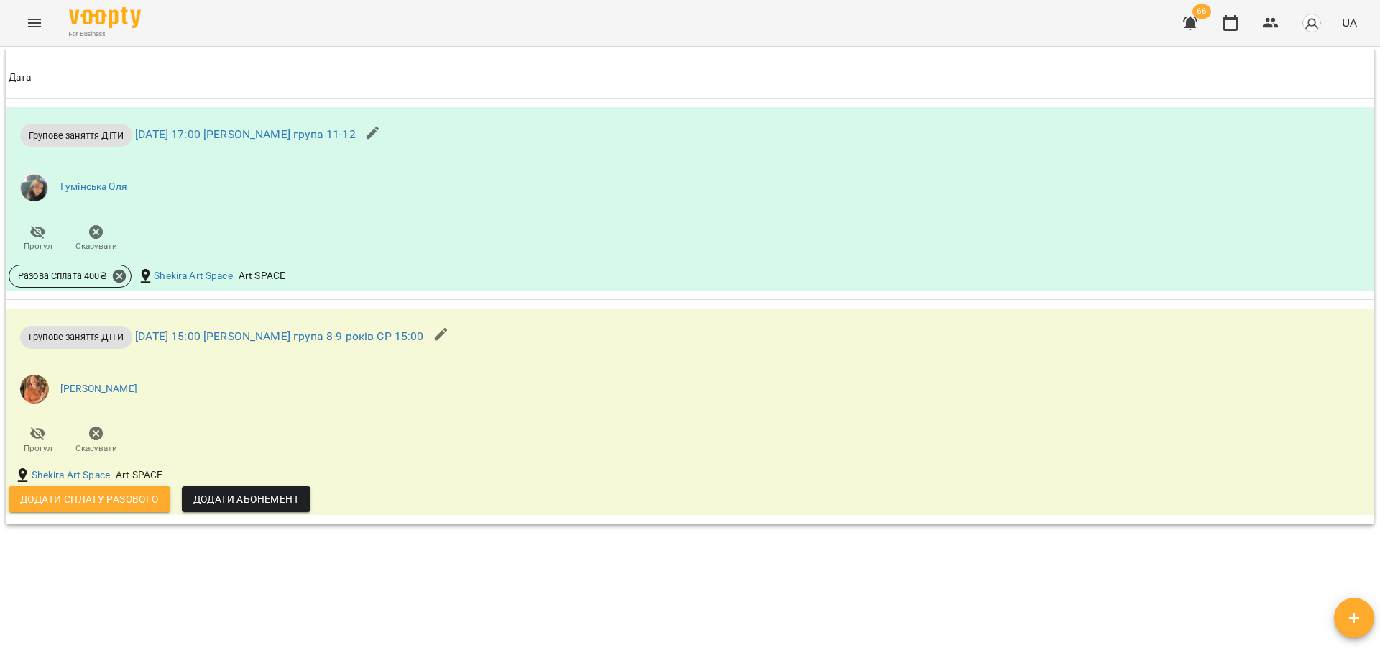
drag, startPoint x: 318, startPoint y: 598, endPoint x: 314, endPoint y: 590, distance: 9.0
click at [314, 590] on div "**********" at bounding box center [690, 351] width 1374 height 603
click at [314, 592] on div "**********" at bounding box center [690, 351] width 1374 height 603
drag, startPoint x: 702, startPoint y: 581, endPoint x: 804, endPoint y: 590, distance: 103.2
click at [804, 590] on div "**********" at bounding box center [690, 351] width 1374 height 603
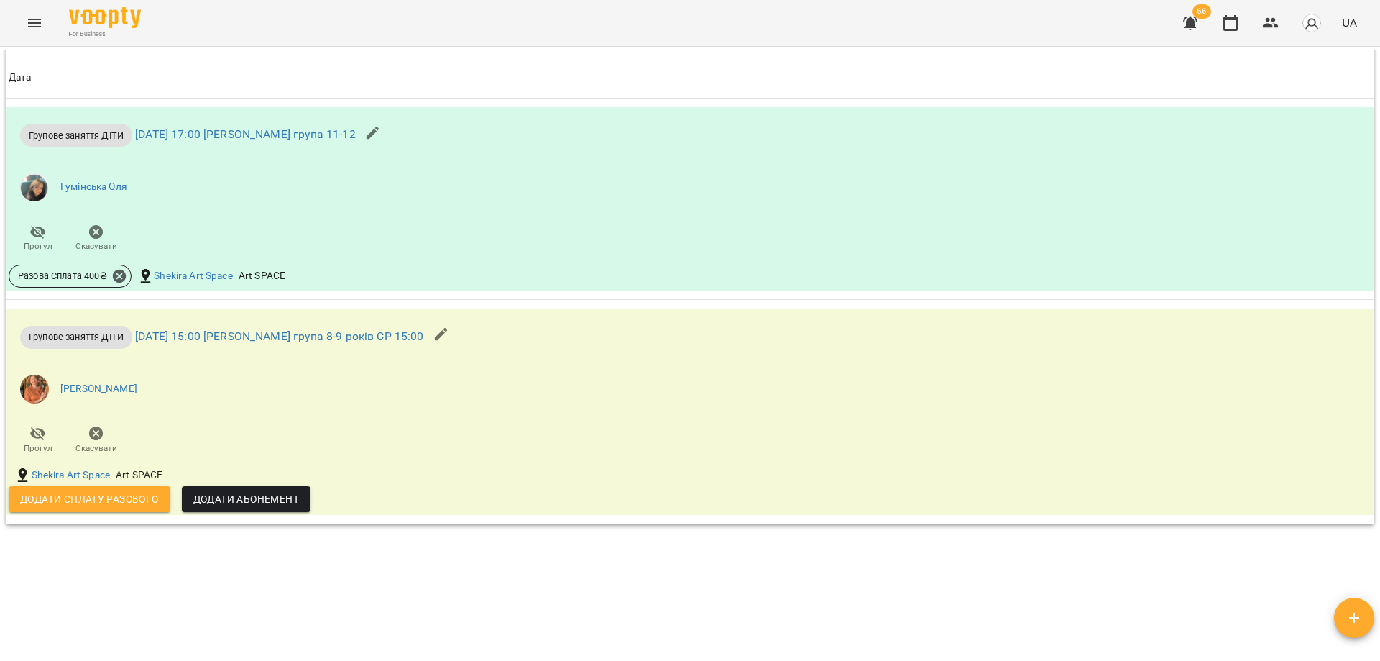
click at [804, 590] on div "**********" at bounding box center [690, 351] width 1374 height 603
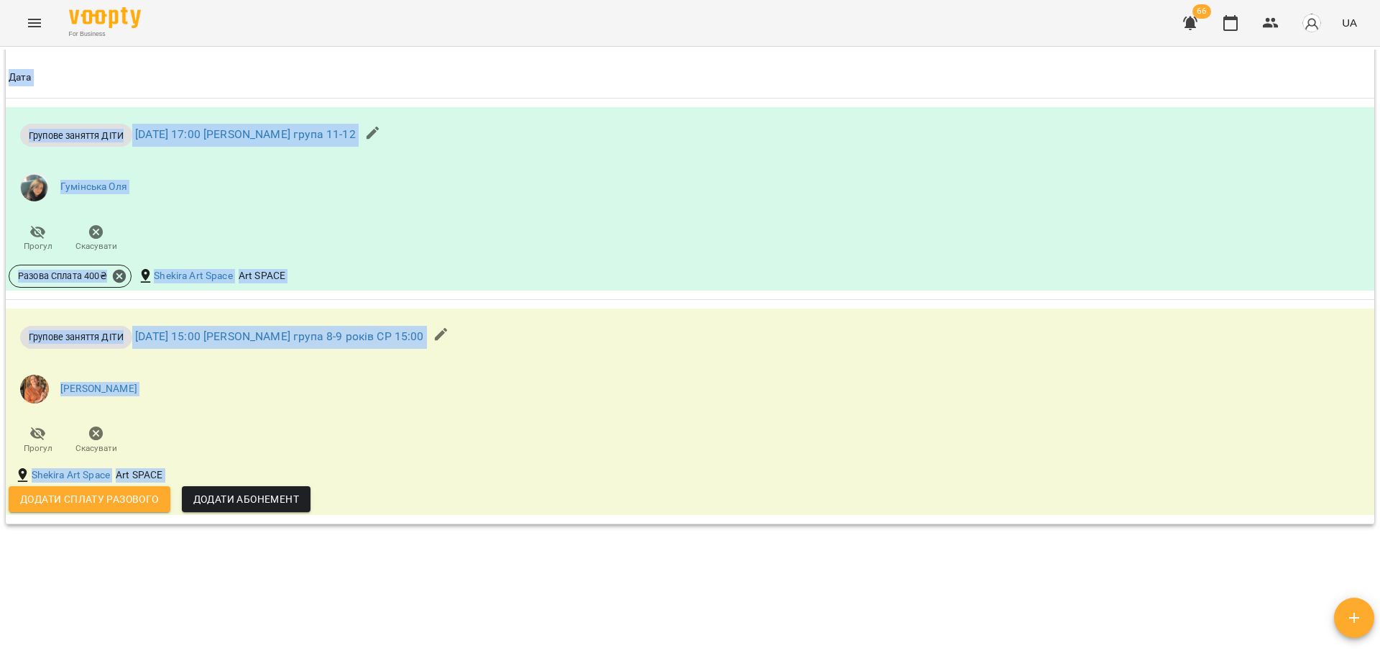
drag, startPoint x: 804, startPoint y: 589, endPoint x: 796, endPoint y: 597, distance: 10.7
click at [796, 597] on div "**********" at bounding box center [690, 351] width 1374 height 603
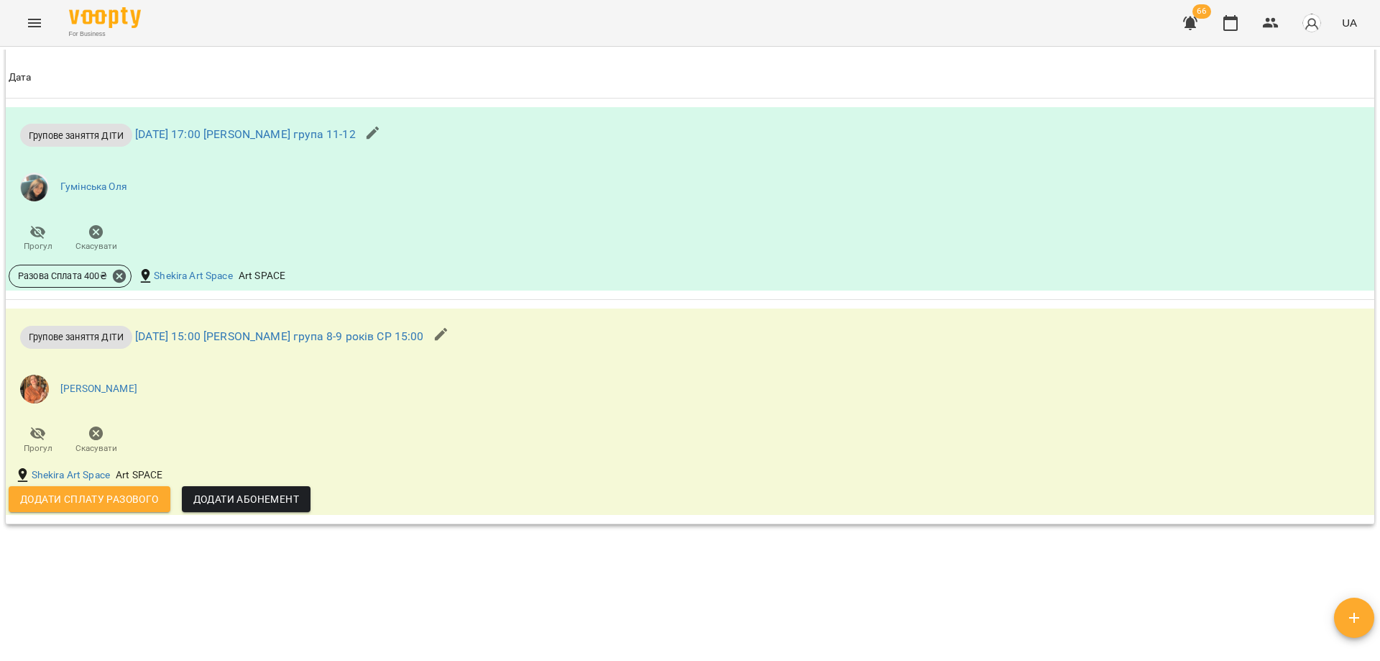
drag, startPoint x: 795, startPoint y: 597, endPoint x: 783, endPoint y: 563, distance: 35.9
click at [791, 589] on div "**********" at bounding box center [690, 351] width 1374 height 603
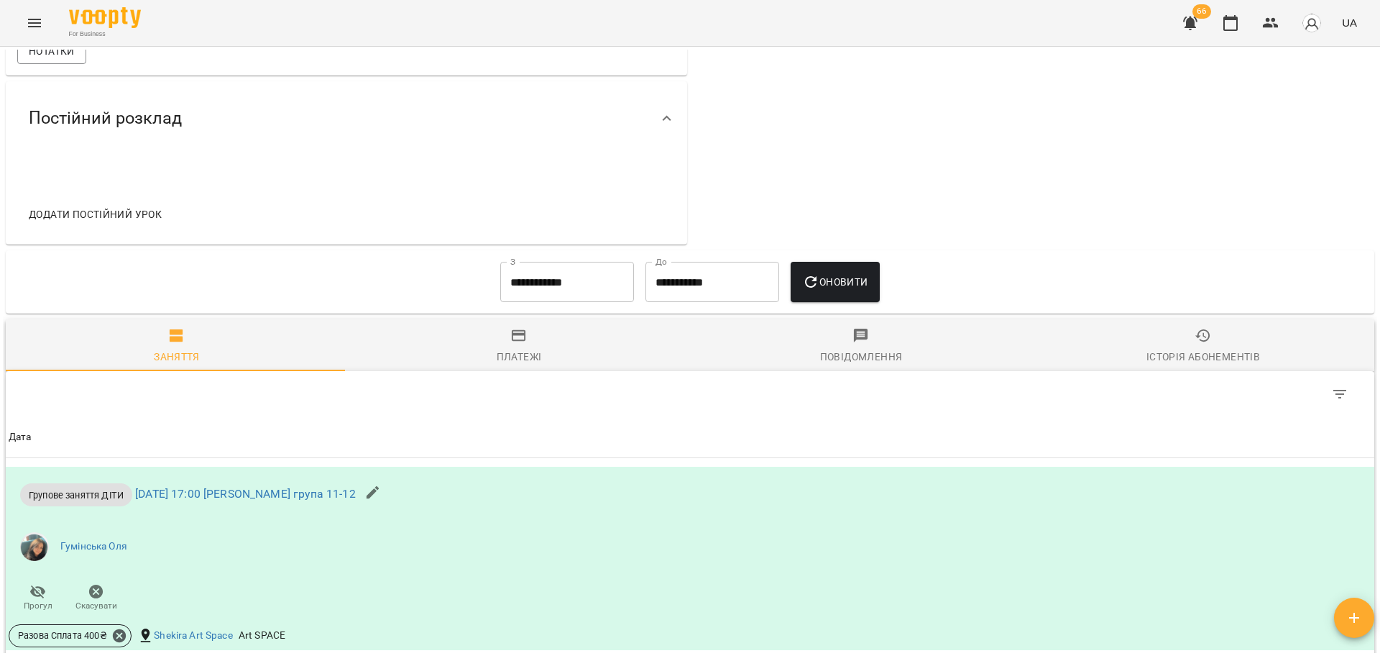
scroll to position [0, 0]
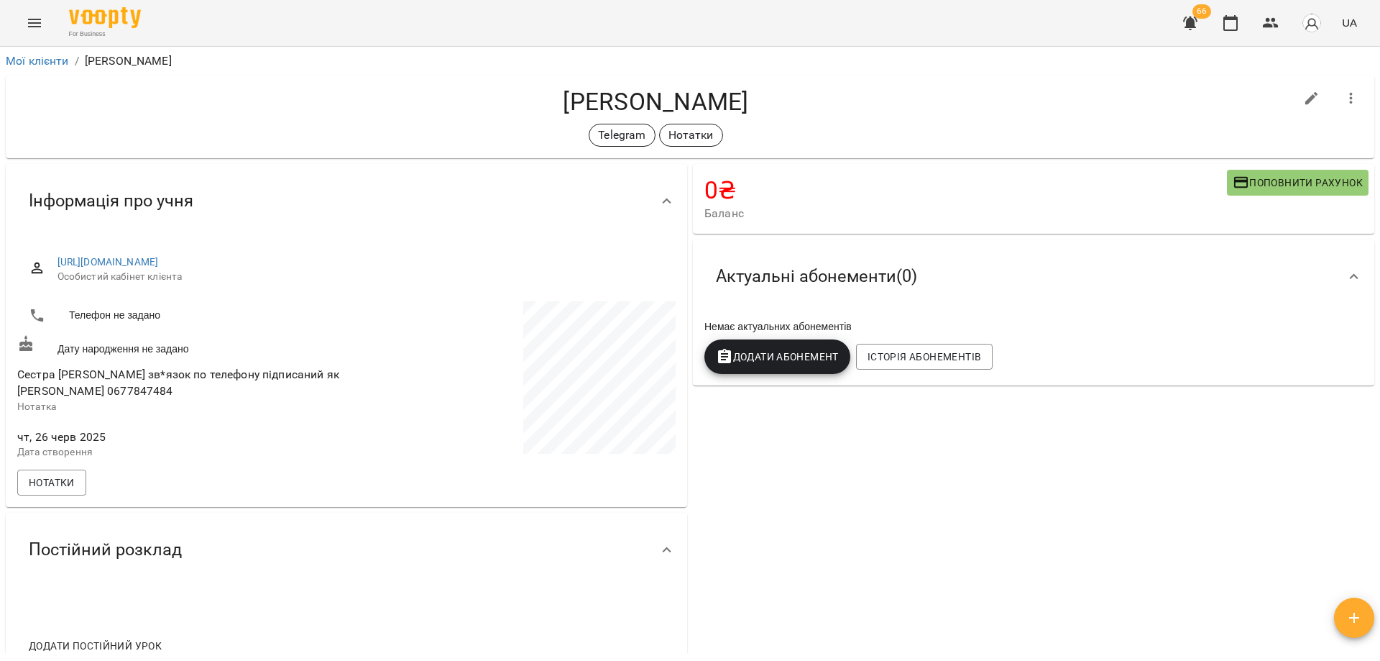
drag, startPoint x: 1061, startPoint y: 119, endPoint x: 1001, endPoint y: 104, distance: 62.1
click at [1001, 104] on div "Яшуніна Дарина Telegram Нотатки" at bounding box center [655, 117] width 1277 height 60
click at [1001, 104] on h4 "Яшуніна Дарина" at bounding box center [655, 101] width 1277 height 29
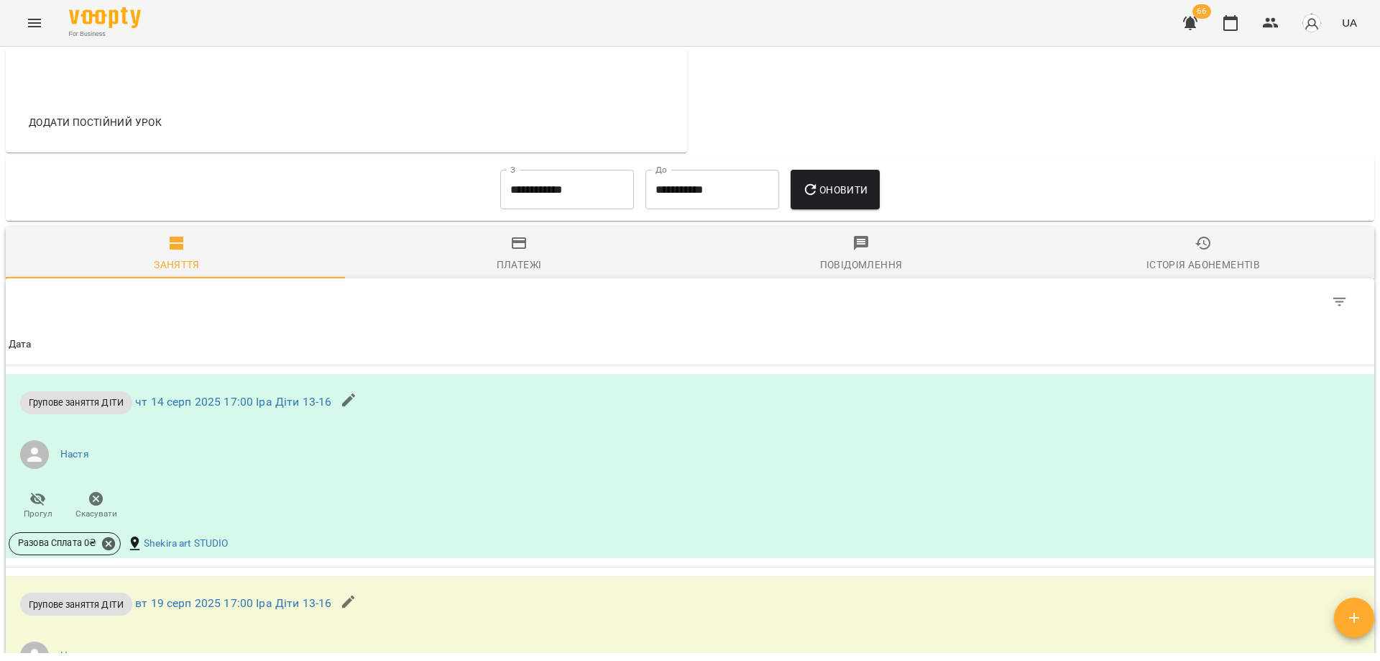
scroll to position [329, 0]
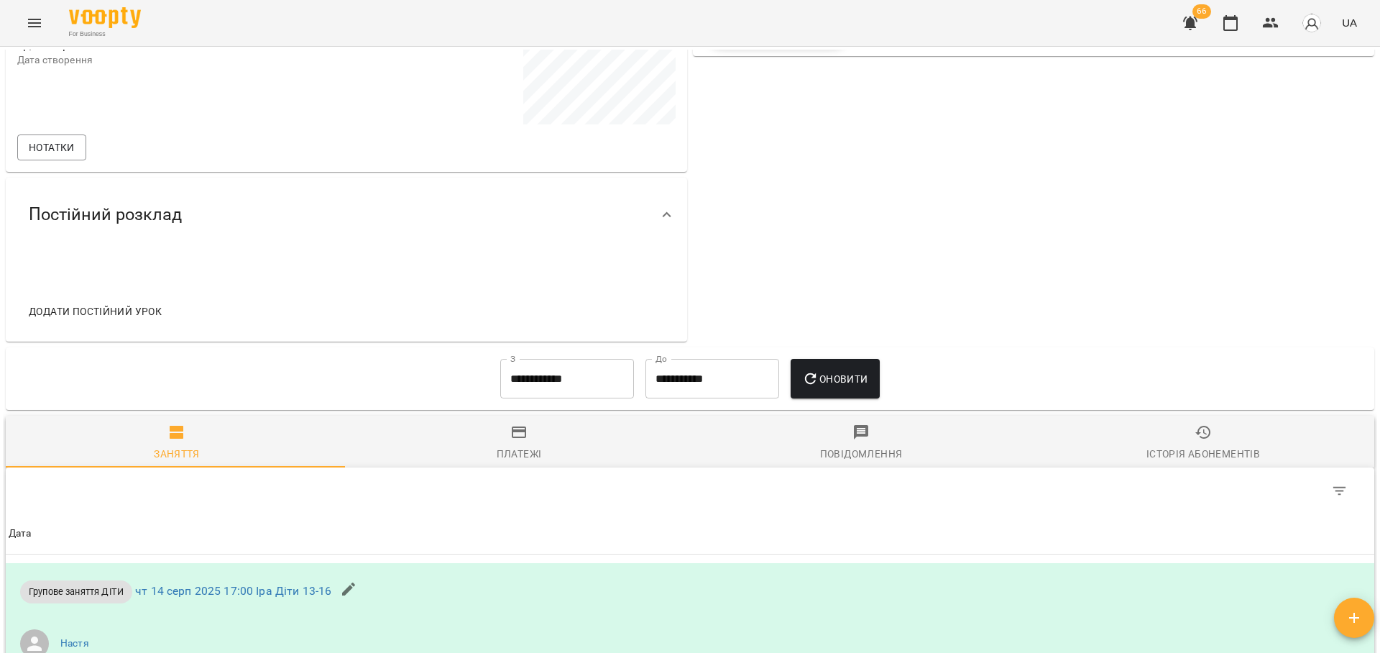
click at [784, 303] on div "0 ₴ Баланс Поповнити рахунок Актуальні абонементи ( 0 ) Немає актуальних абонем…" at bounding box center [1033, 88] width 687 height 513
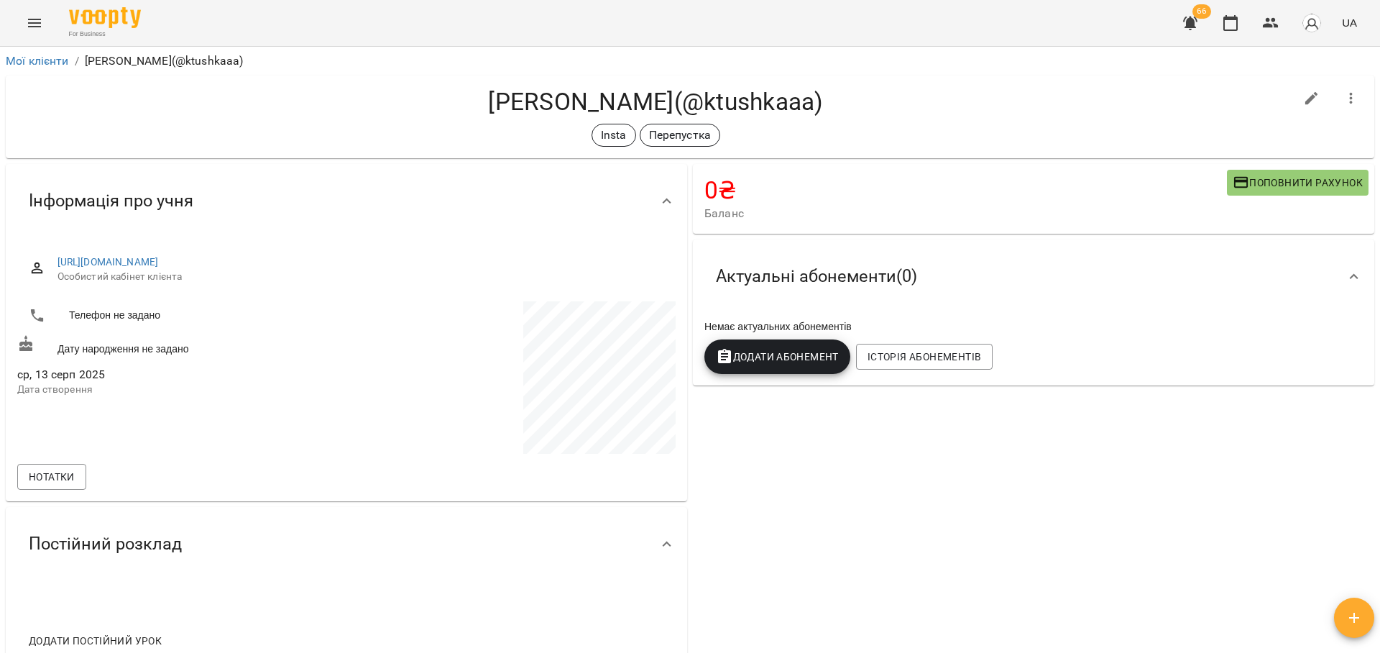
drag, startPoint x: 856, startPoint y: 430, endPoint x: 851, endPoint y: 465, distance: 35.6
click at [851, 465] on div "0 ₴ Баланс Поповнити рахунок Актуальні абонементи ( 0 ) Немає актуальних абонем…" at bounding box center [1033, 417] width 687 height 513
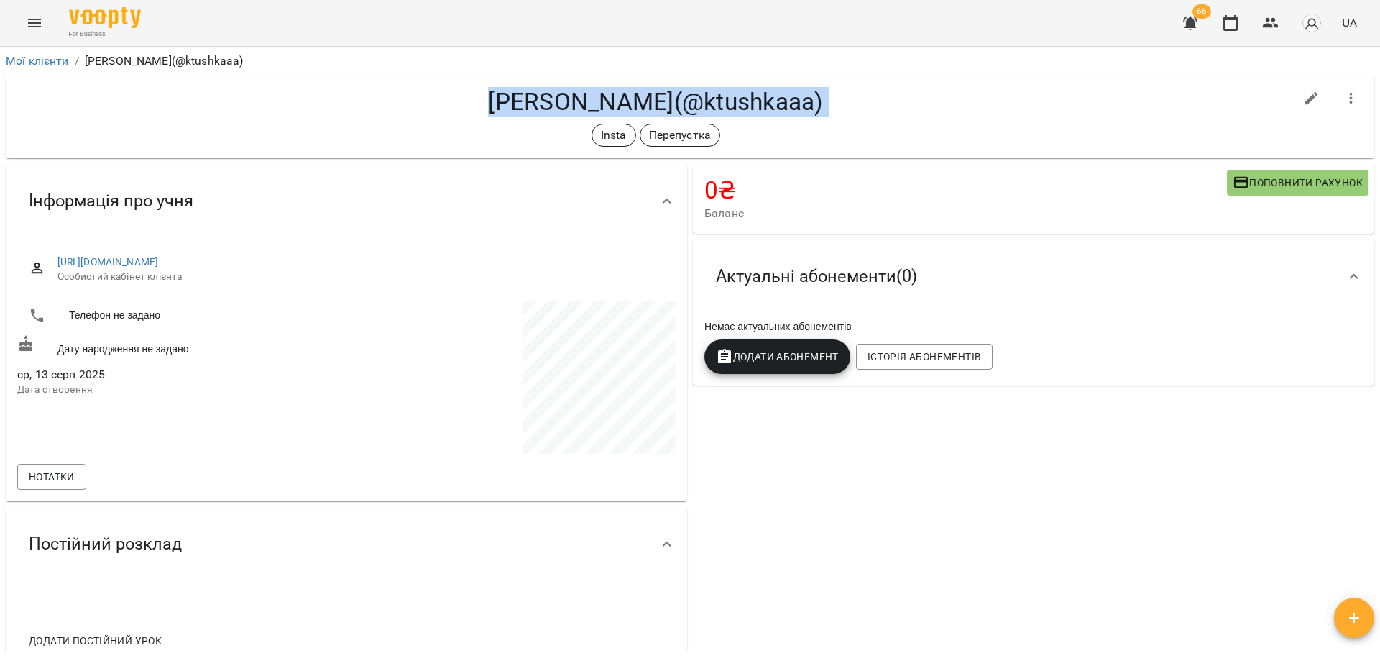
drag, startPoint x: 860, startPoint y: 140, endPoint x: 403, endPoint y: 90, distance: 459.2
click at [403, 90] on div "[PERSON_NAME](@ktushkaaa) Insta Перепустка" at bounding box center [655, 117] width 1277 height 60
click at [404, 96] on h4 "[PERSON_NAME](@ktushkaaa)" at bounding box center [655, 101] width 1277 height 29
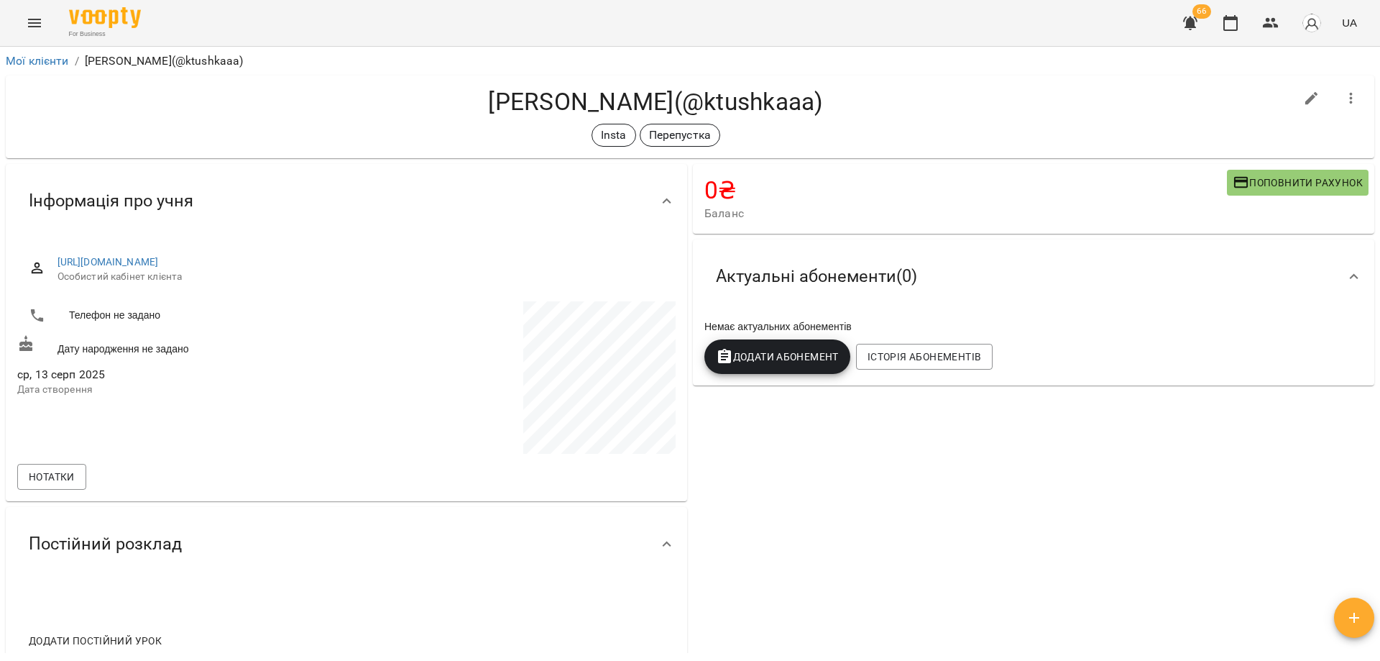
click at [971, 113] on h4 "[PERSON_NAME](@ktushkaaa)" at bounding box center [655, 101] width 1277 height 29
drag, startPoint x: 864, startPoint y: 104, endPoint x: 347, endPoint y: 101, distance: 516.8
click at [347, 101] on h4 "[PERSON_NAME](@ktushkaaa)" at bounding box center [655, 101] width 1277 height 29
drag, startPoint x: 837, startPoint y: 109, endPoint x: 449, endPoint y: 90, distance: 387.9
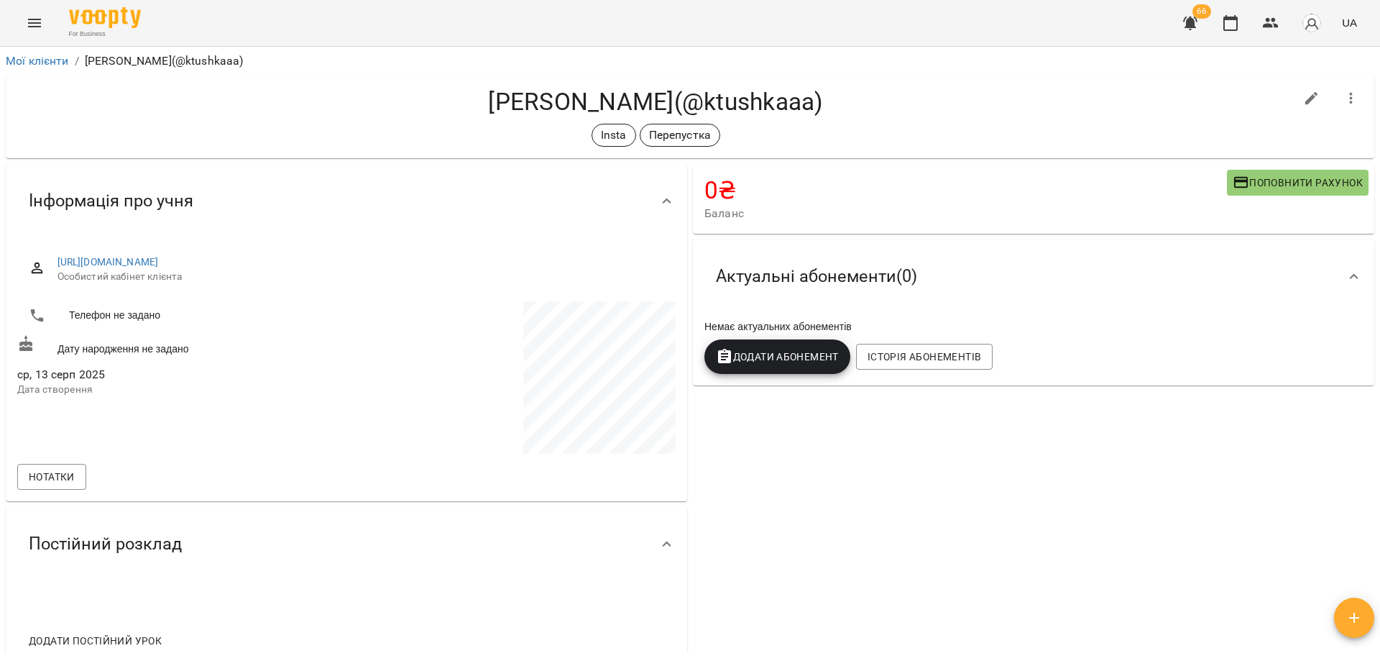
click at [449, 90] on h4 "[PERSON_NAME](@ktushkaaa)" at bounding box center [655, 101] width 1277 height 29
drag, startPoint x: 928, startPoint y: 116, endPoint x: 1006, endPoint y: 561, distance: 451.7
click at [1006, 561] on div "**********" at bounding box center [690, 351] width 1374 height 603
click at [1003, 558] on div "0 ₴ Баланс Поповнити рахунок Актуальні абонементи ( 0 ) Немає актуальних абонем…" at bounding box center [1033, 417] width 687 height 513
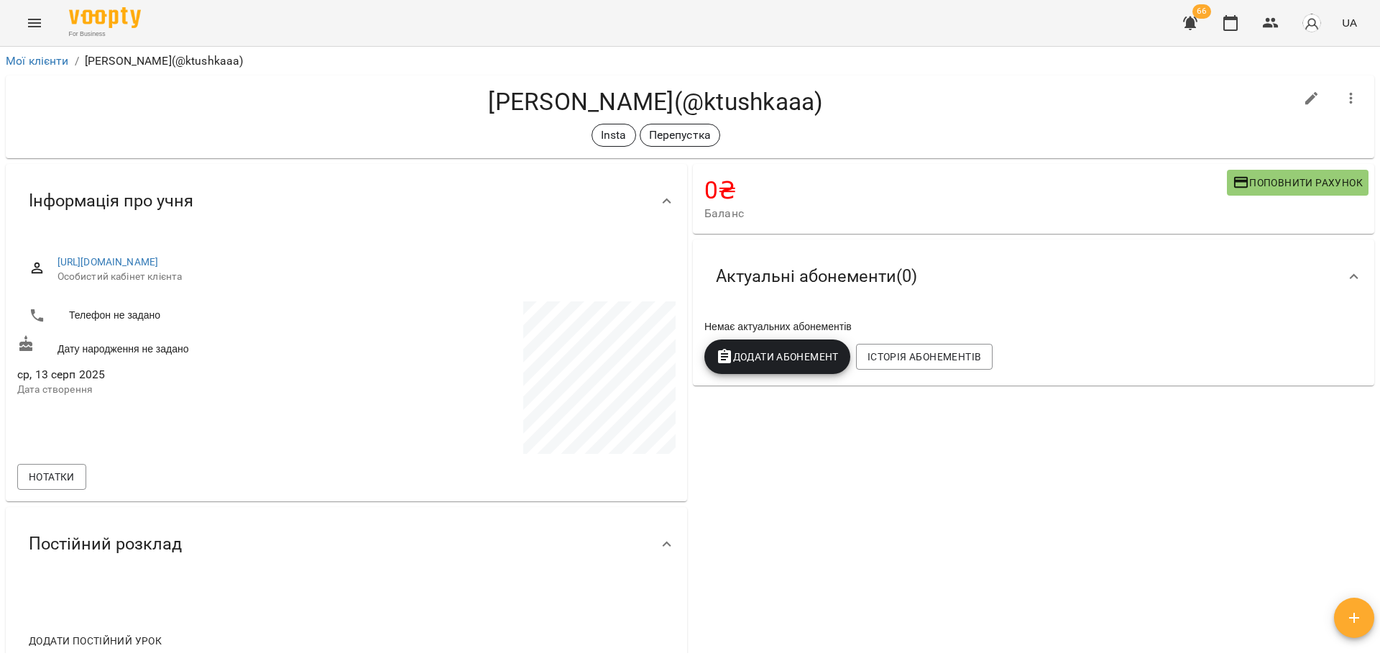
drag, startPoint x: 1039, startPoint y: 540, endPoint x: 457, endPoint y: 70, distance: 747.3
click at [457, 70] on div "**********" at bounding box center [690, 351] width 1374 height 603
click at [347, 92] on h4 "[PERSON_NAME](@ktushkaaa)" at bounding box center [655, 101] width 1277 height 29
drag, startPoint x: 908, startPoint y: 88, endPoint x: 220, endPoint y: 98, distance: 688.0
click at [220, 98] on h4 "[PERSON_NAME](@ktushkaaa)" at bounding box center [655, 101] width 1277 height 29
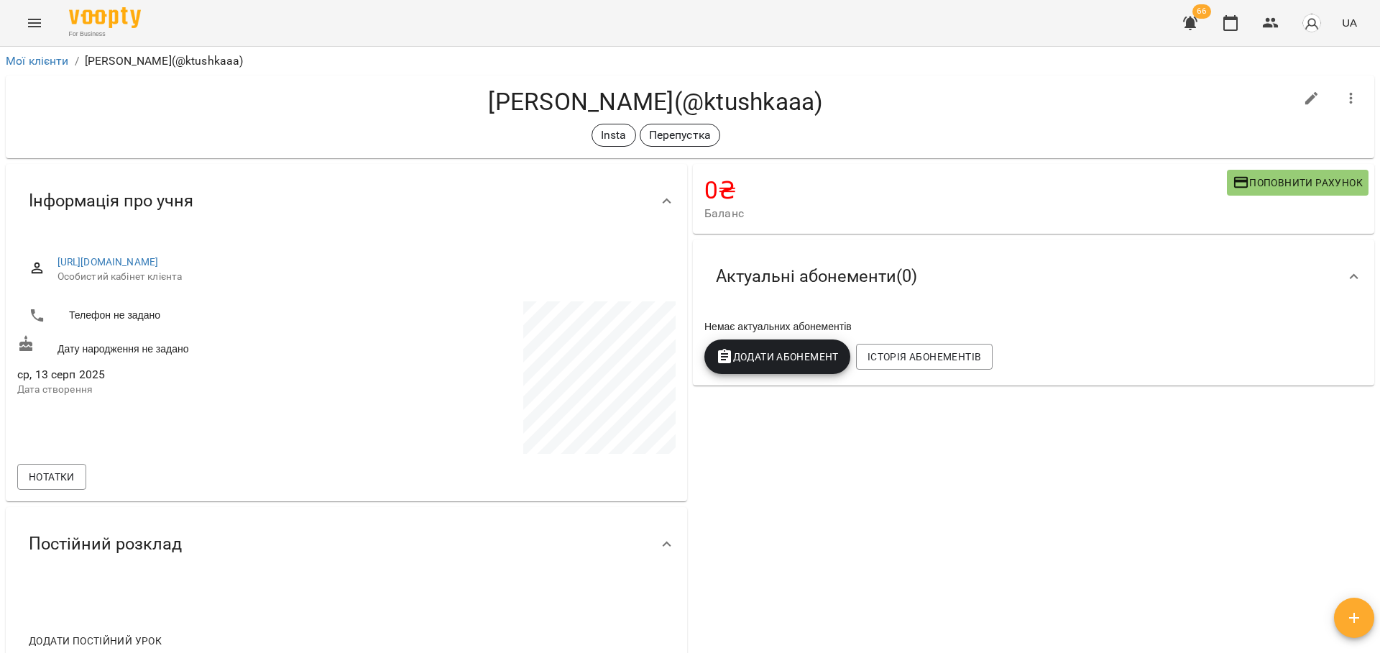
click at [220, 98] on h4 "[PERSON_NAME](@ktushkaaa)" at bounding box center [655, 101] width 1277 height 29
drag, startPoint x: 1009, startPoint y: 85, endPoint x: 346, endPoint y: 88, distance: 663.5
click at [346, 88] on div "[PERSON_NAME](@ktushkaaa) Insta Перепустка" at bounding box center [690, 116] width 1369 height 83
click at [368, 93] on h4 "[PERSON_NAME](@ktushkaaa)" at bounding box center [655, 101] width 1277 height 29
drag, startPoint x: 753, startPoint y: 136, endPoint x: 346, endPoint y: 60, distance: 413.2
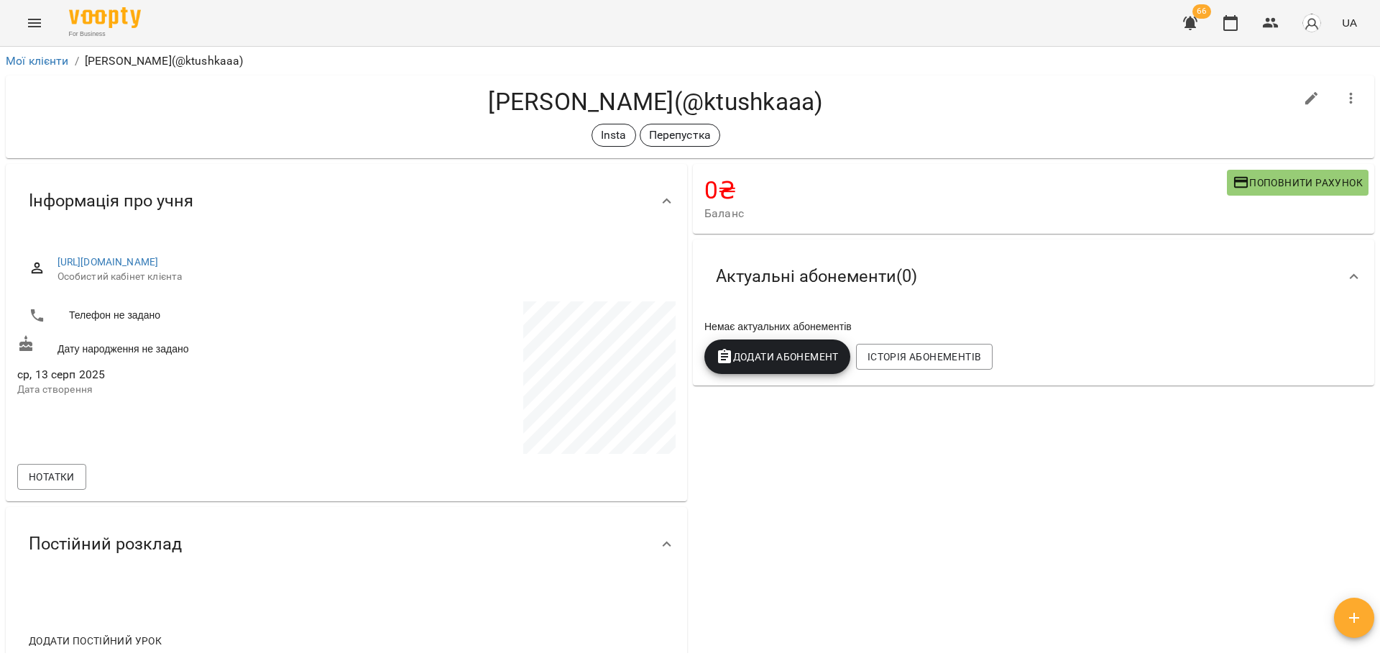
click at [346, 60] on div "**********" at bounding box center [690, 351] width 1374 height 603
click at [539, 115] on h4 "[PERSON_NAME](@ktushkaaa)" at bounding box center [655, 101] width 1277 height 29
drag, startPoint x: 553, startPoint y: 116, endPoint x: 543, endPoint y: 80, distance: 37.5
click at [543, 80] on div "[PERSON_NAME](@ktushkaaa) Insta Перепустка" at bounding box center [690, 116] width 1369 height 83
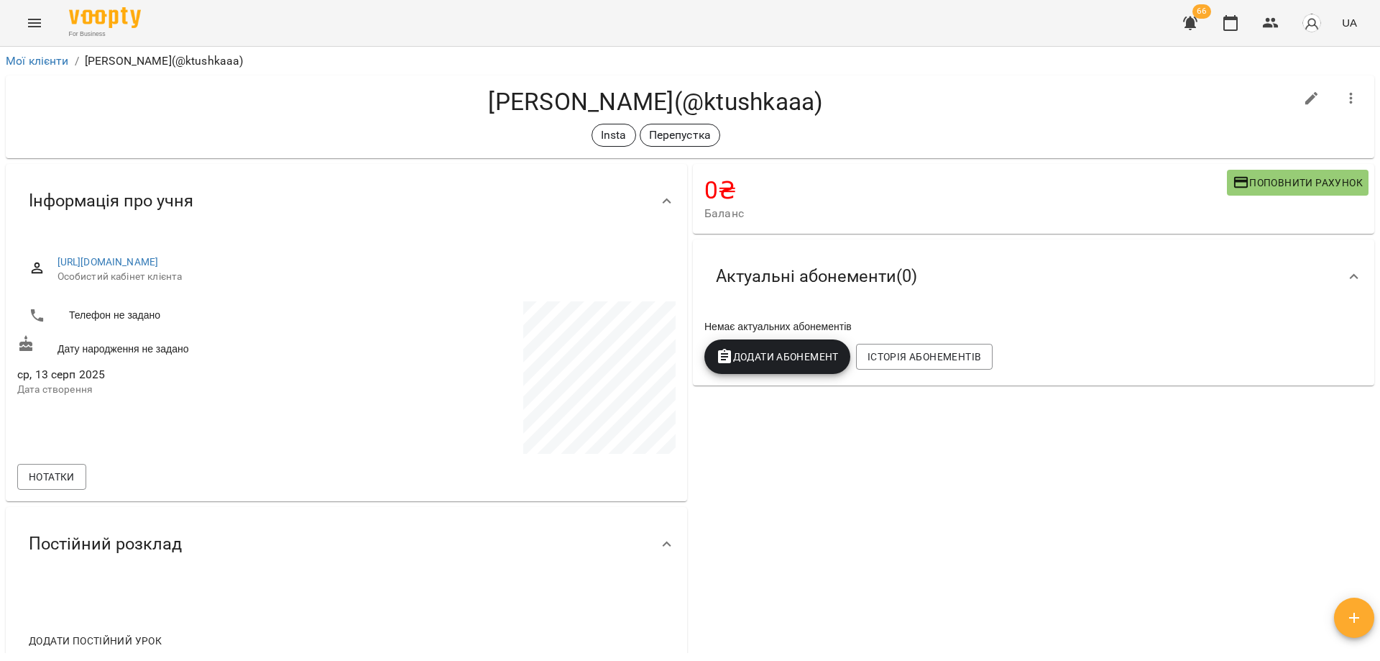
drag, startPoint x: 964, startPoint y: 111, endPoint x: 1003, endPoint y: 75, distance: 52.4
click at [971, 116] on div "[PERSON_NAME](@ktushkaaa) Insta Перепустка" at bounding box center [655, 117] width 1277 height 60
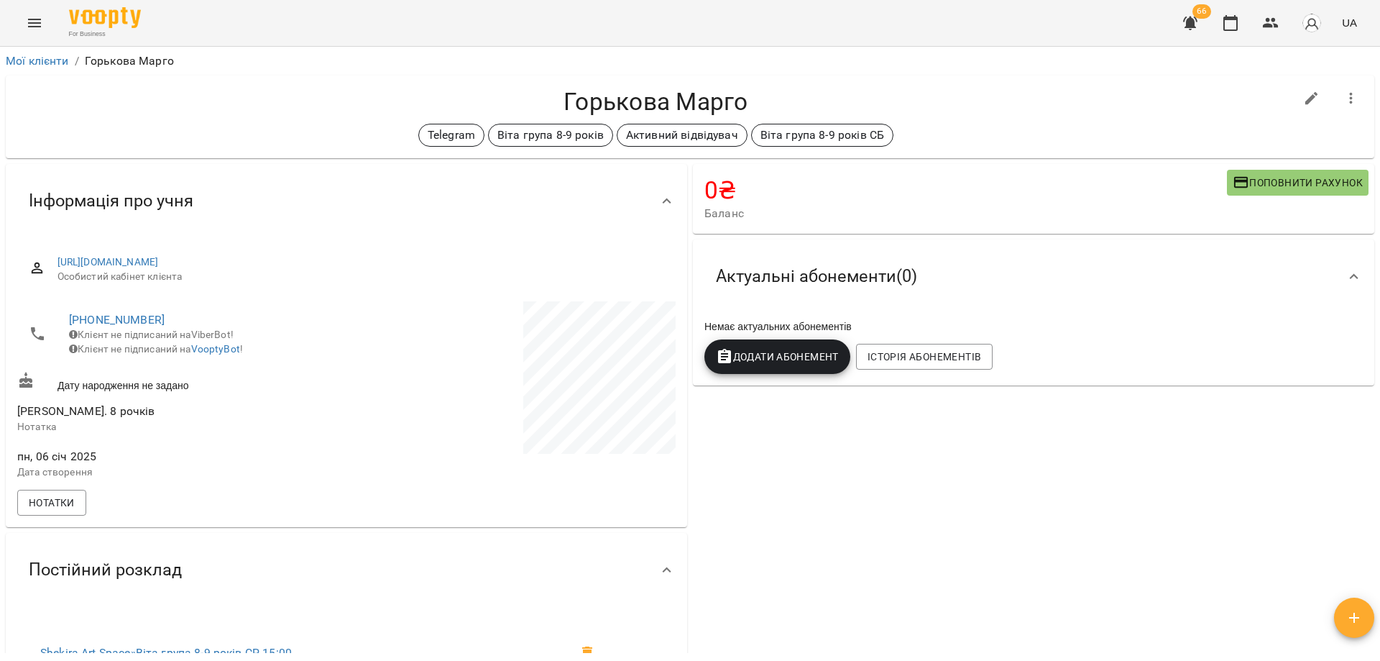
click at [1203, 108] on h4 "Горькова Марго" at bounding box center [655, 101] width 1277 height 29
drag, startPoint x: 949, startPoint y: 86, endPoint x: 921, endPoint y: 86, distance: 28.0
click at [914, 84] on div "Горькова Марго Telegram Віта група 8-9 років Активний відвідувач Віта група 8-9…" at bounding box center [690, 116] width 1369 height 83
drag, startPoint x: 964, startPoint y: 127, endPoint x: 972, endPoint y: 140, distance: 15.2
click at [972, 140] on div "Telegram Віта група 8-9 років Активний відвідувач Віта група 8-9 років СБ" at bounding box center [655, 135] width 1277 height 23
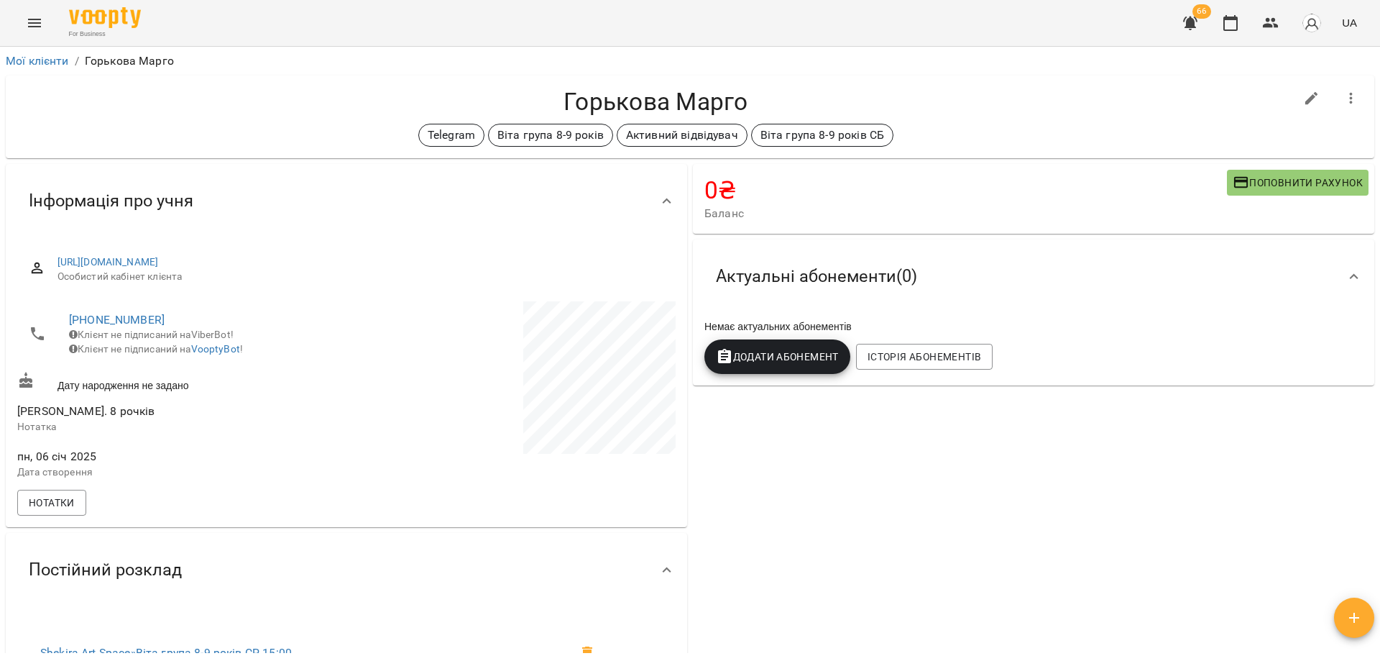
click at [972, 140] on div "Telegram Віта група 8-9 років Активний відвідувач Віта група 8-9 років СБ" at bounding box center [655, 135] width 1277 height 23
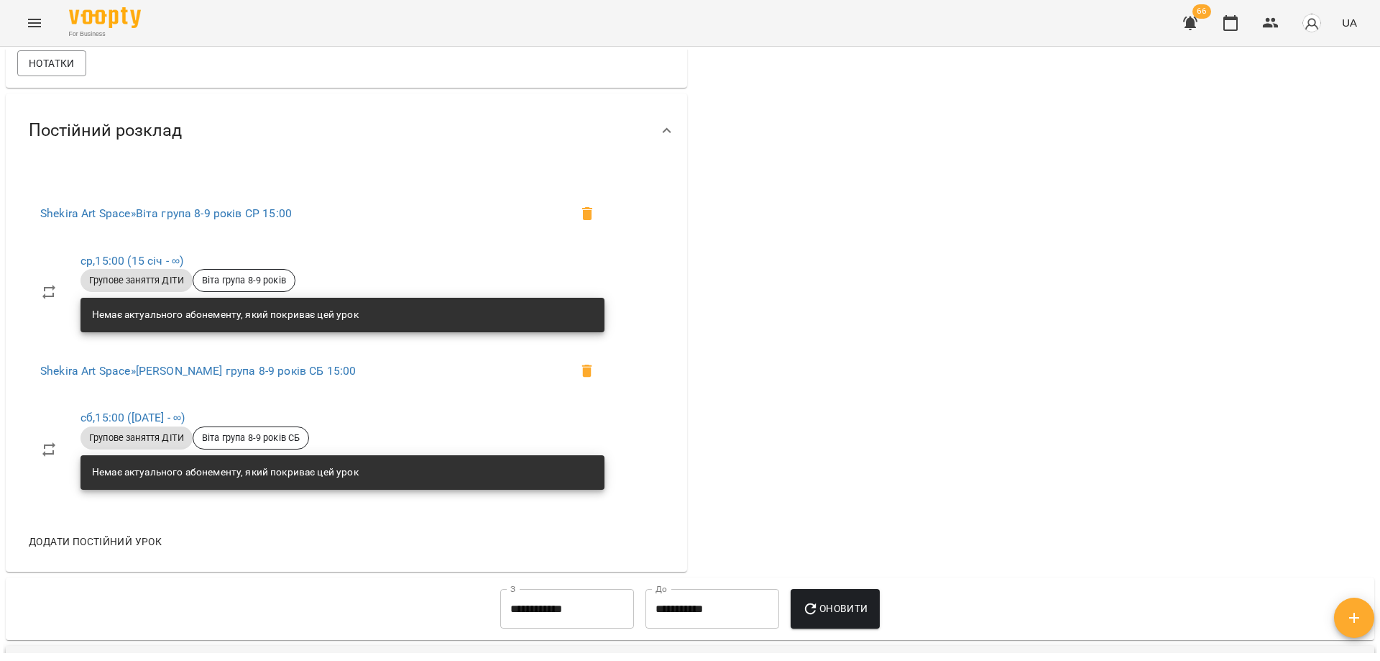
scroll to position [719, 0]
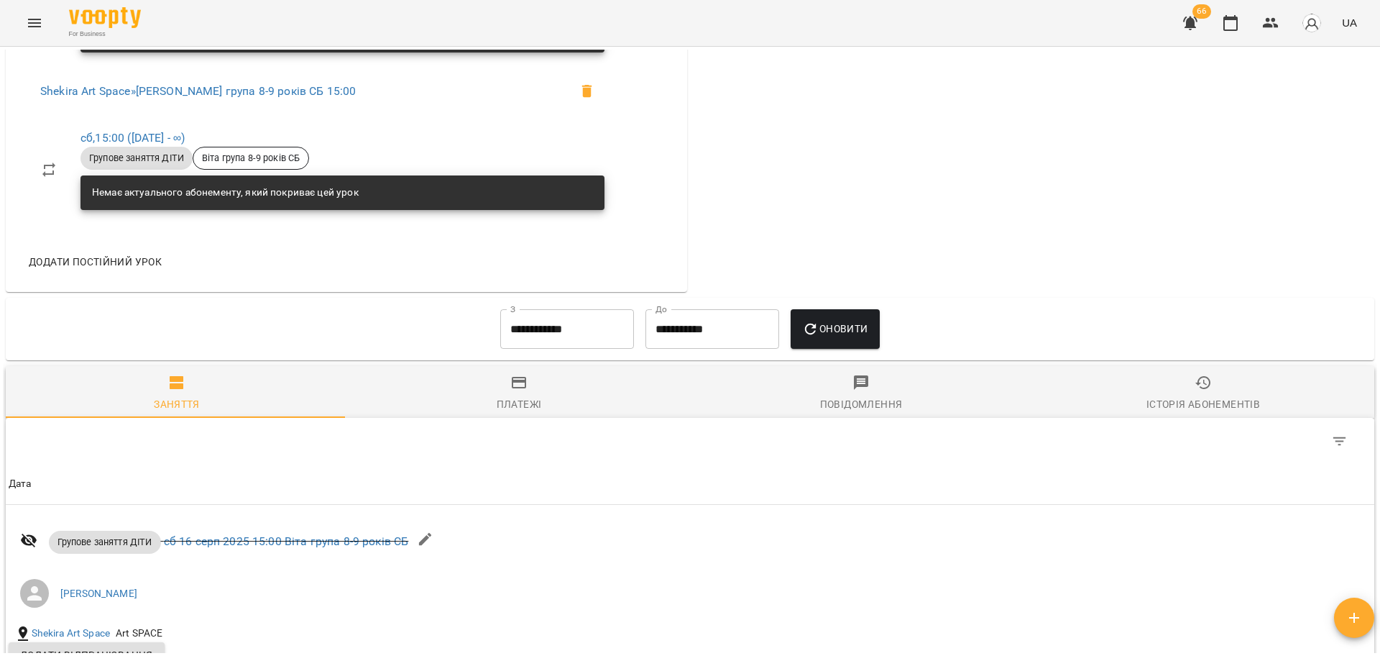
drag, startPoint x: 889, startPoint y: 336, endPoint x: 878, endPoint y: 323, distance: 17.4
click at [878, 323] on div "Мої клієнти / Горькова Марго Горькова Марго Telegram Віта група 8-9 років Актив…" at bounding box center [690, 351] width 1374 height 603
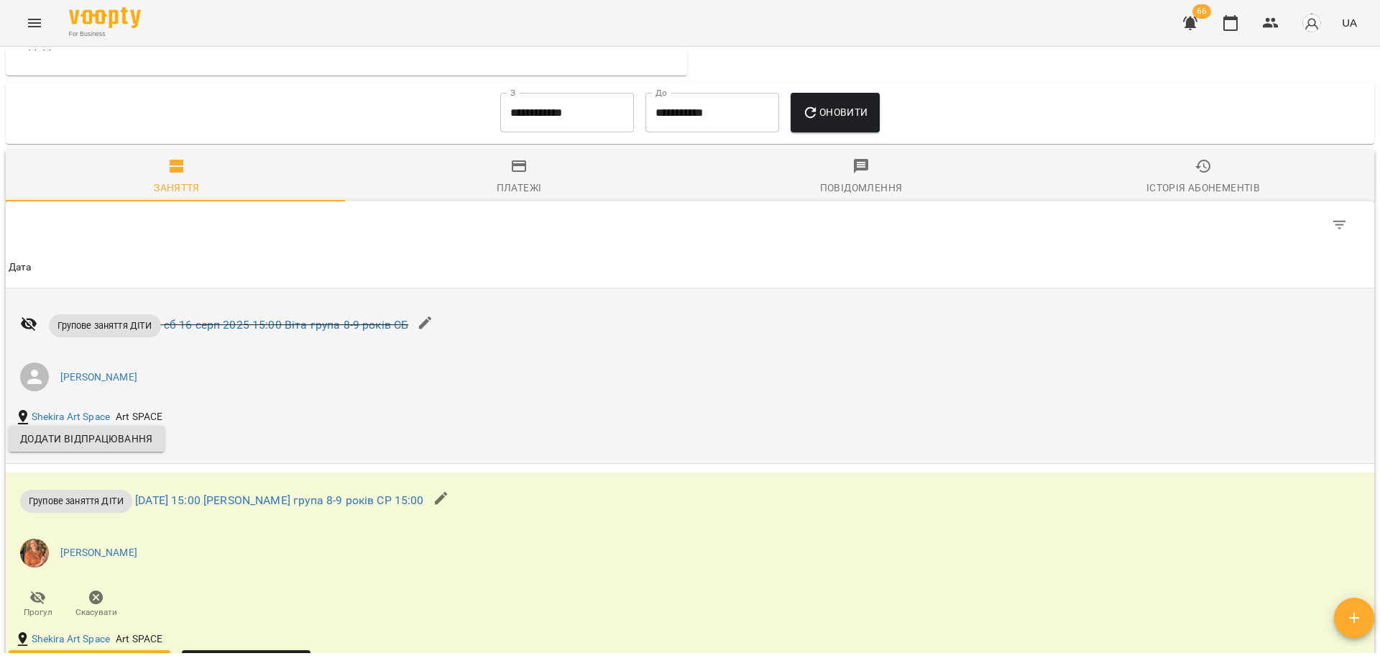
scroll to position [934, 0]
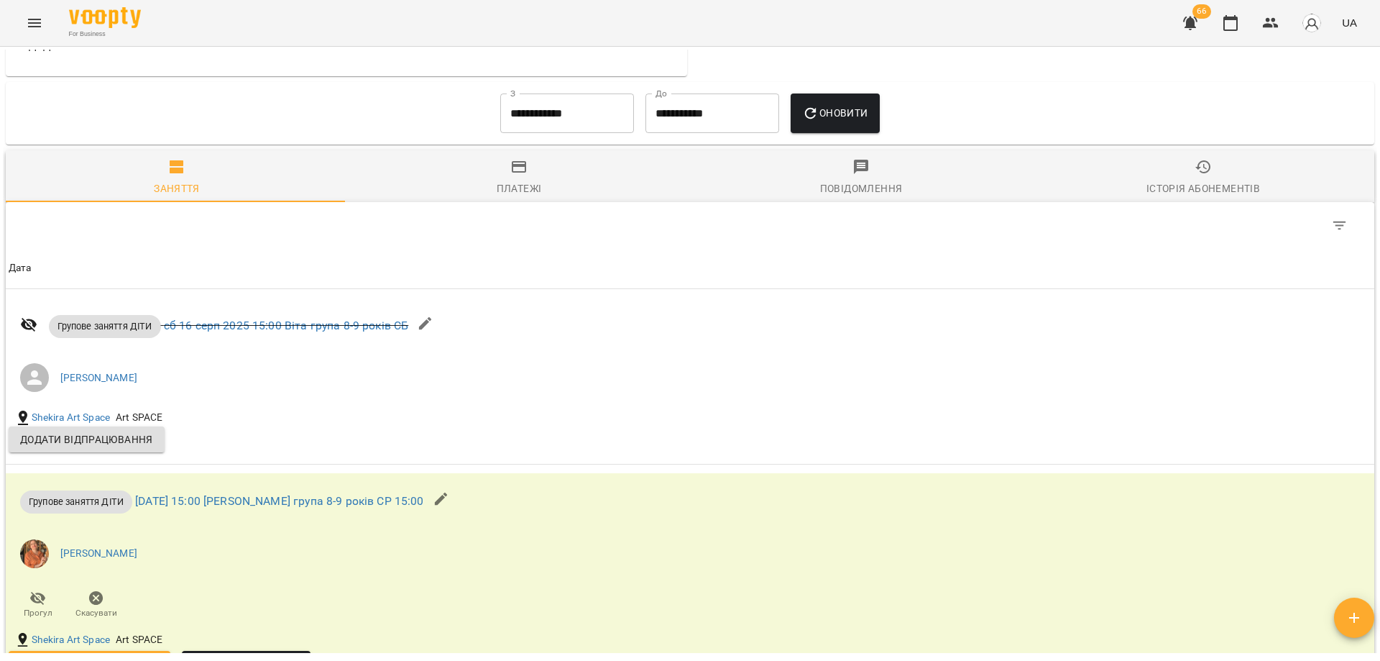
click at [577, 133] on input "**********" at bounding box center [567, 113] width 134 height 40
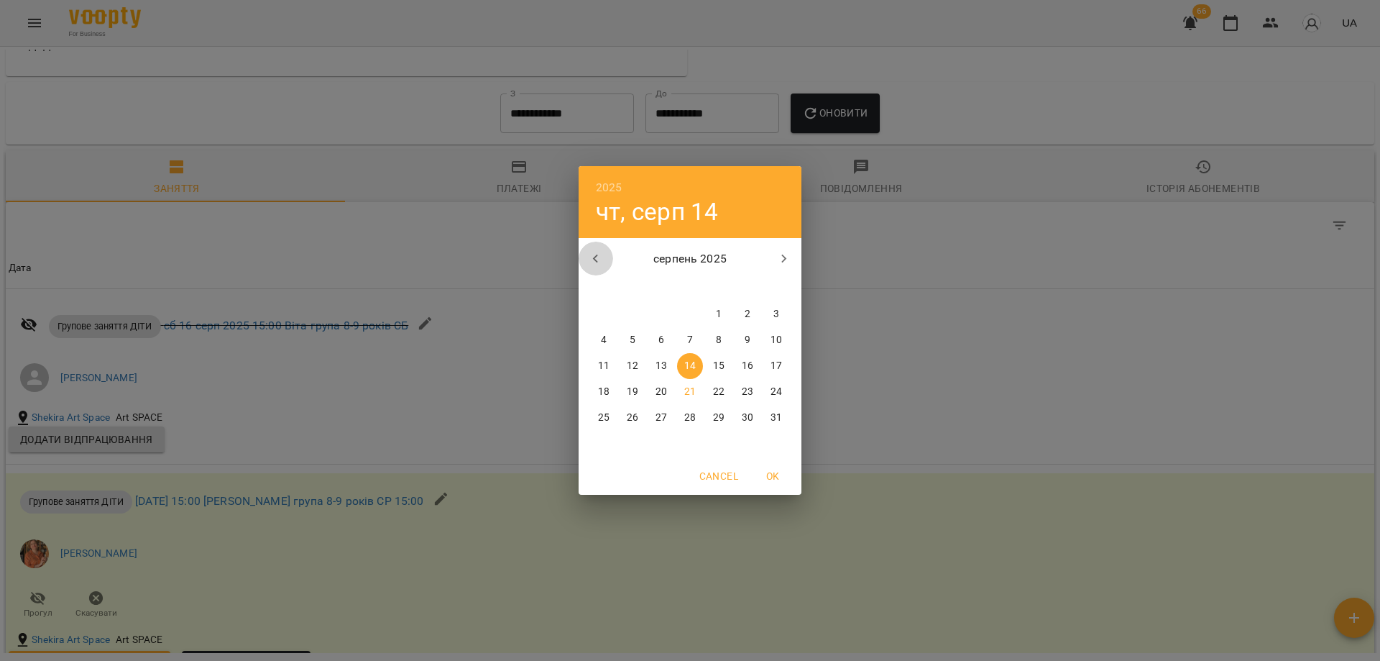
click at [591, 265] on icon "button" at bounding box center [595, 258] width 17 height 17
click at [628, 315] on span "1" at bounding box center [633, 314] width 26 height 14
type input "**********"
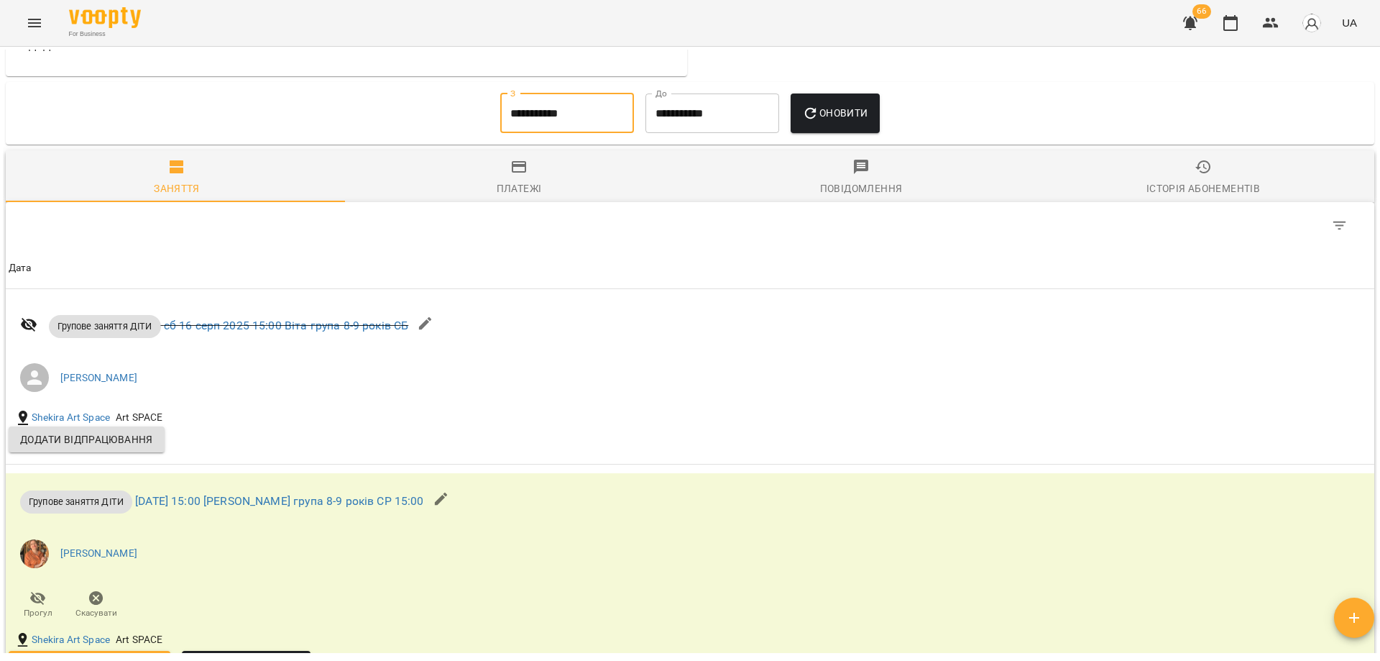
click at [833, 139] on div "Оновити" at bounding box center [835, 114] width 100 height 52
click at [836, 121] on span "Оновити" at bounding box center [834, 112] width 65 height 17
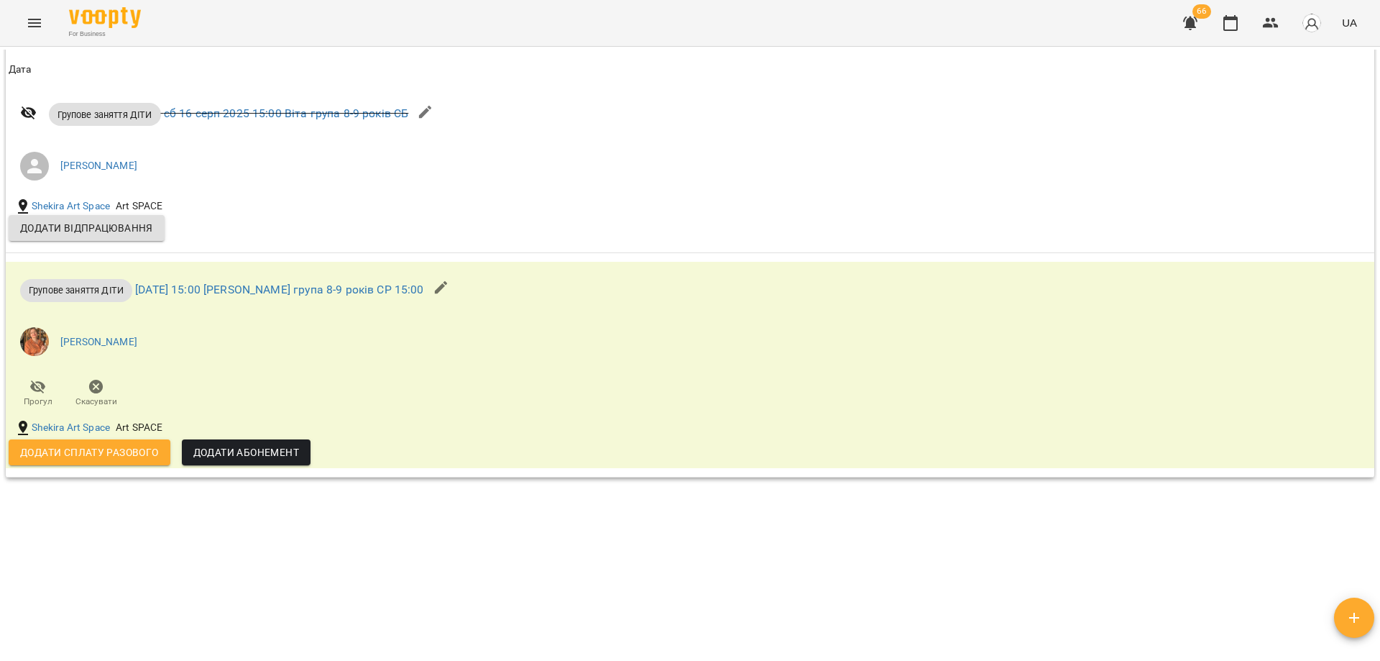
scroll to position [3518, 0]
click at [515, 586] on div "Мої клієнти / Горькова Марго Горькова Марго Telegram Віта група 8-9 років Актив…" at bounding box center [690, 351] width 1374 height 603
click at [730, 529] on div "Мої клієнти / Горькова Марго Горькова Марго Telegram Віта група 8-9 років Актив…" at bounding box center [690, 351] width 1374 height 603
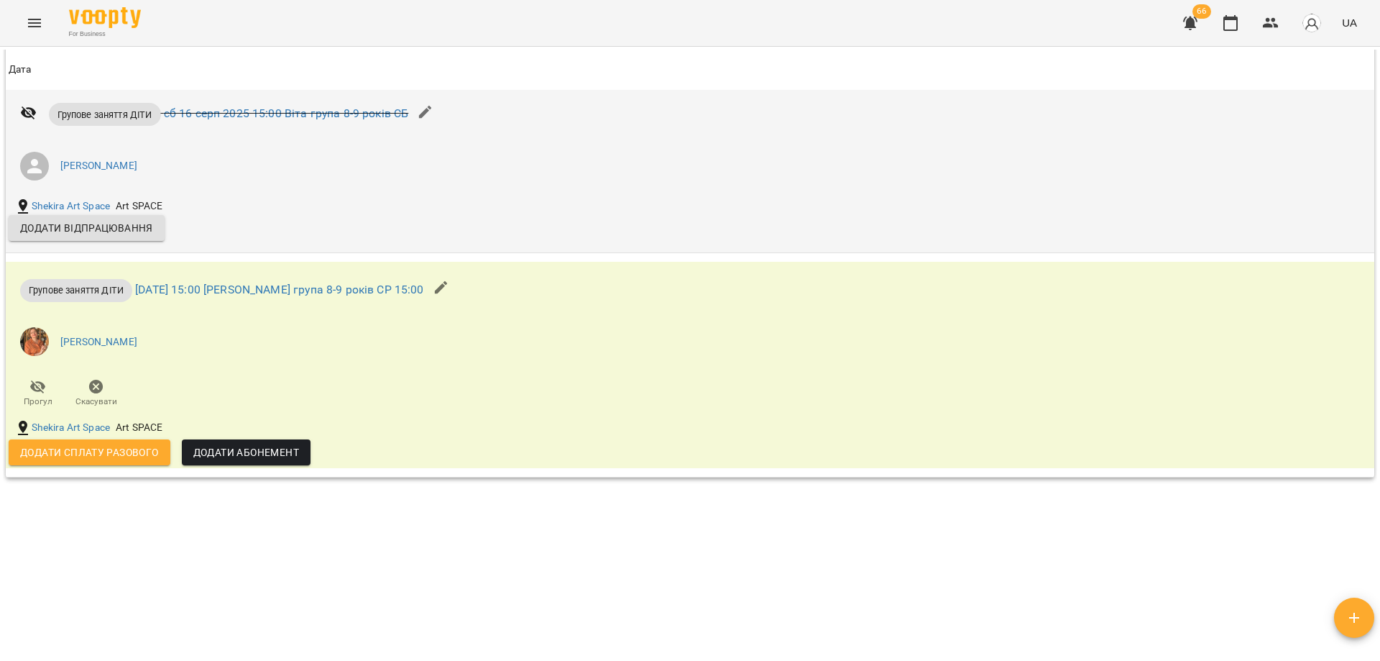
click at [1208, 112] on div "Групове заняття ДІТИ сб 16 серп 2025 15:00 Віта група 8-9 років СБ Іра Дудка Sh…" at bounding box center [690, 164] width 1369 height 157
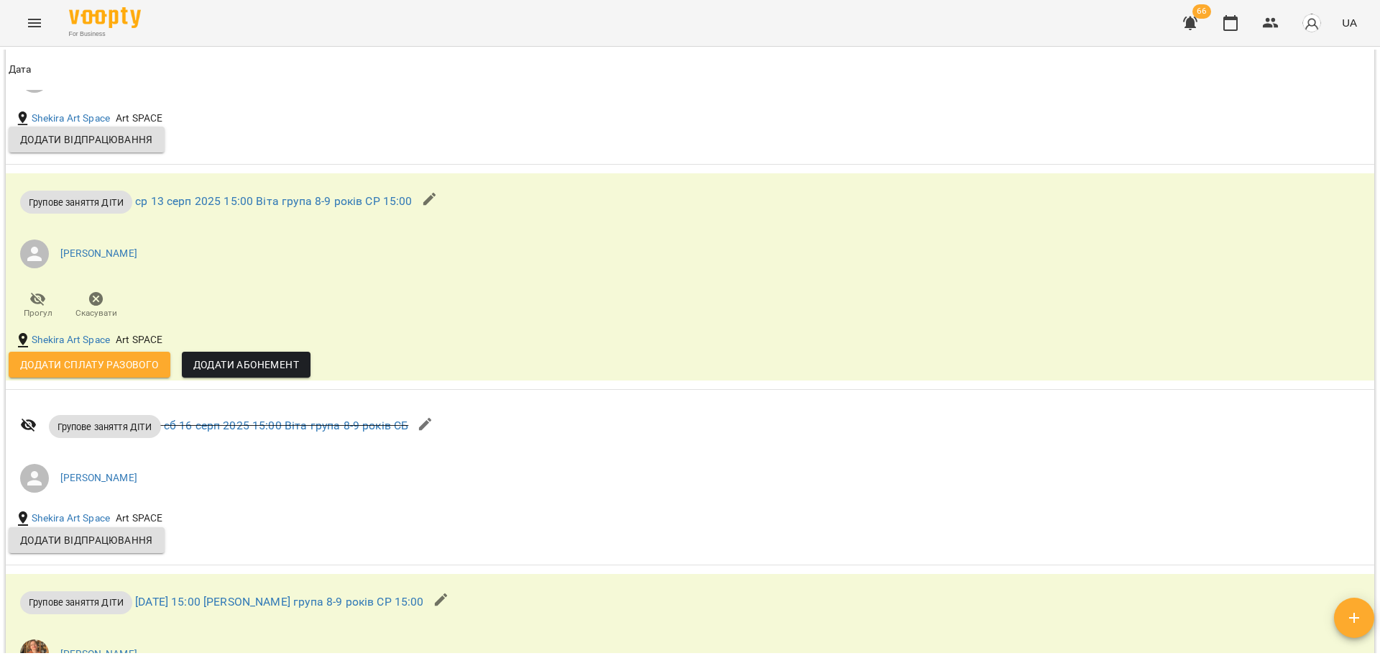
scroll to position [3015, 0]
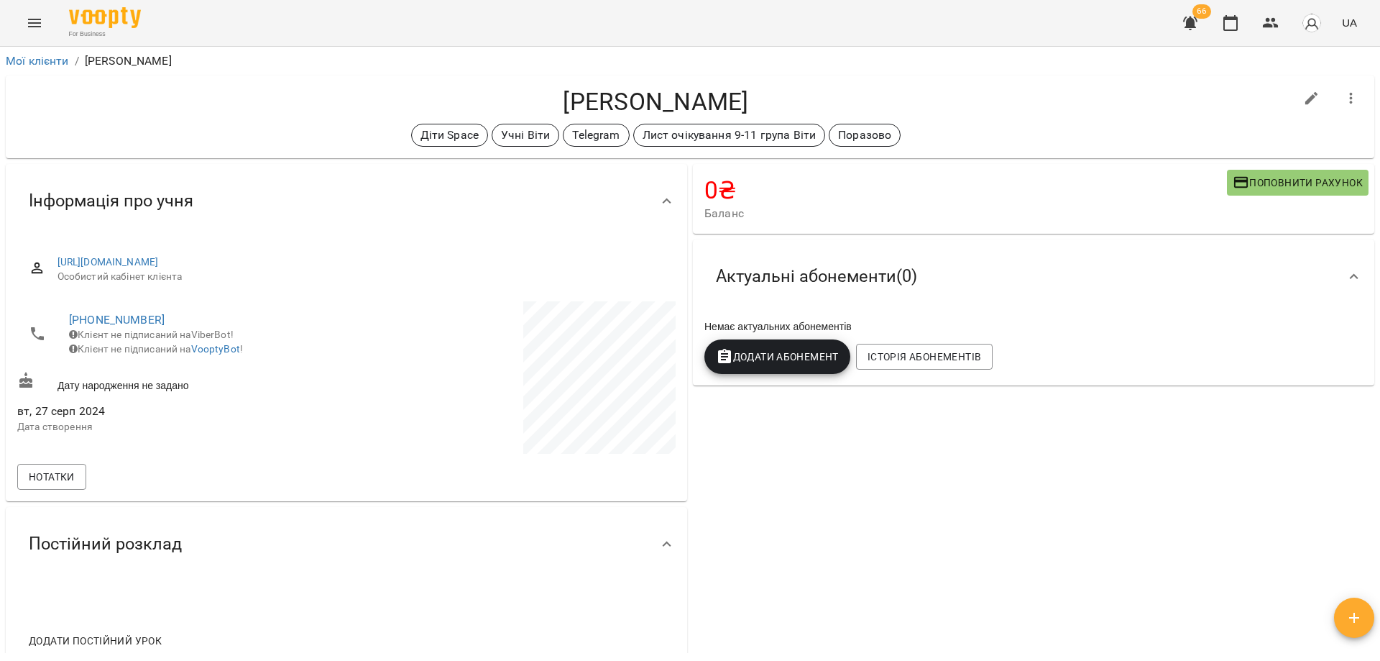
click at [712, 94] on h4 "[PERSON_NAME]" at bounding box center [655, 101] width 1277 height 29
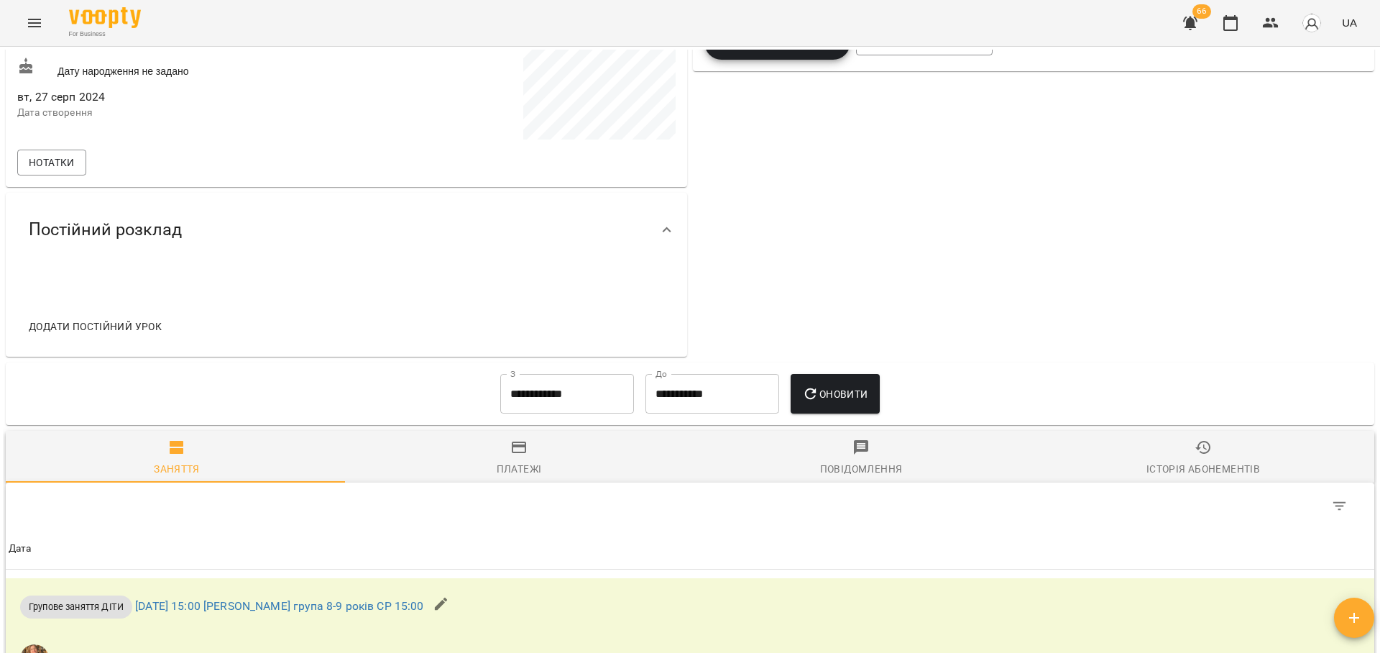
scroll to position [271, 0]
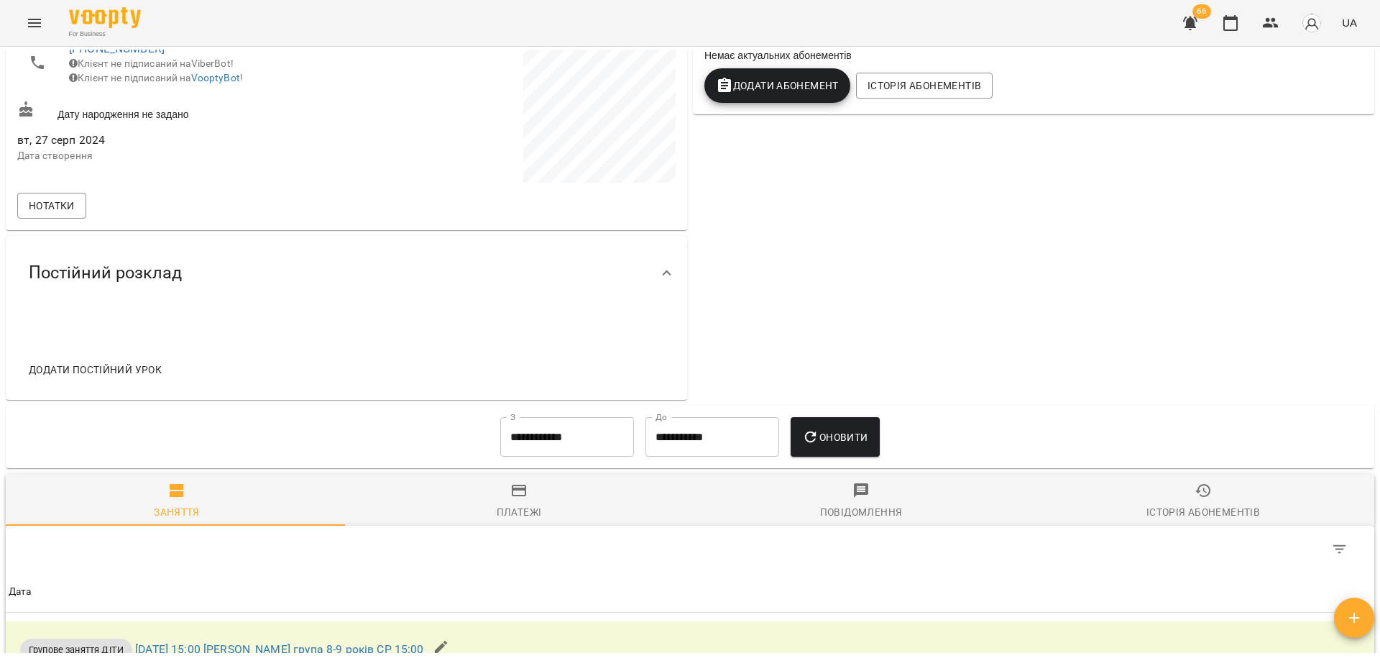
drag, startPoint x: 932, startPoint y: 184, endPoint x: 943, endPoint y: 219, distance: 36.8
click at [943, 219] on div "0 ₴ Баланс Поповнити рахунок Актуальні абонементи ( 0 ) Немає актуальних абонем…" at bounding box center [1033, 146] width 687 height 513
drag, startPoint x: 943, startPoint y: 219, endPoint x: 959, endPoint y: 241, distance: 26.7
click at [960, 240] on div "0 ₴ Баланс Поповнити рахунок Актуальні абонементи ( 0 ) Немає актуальних абонем…" at bounding box center [1033, 146] width 687 height 513
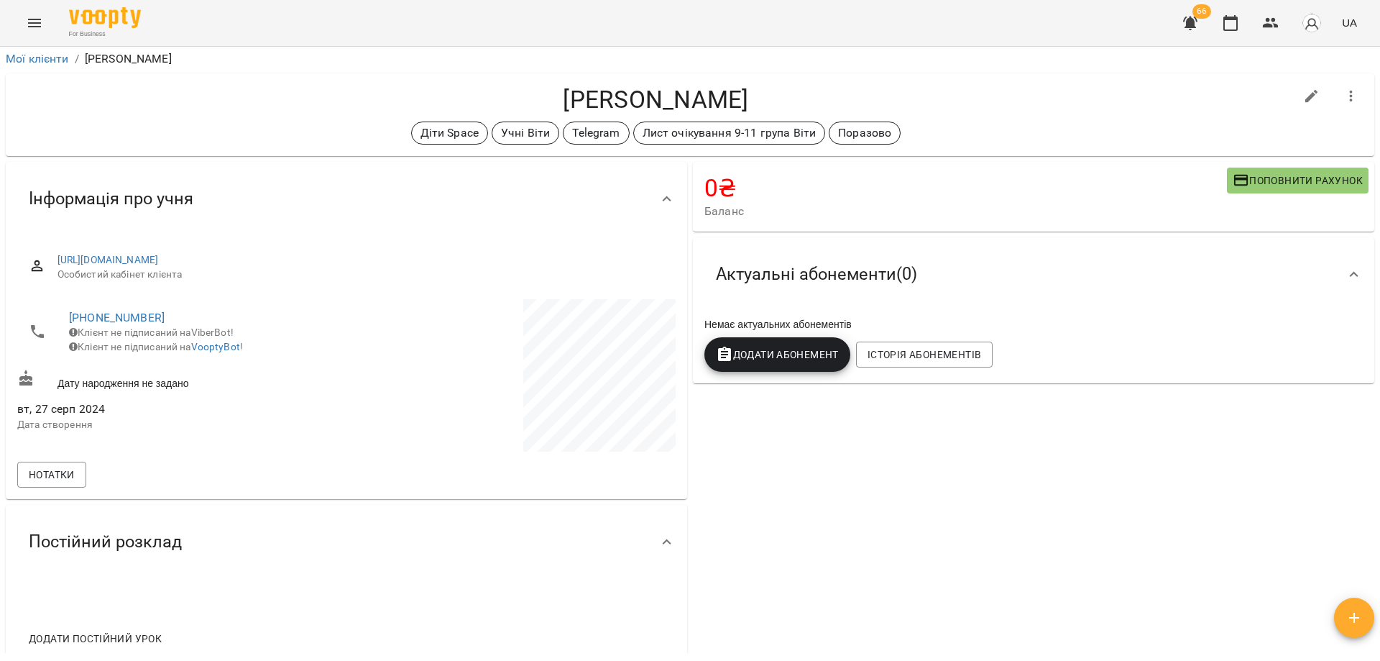
scroll to position [0, 0]
click at [1274, 22] on icon "button" at bounding box center [1271, 23] width 16 height 10
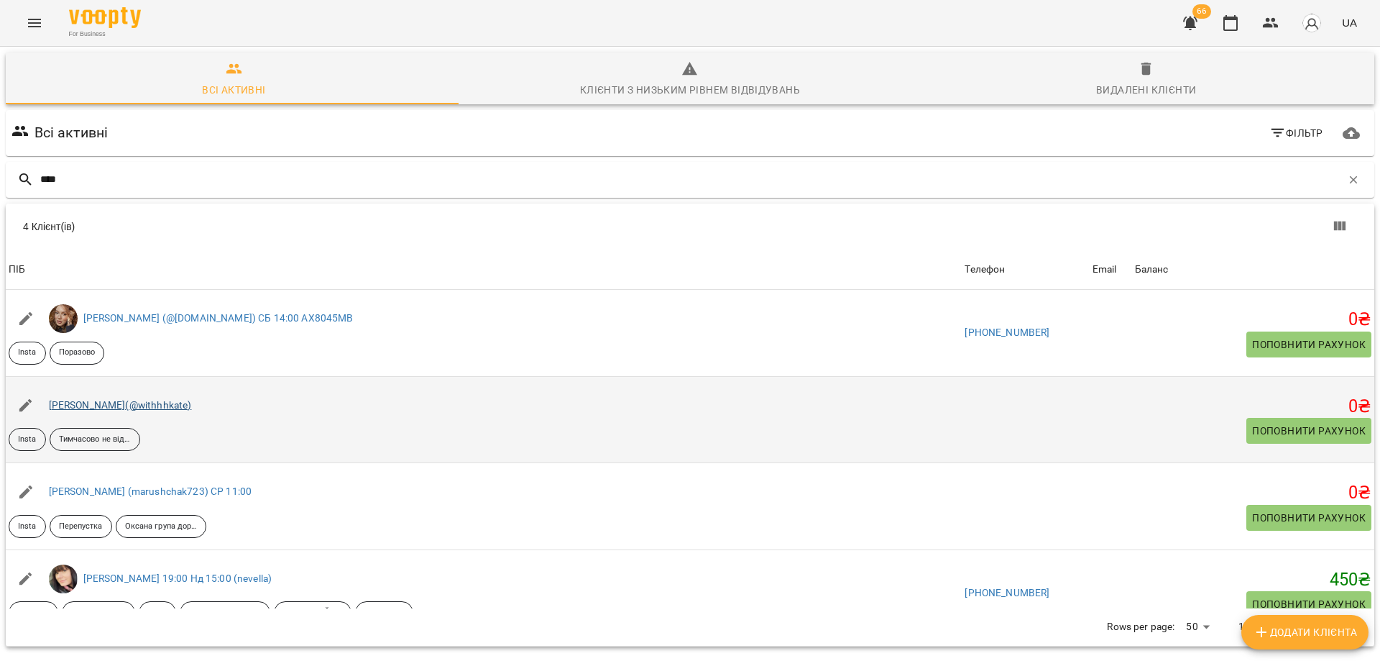
type input "****"
click at [121, 403] on link "[PERSON_NAME](@withhhkate)" at bounding box center [120, 405] width 143 height 12
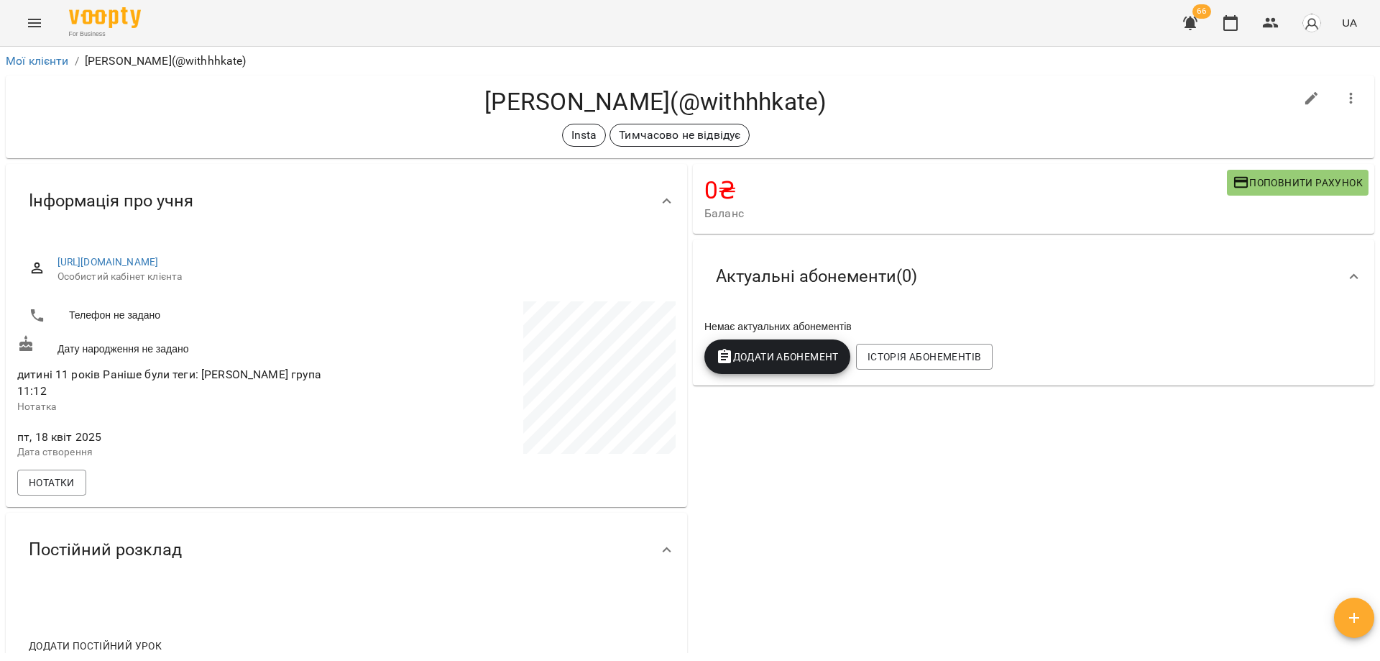
click at [1305, 100] on icon "button" at bounding box center [1311, 98] width 13 height 13
select select "**"
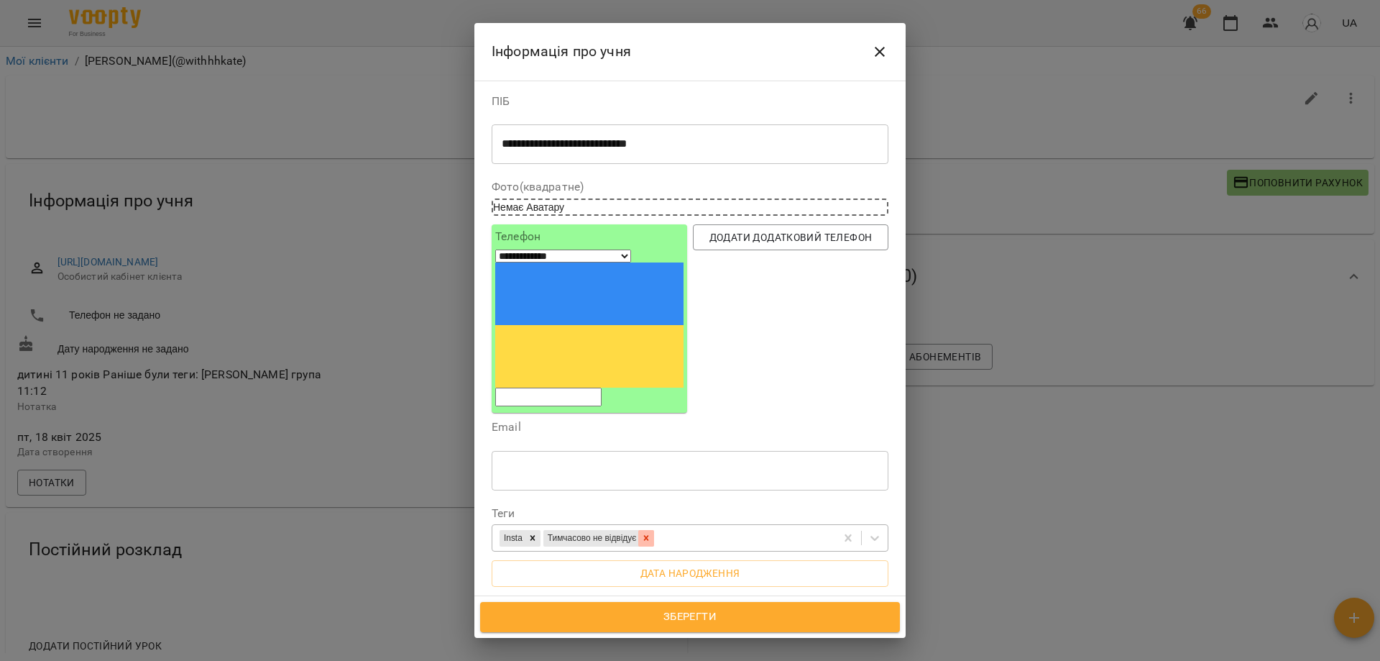
click at [649, 536] on icon at bounding box center [646, 538] width 5 height 5
click at [742, 623] on span "Зберегти" at bounding box center [690, 616] width 388 height 19
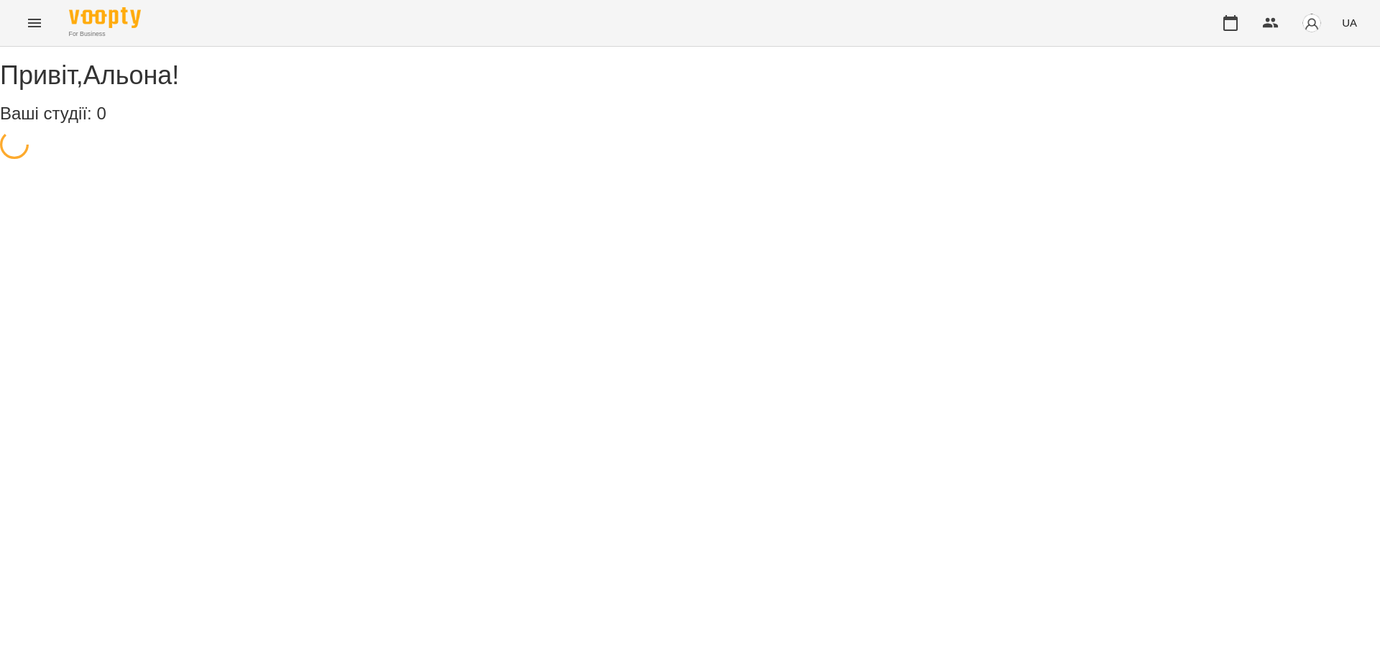
click at [1003, 12] on div "For Business UA" at bounding box center [690, 23] width 1380 height 46
click at [993, 29] on div "For Business UA" at bounding box center [690, 23] width 1380 height 46
click at [111, 190] on h3 "Shekira Art Space" at bounding box center [60, 196] width 103 height 13
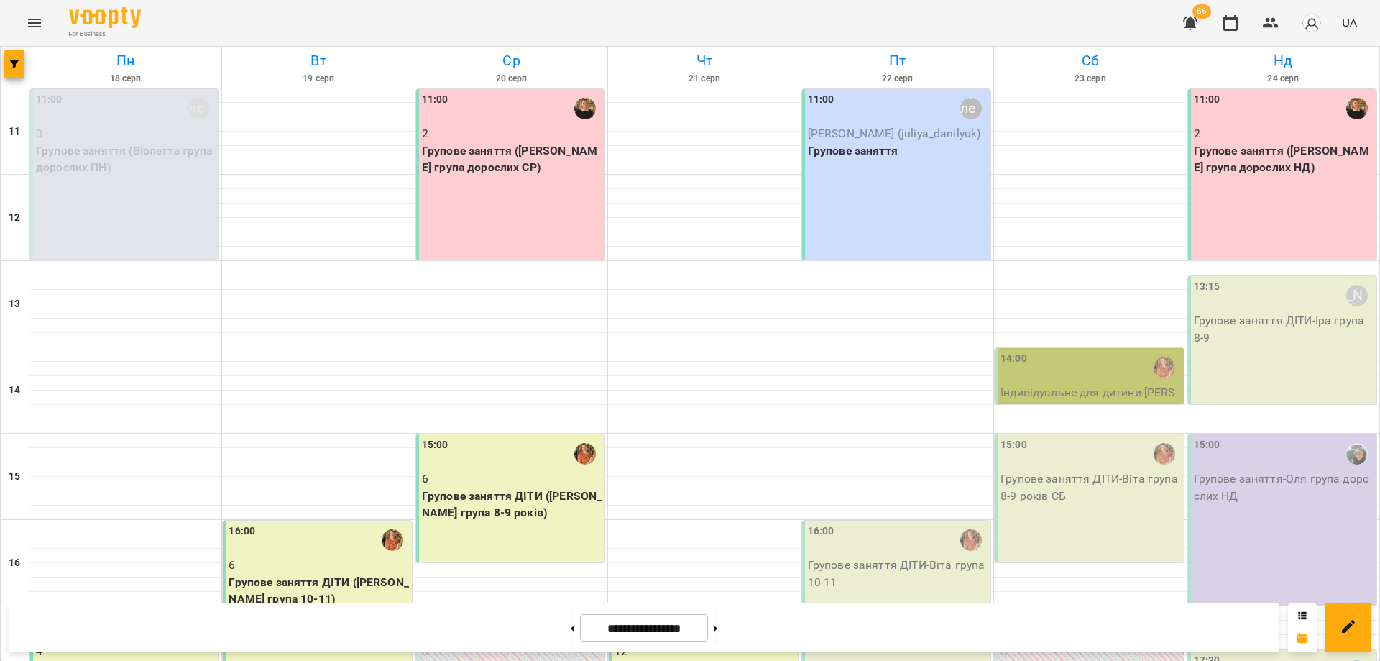
click at [970, 22] on div "For Business 66 UA" at bounding box center [690, 23] width 1380 height 46
drag, startPoint x: 955, startPoint y: 14, endPoint x: 958, endPoint y: 22, distance: 8.7
click at [958, 22] on div "For Business 66 UA" at bounding box center [690, 23] width 1380 height 46
drag, startPoint x: 958, startPoint y: 22, endPoint x: 1053, endPoint y: 22, distance: 94.9
click at [959, 23] on div "For Business 66 UA" at bounding box center [690, 23] width 1380 height 46
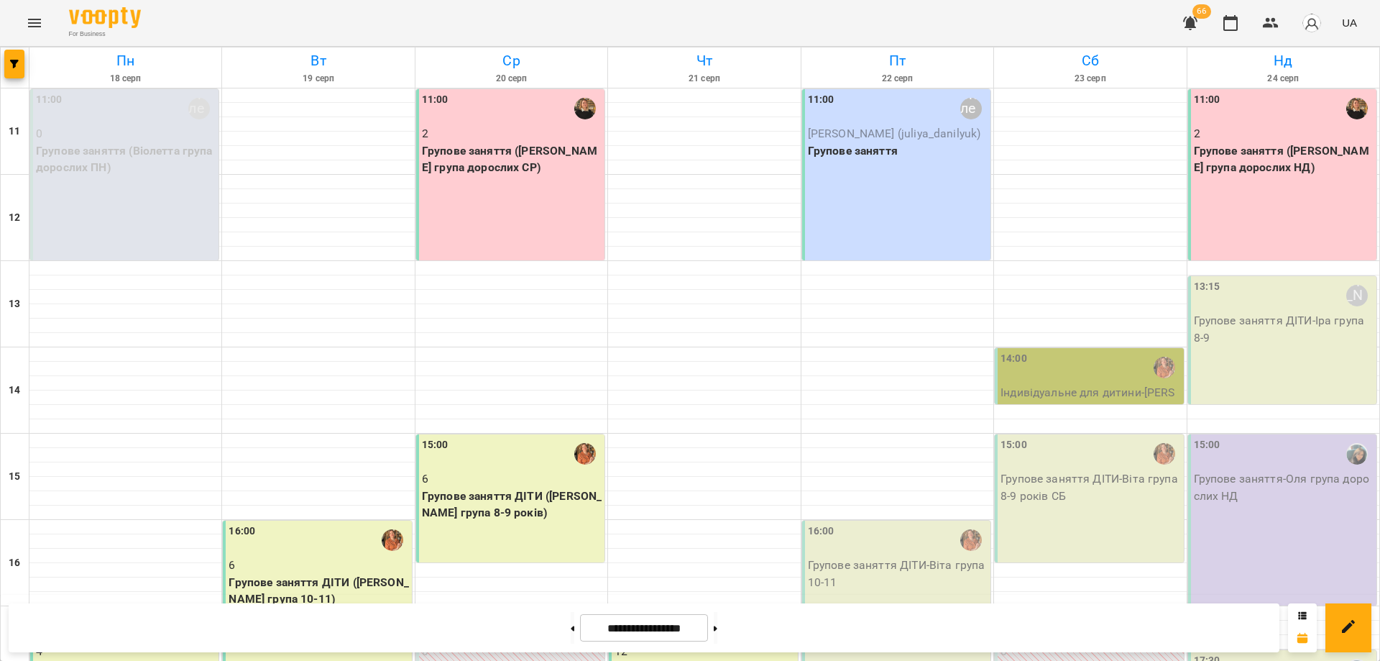
click at [1093, 24] on div "For Business 66 UA" at bounding box center [690, 23] width 1380 height 46
click at [531, 9] on div "For Business 66 UA" at bounding box center [690, 23] width 1380 height 46
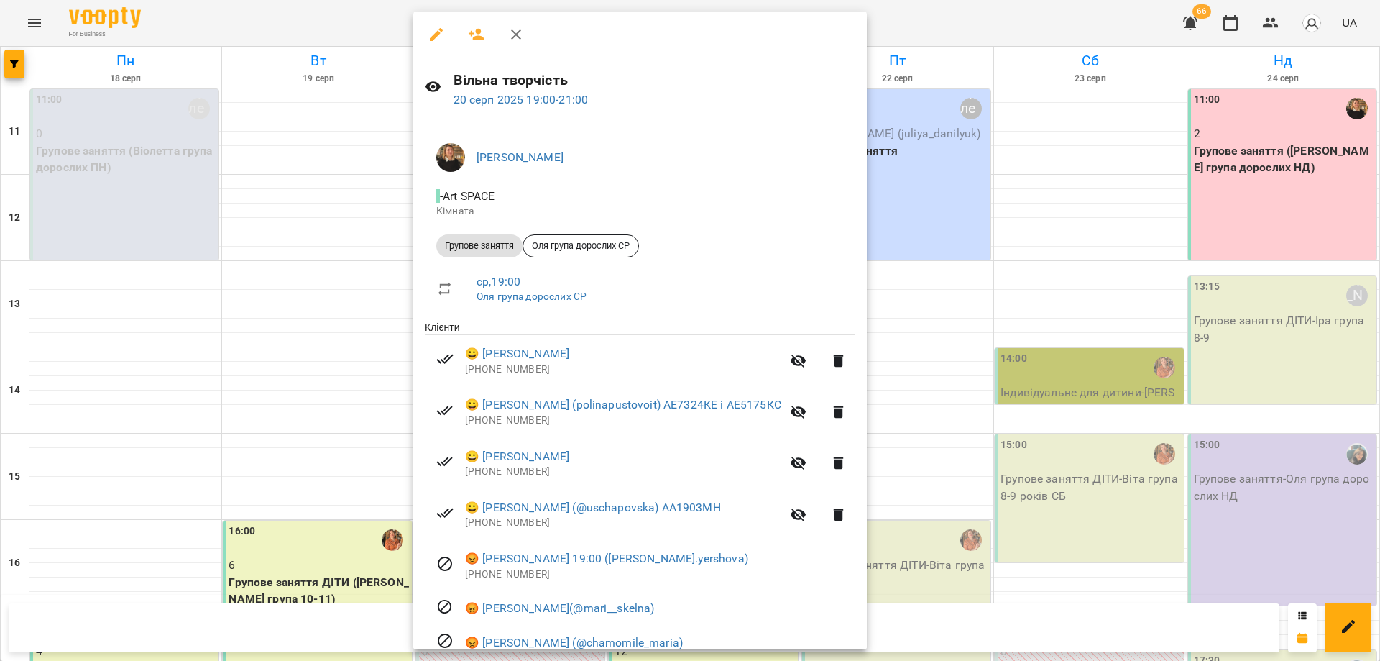
click at [265, 538] on div at bounding box center [690, 330] width 1380 height 661
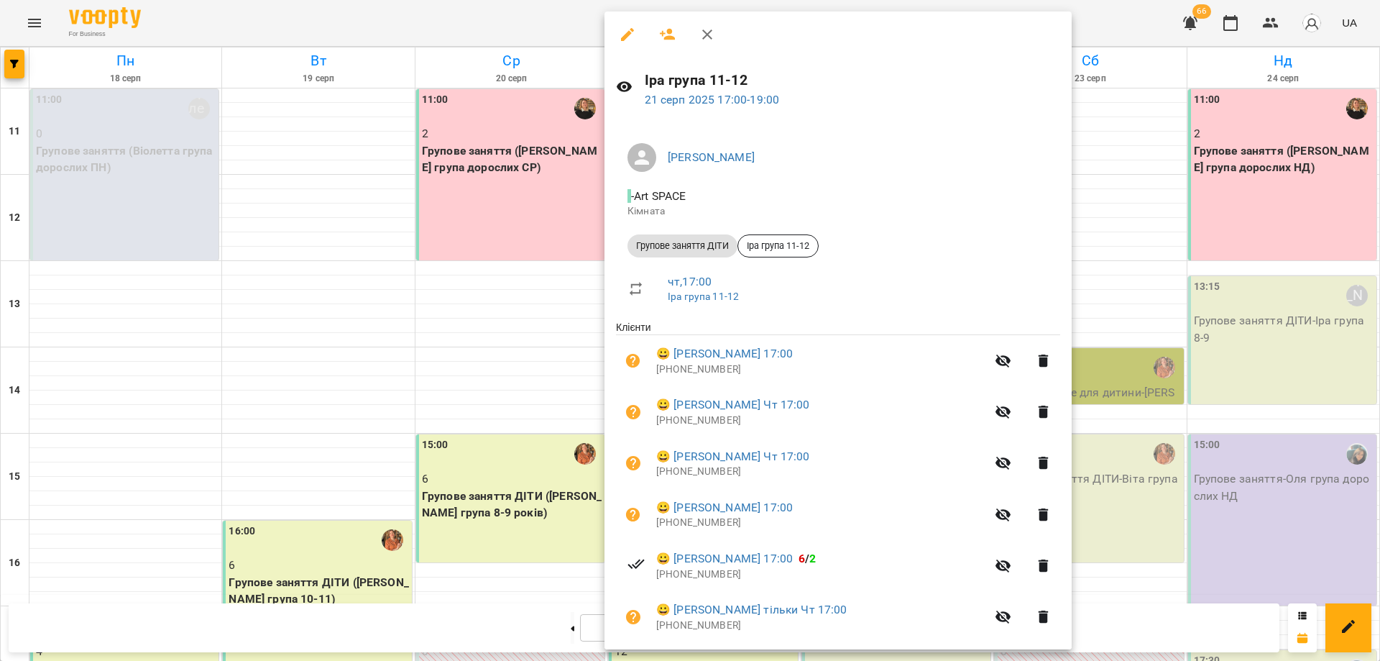
click at [1141, 17] on div at bounding box center [690, 330] width 1380 height 661
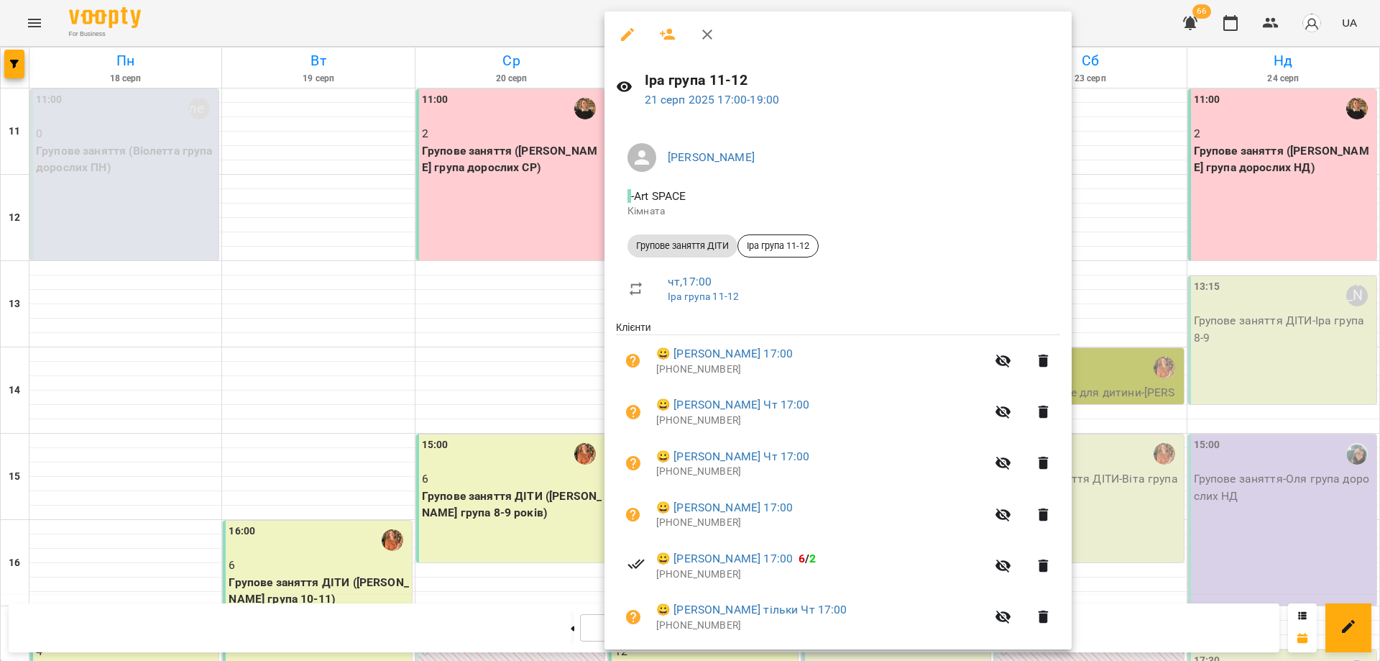
click at [421, 415] on div at bounding box center [690, 330] width 1380 height 661
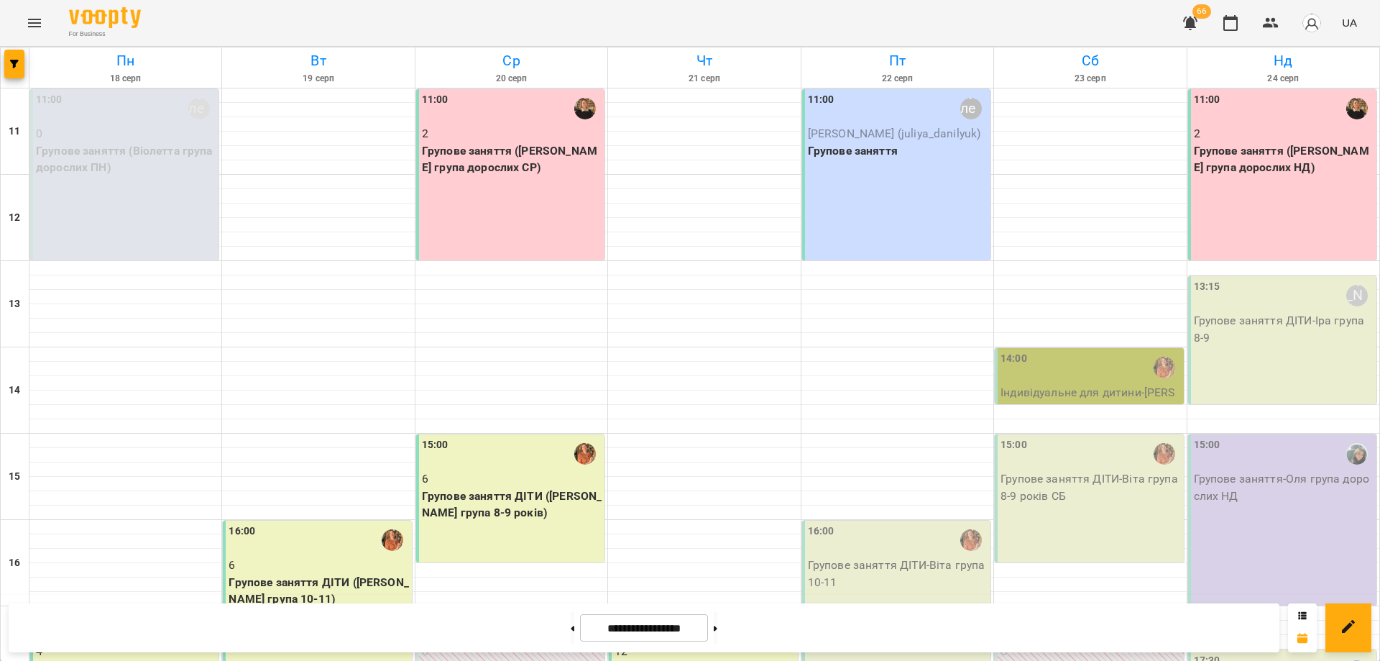
click at [472, 434] on div "15:00 6 Групове заняття ДІТИ (Віта група 8-9 років)" at bounding box center [510, 498] width 188 height 128
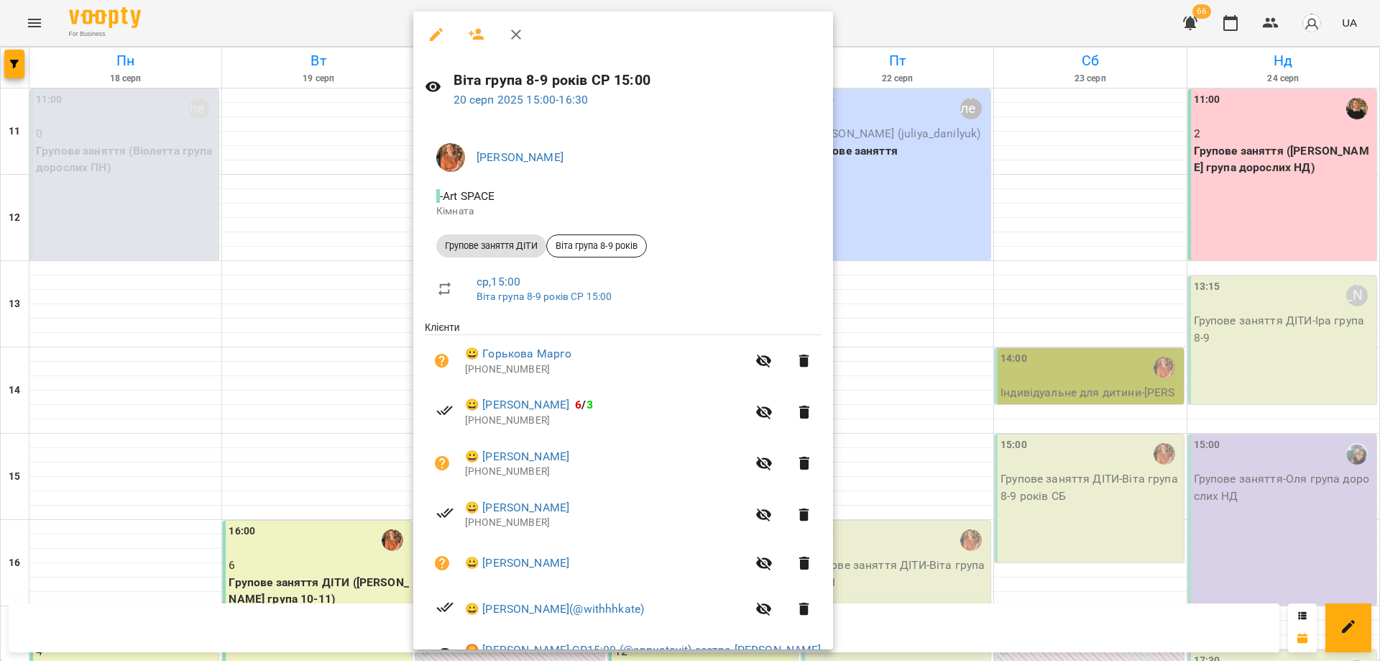
click at [302, 440] on div at bounding box center [690, 330] width 1380 height 661
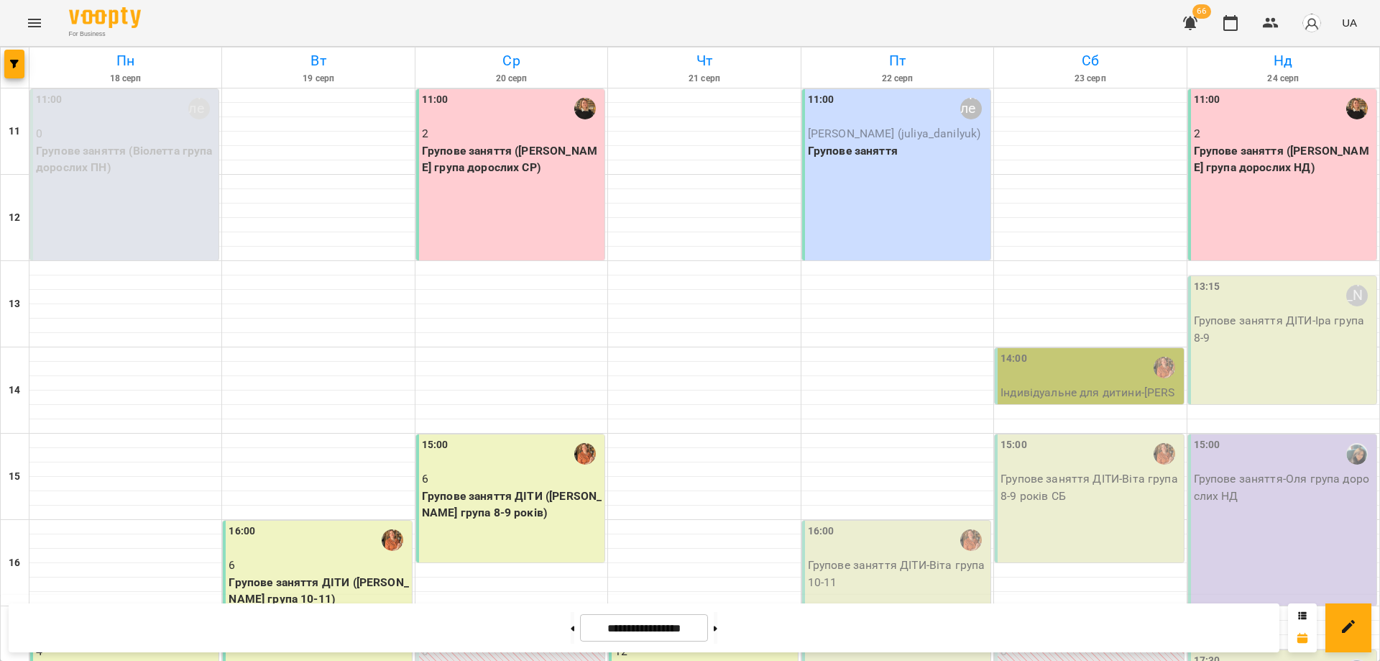
scroll to position [0, 0]
click at [1241, 338] on p "Групове заняття ДІТИ - Іра група 8-9" at bounding box center [1284, 329] width 180 height 34
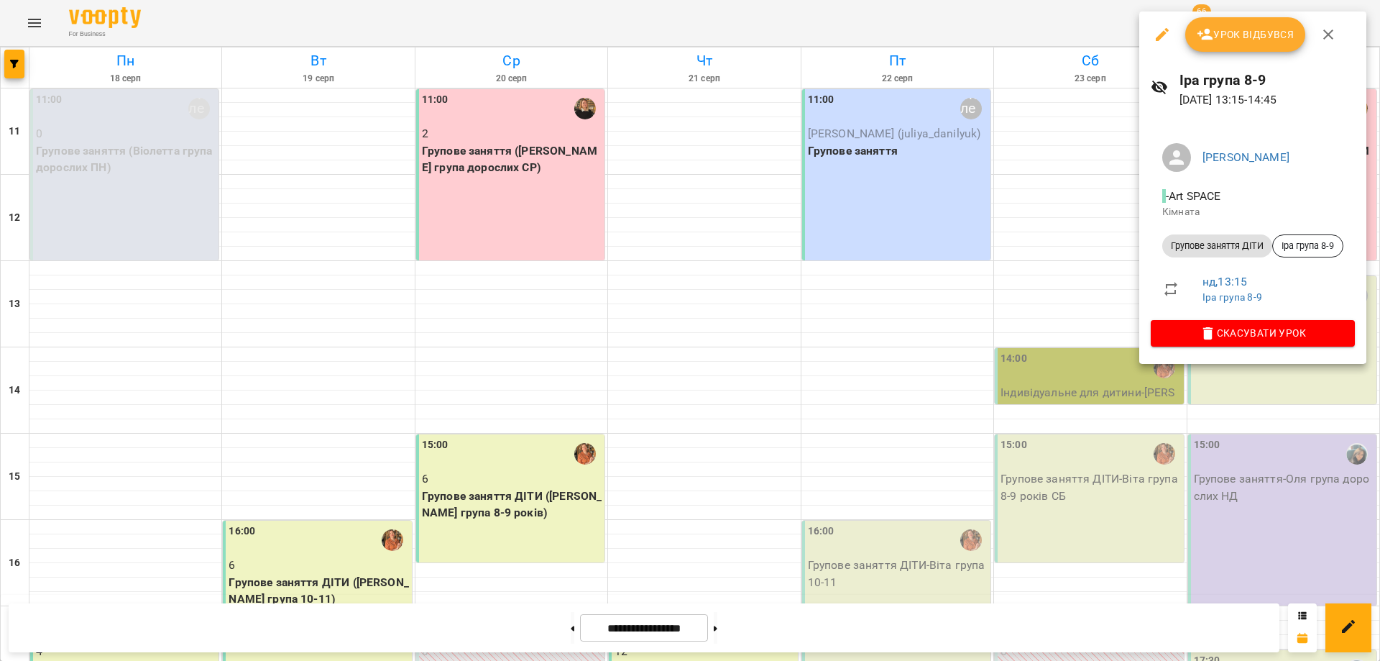
click at [1213, 32] on icon "button" at bounding box center [1205, 34] width 17 height 17
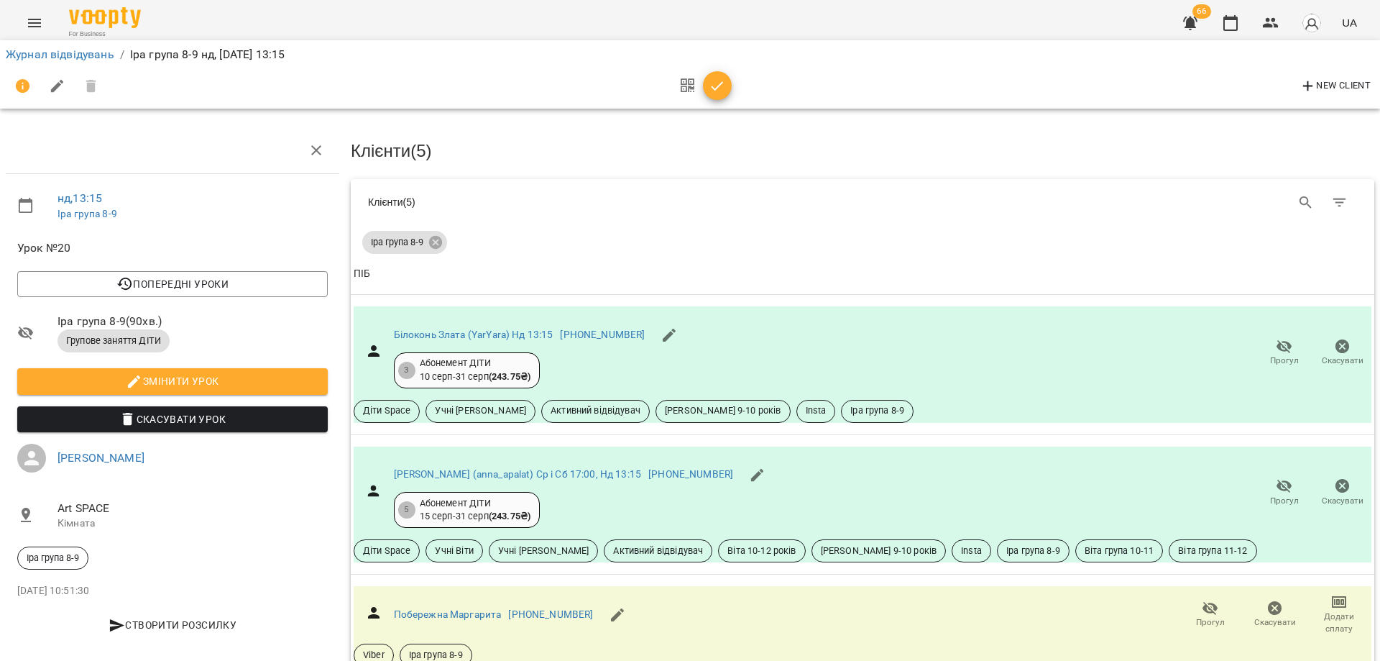
click at [718, 82] on icon "button" at bounding box center [717, 86] width 17 height 17
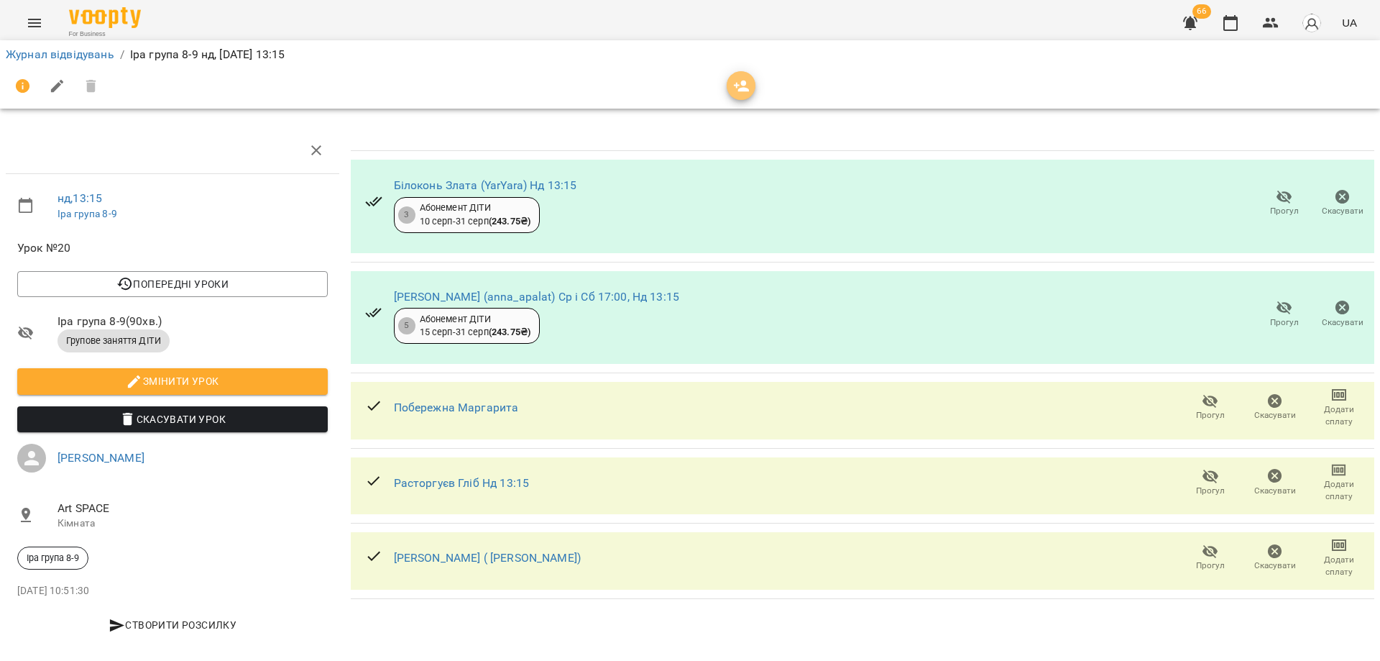
click at [745, 89] on icon "button" at bounding box center [742, 87] width 16 height 12
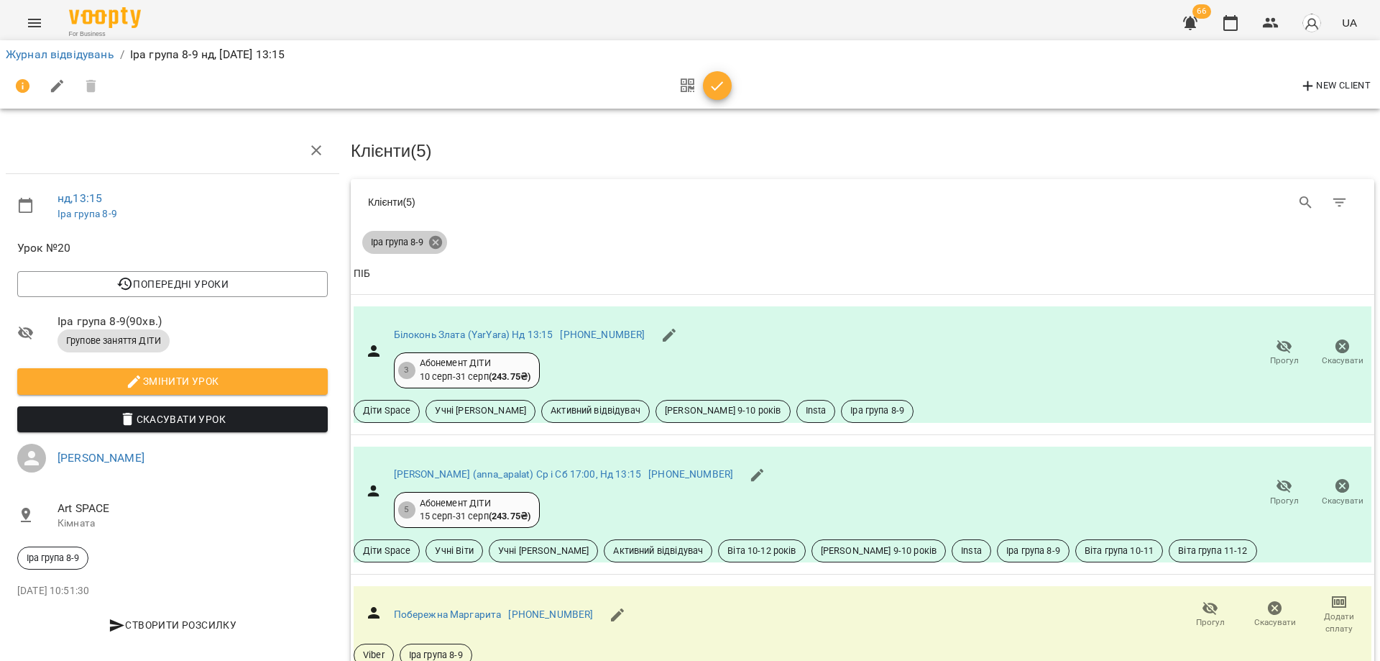
click at [437, 244] on icon at bounding box center [435, 242] width 13 height 13
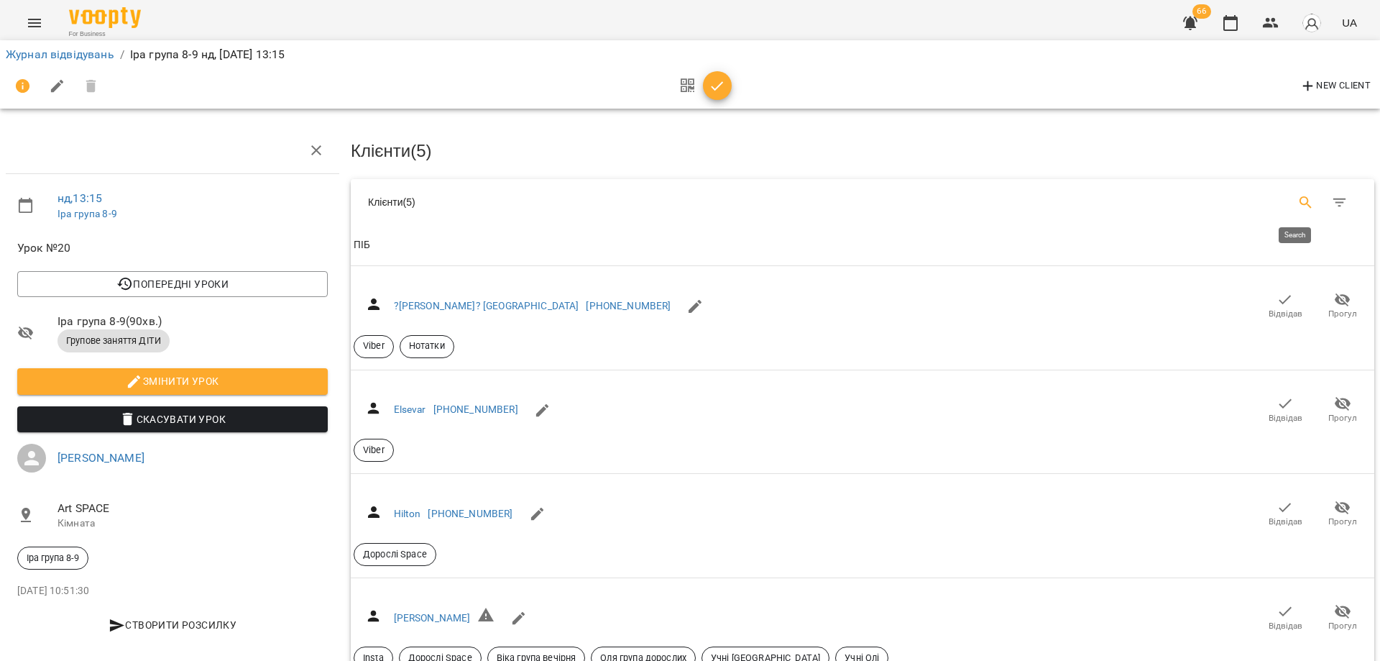
click at [1300, 201] on icon "Search" at bounding box center [1306, 202] width 12 height 12
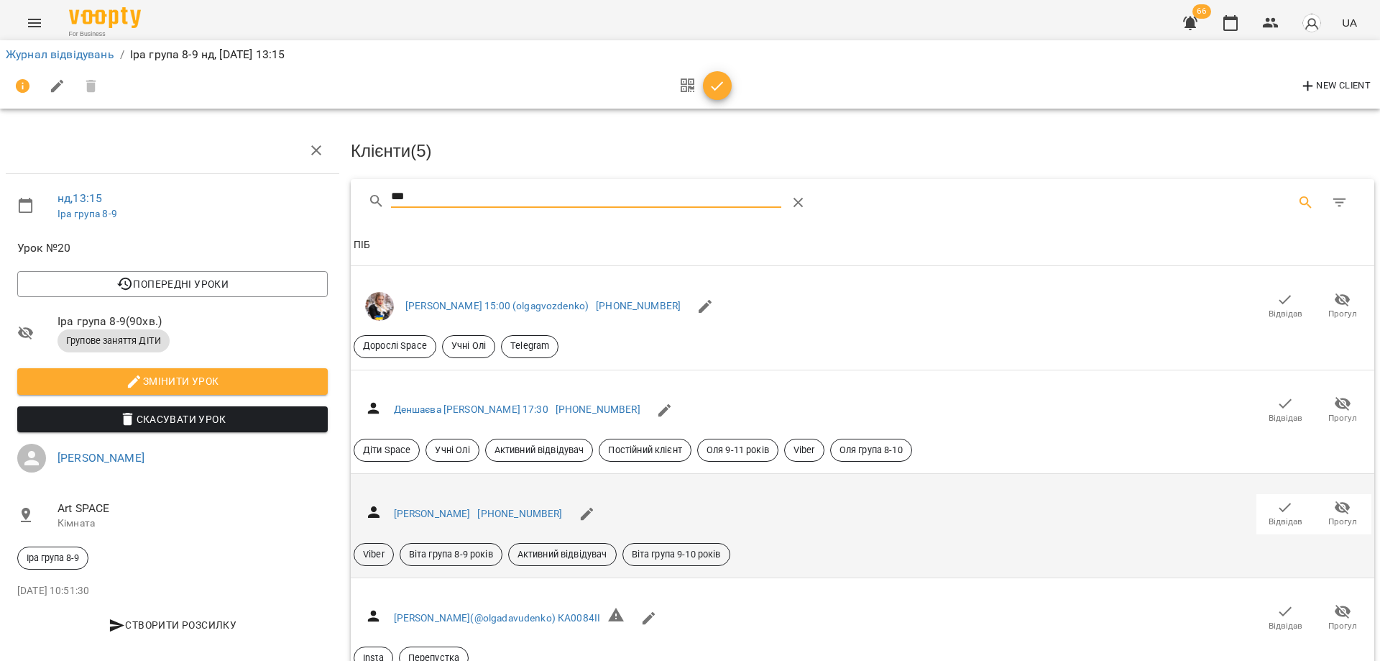
type input "***"
click at [1277, 510] on icon "button" at bounding box center [1285, 507] width 17 height 17
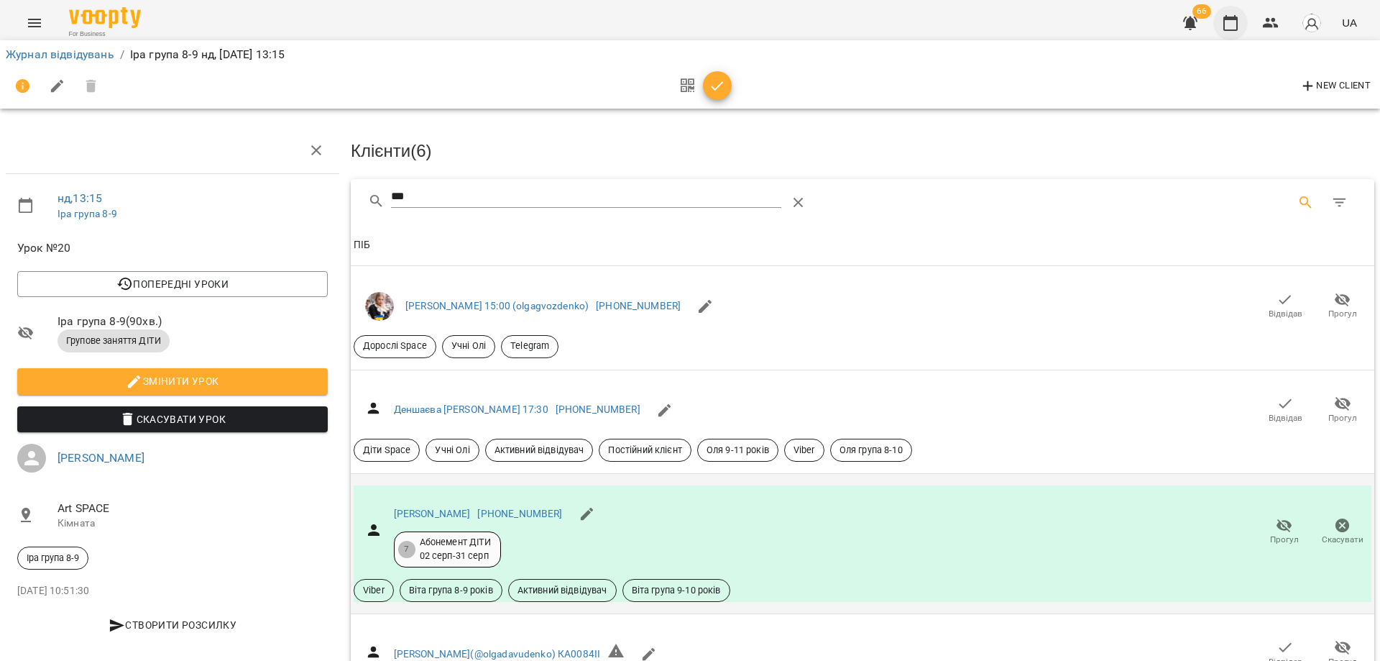
click at [1238, 20] on icon "button" at bounding box center [1230, 23] width 14 height 16
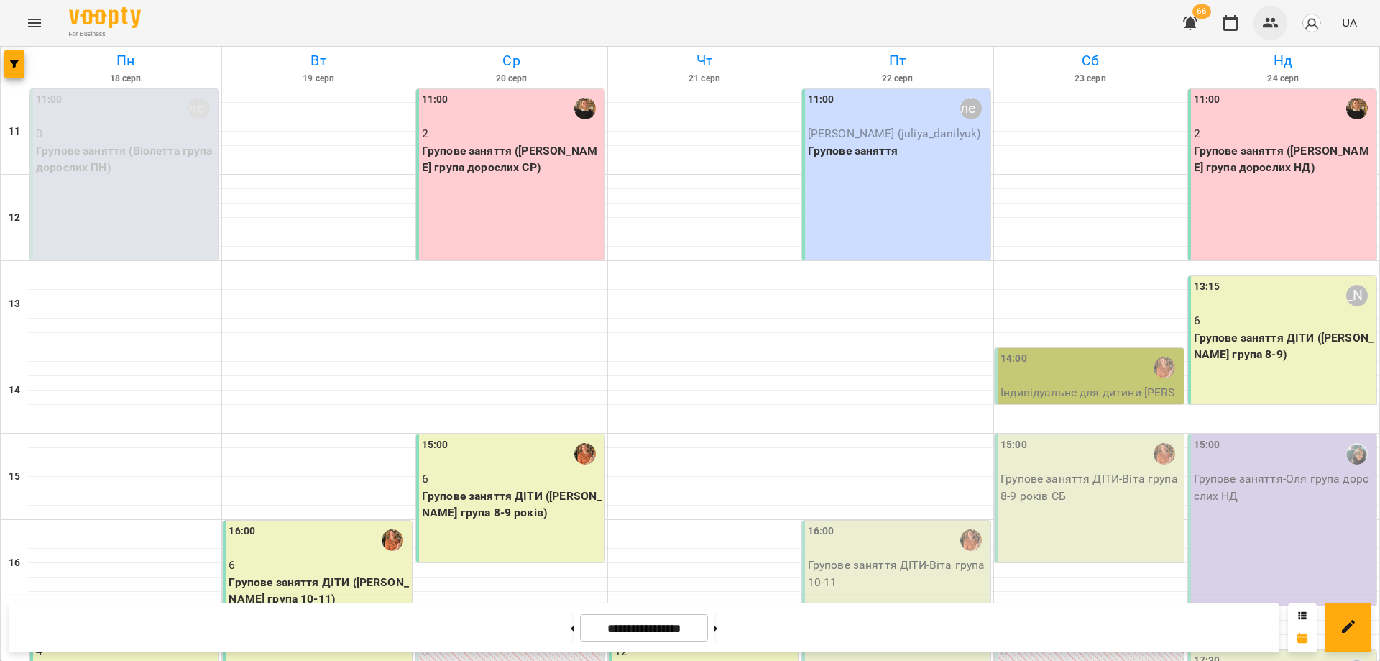
click at [1269, 20] on icon "button" at bounding box center [1270, 22] width 17 height 17
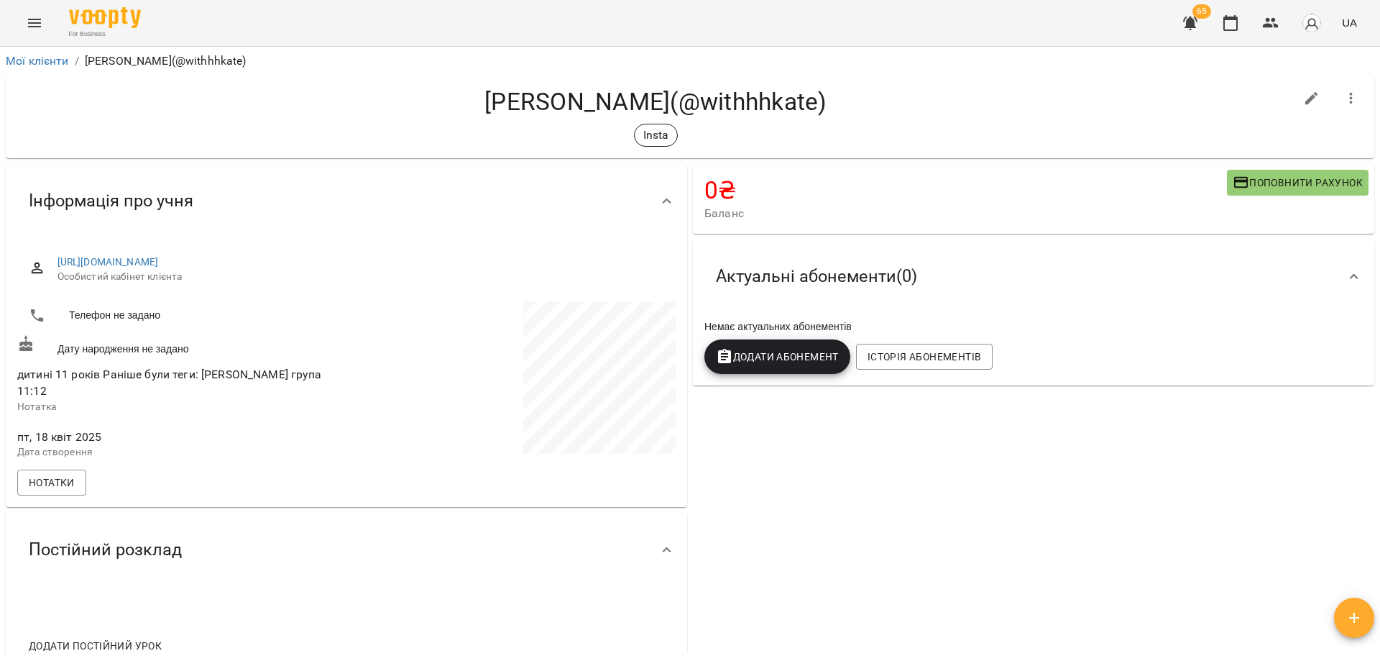
scroll to position [608, 0]
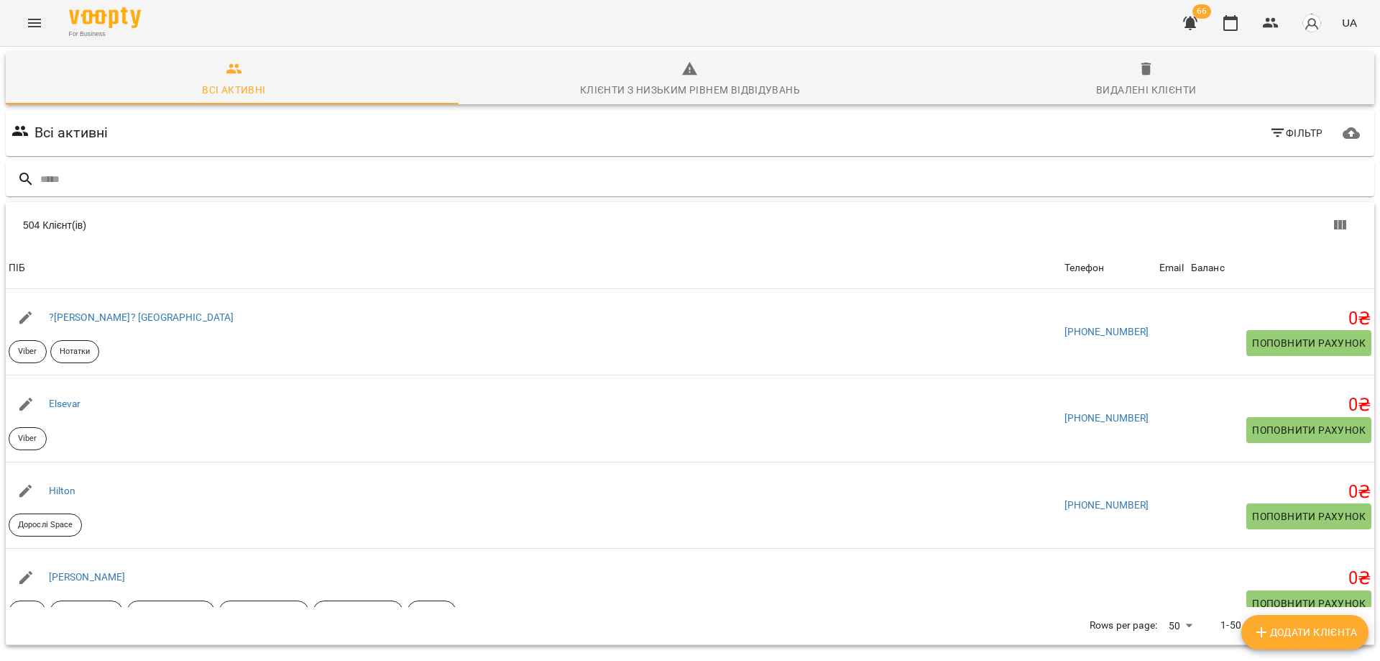
click at [157, 153] on div "Всі активні Фільтр" at bounding box center [690, 133] width 1369 height 46
click at [157, 172] on input "text" at bounding box center [704, 179] width 1328 height 24
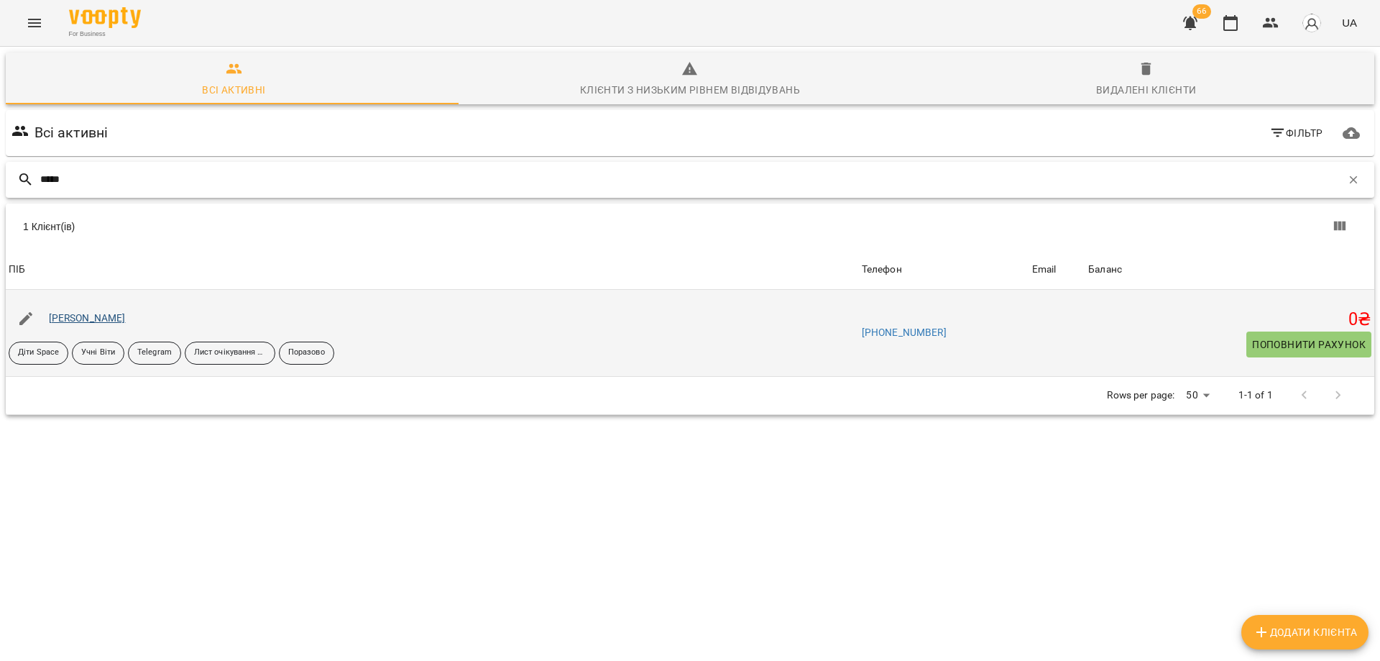
type input "*****"
click at [114, 317] on link "[PERSON_NAME]" at bounding box center [87, 318] width 77 height 12
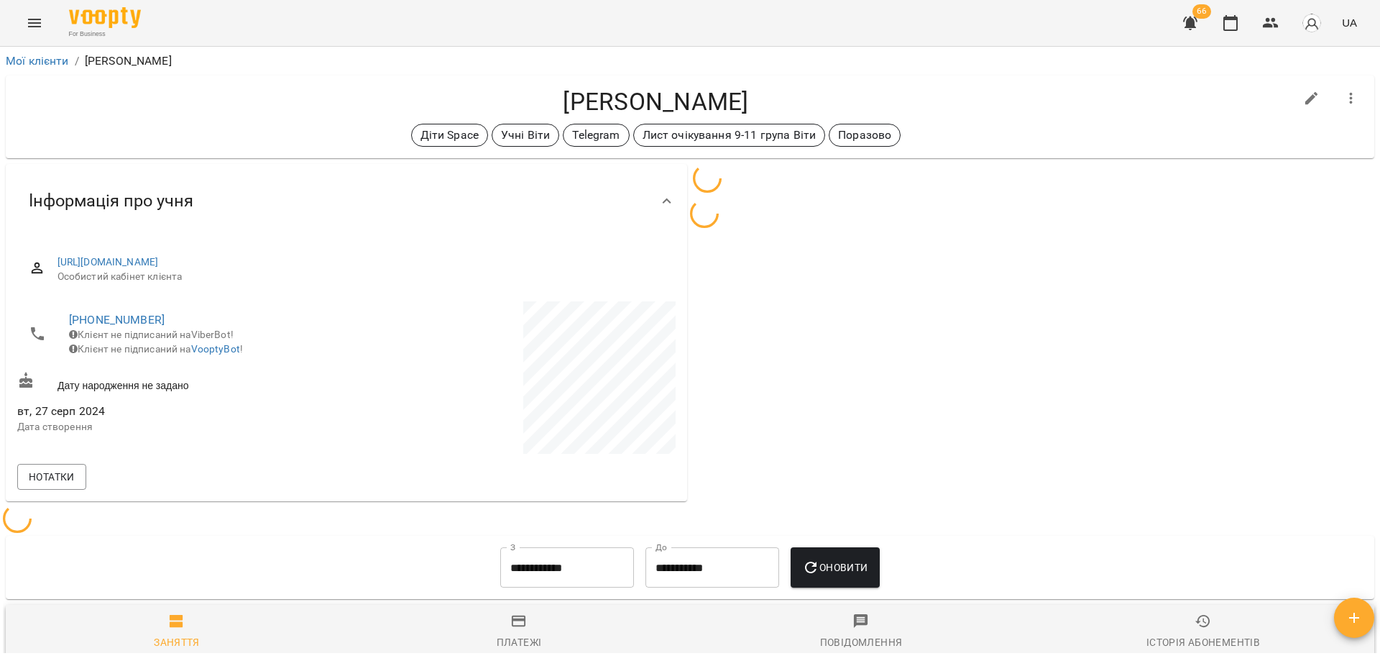
click at [1108, 415] on div at bounding box center [1033, 347] width 687 height 372
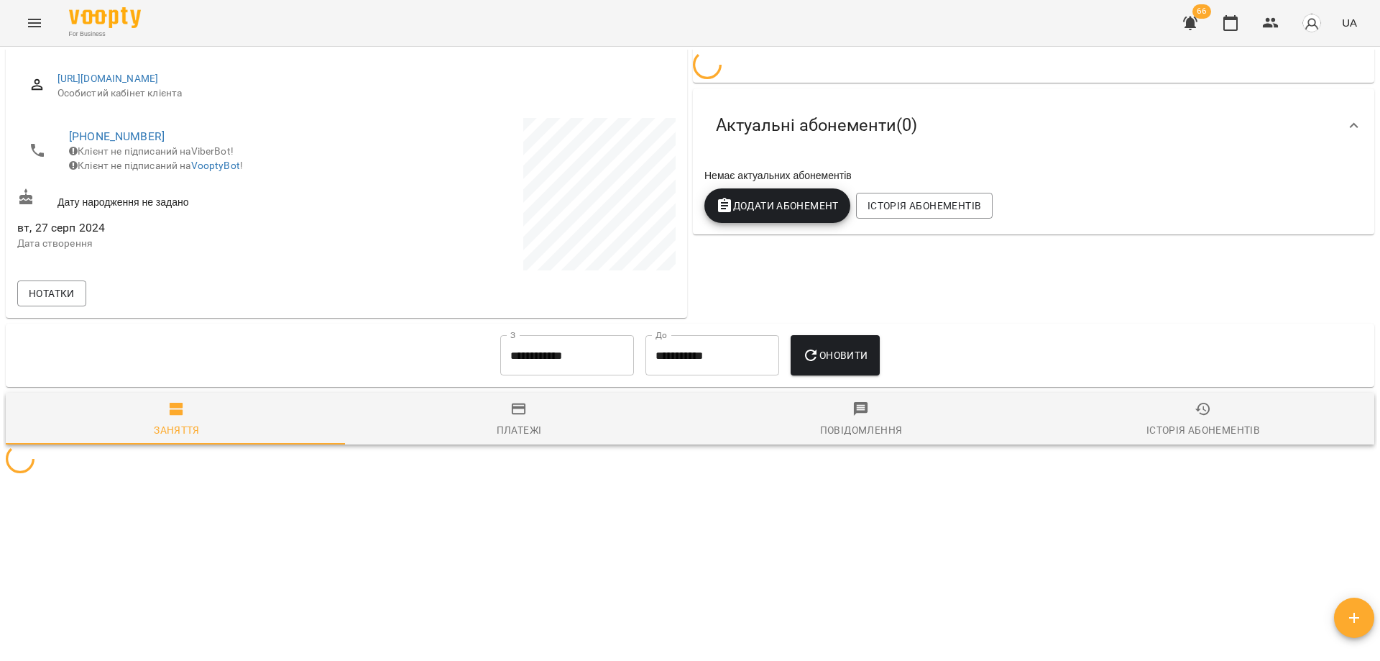
scroll to position [183, 0]
click at [985, 300] on div "0 ₴ Баланс Поповнити рахунок Актуальні абонементи ( 0 ) Немає актуальних абонем…" at bounding box center [1033, 149] width 687 height 343
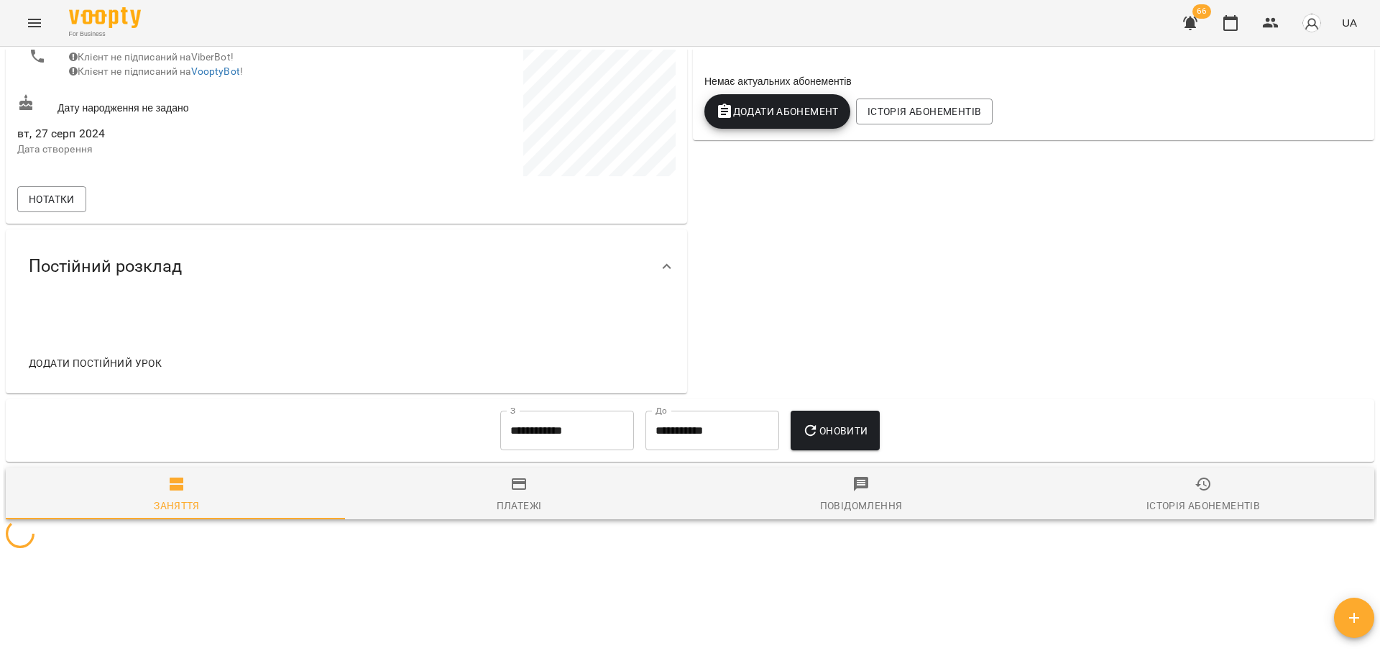
scroll to position [353, 0]
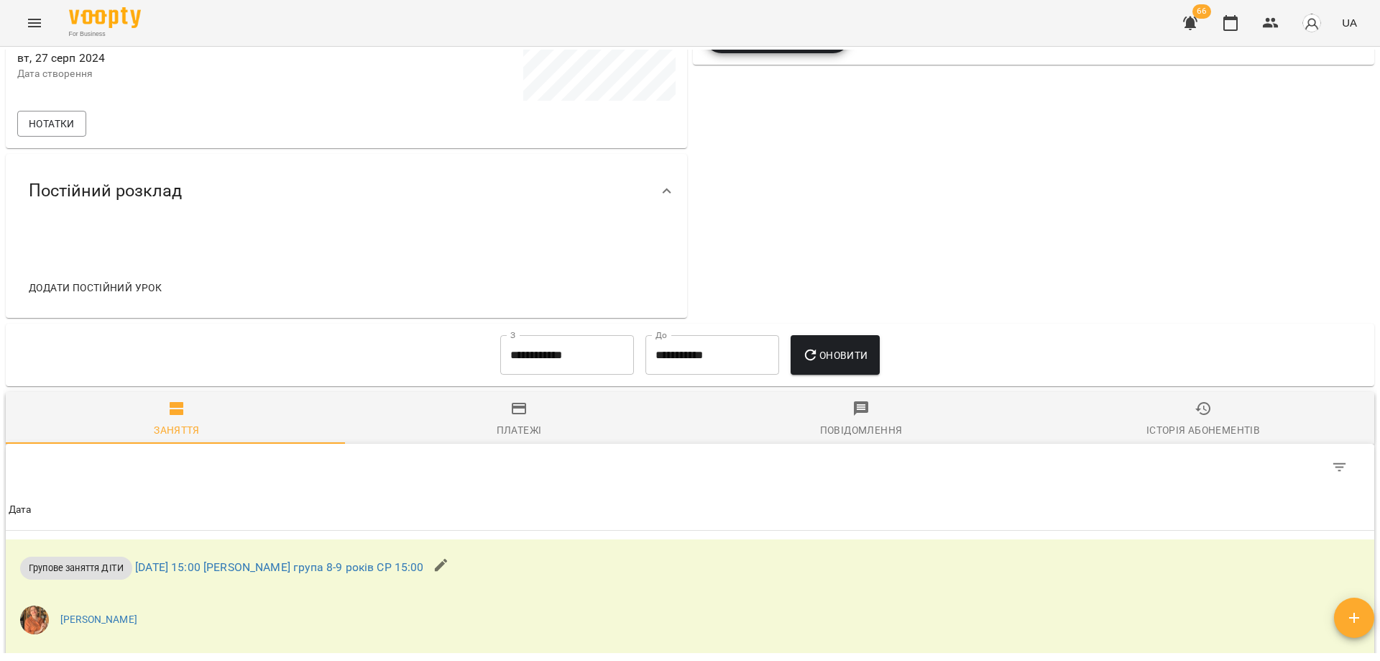
click at [850, 175] on div "0 ₴ Баланс Поповнити рахунок Актуальні абонементи ( 0 ) Немає актуальних абонем…" at bounding box center [1033, 64] width 687 height 513
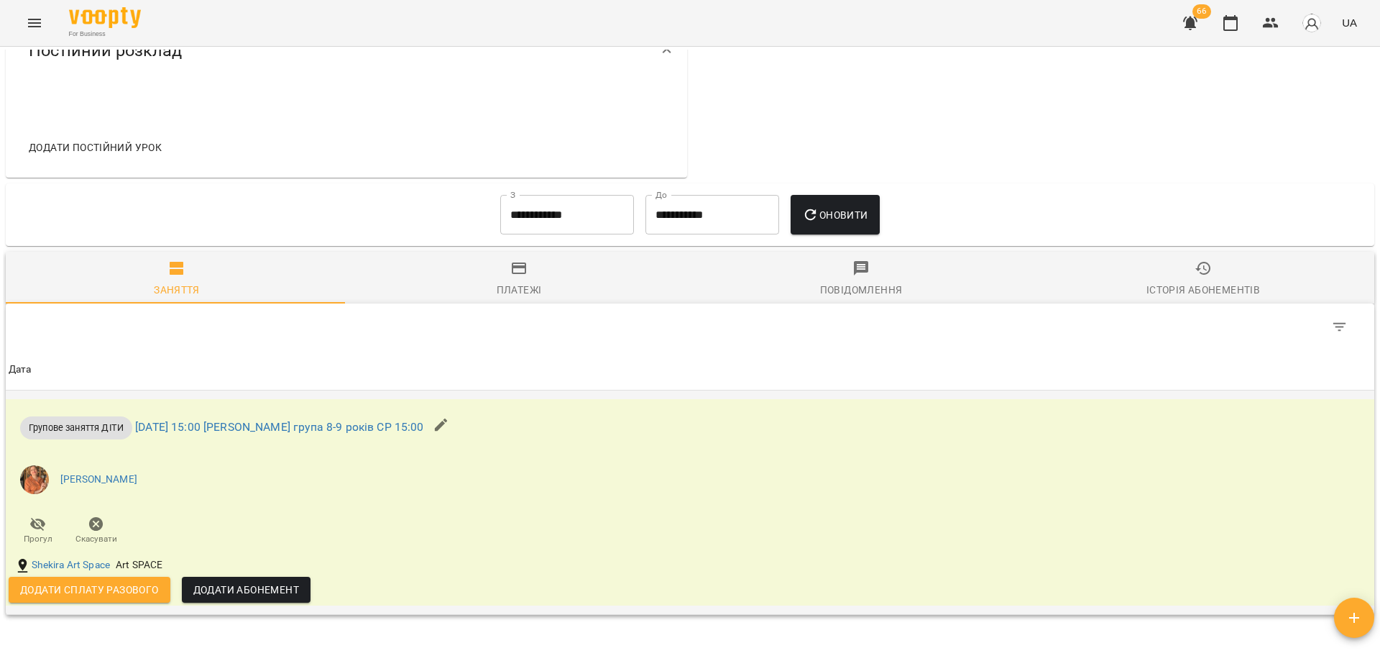
scroll to position [630, 0]
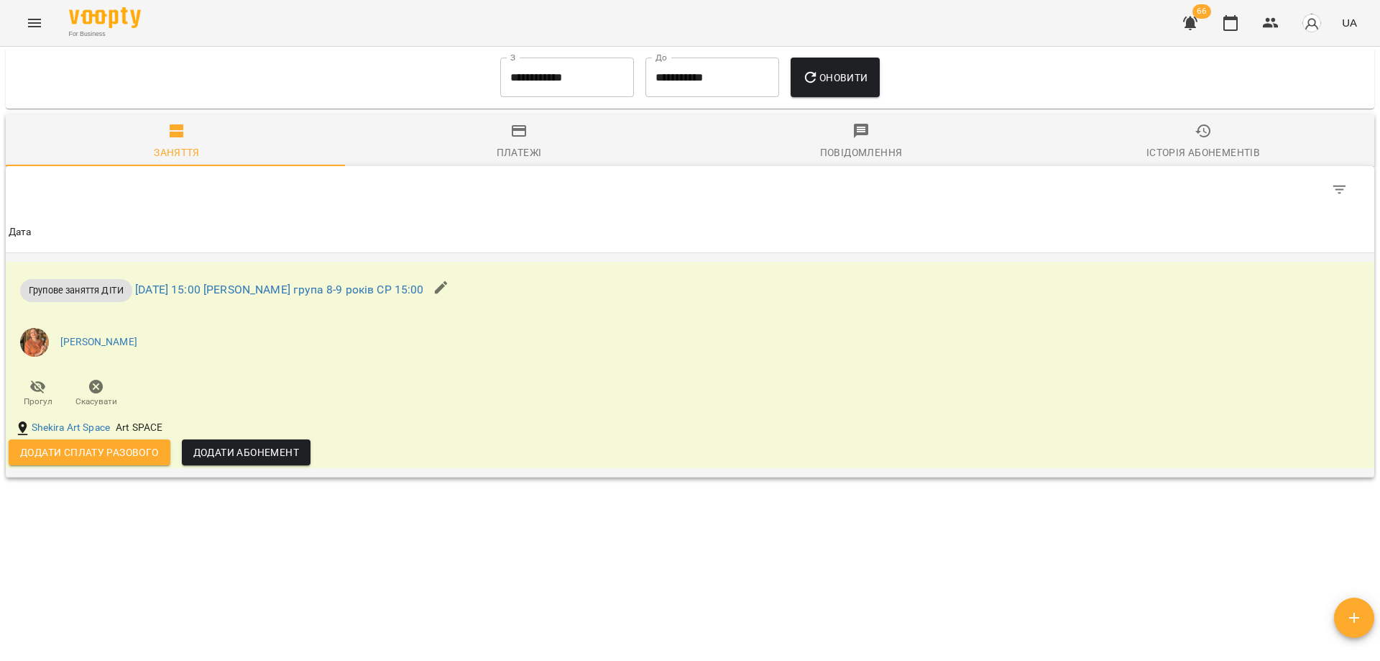
click at [137, 449] on span "Додати сплату разового" at bounding box center [89, 452] width 139 height 17
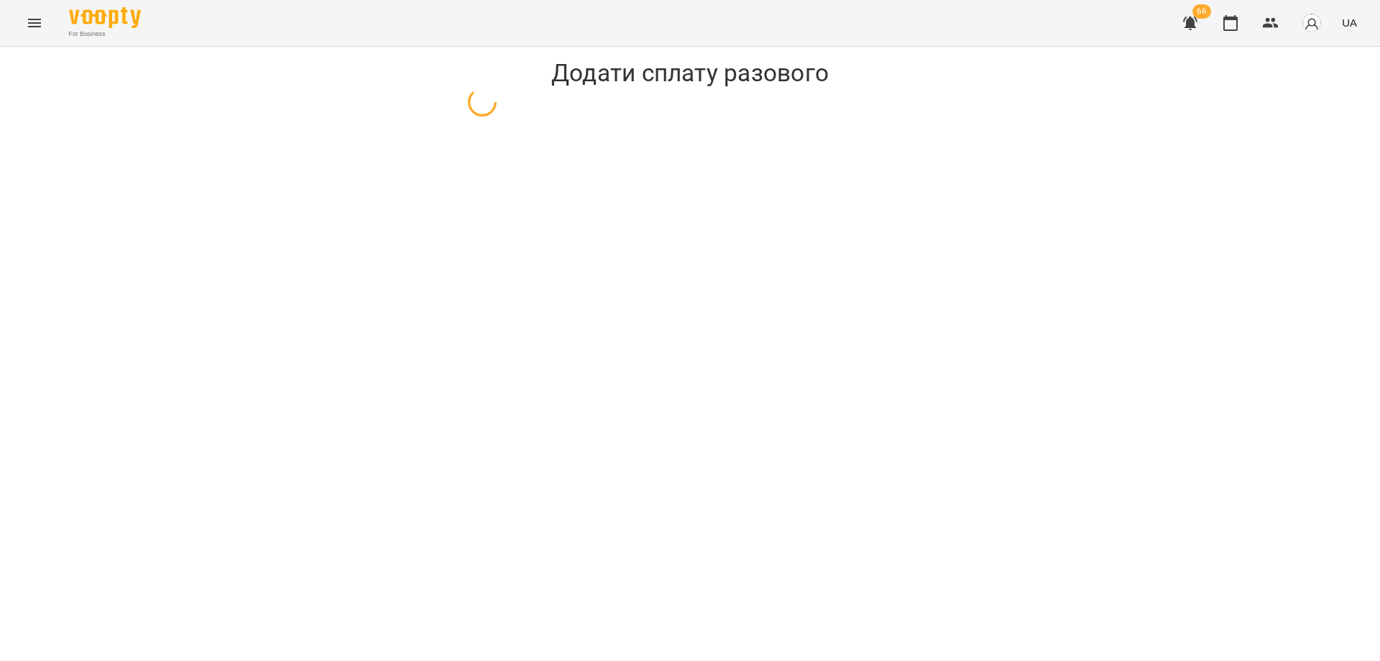
click at [1011, 12] on div "For Business 66 UA" at bounding box center [690, 23] width 1380 height 46
